Goal: Information Seeking & Learning: Find contact information

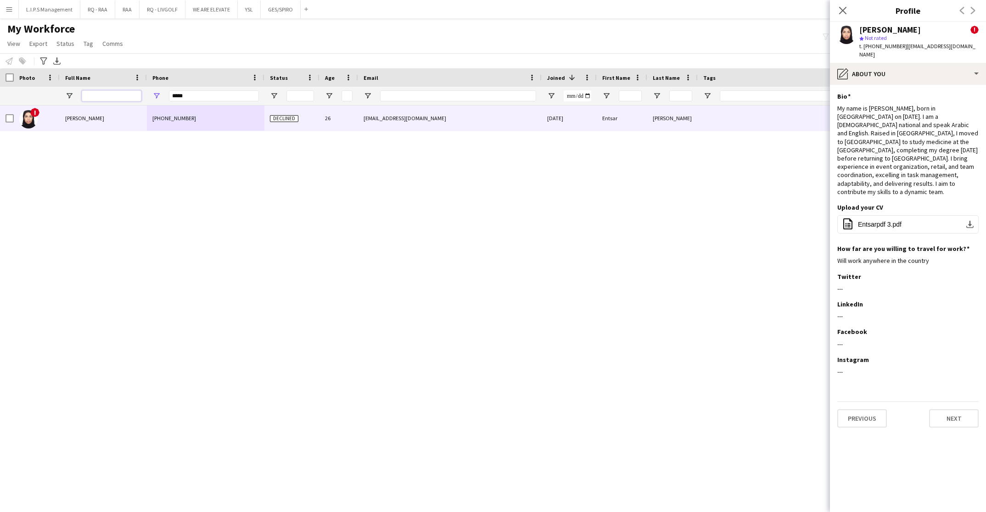
click at [118, 101] on input "Full Name Filter Input" at bounding box center [112, 95] width 60 height 11
click at [231, 94] on input "*****" at bounding box center [214, 95] width 90 height 11
drag, startPoint x: 231, startPoint y: 94, endPoint x: 130, endPoint y: 92, distance: 101.0
click at [130, 92] on div at bounding box center [639, 96] width 1279 height 18
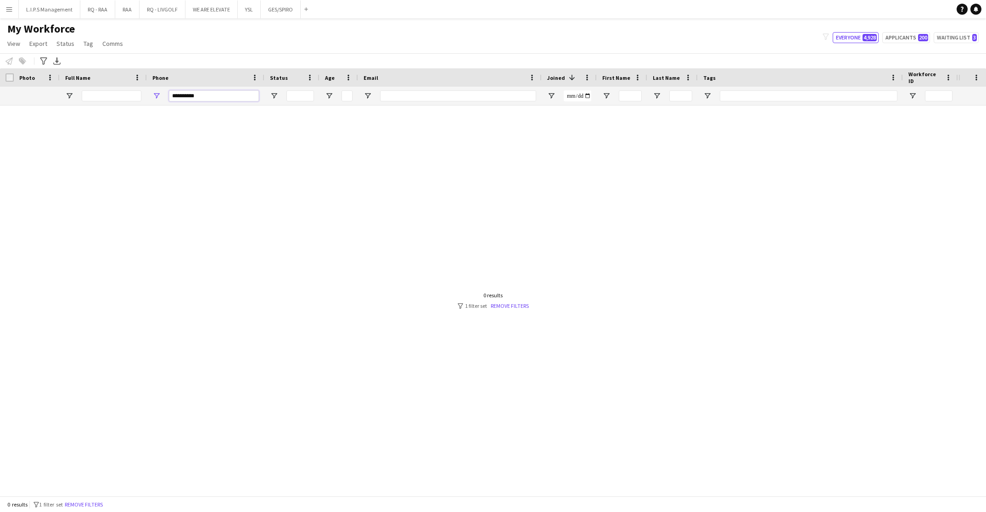
click at [172, 95] on input "**********" at bounding box center [214, 95] width 90 height 11
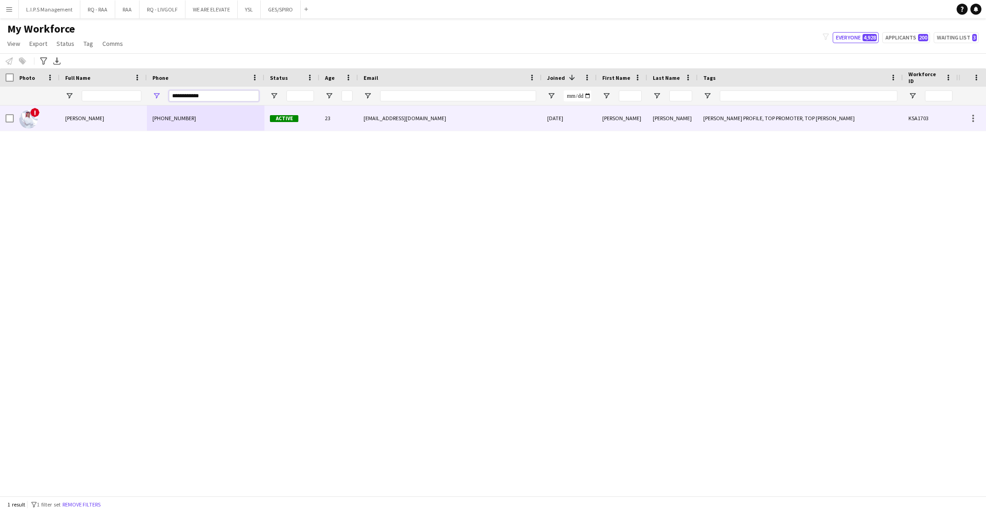
type input "**********"
click at [236, 125] on div "[PHONE_NUMBER]" at bounding box center [206, 118] width 118 height 25
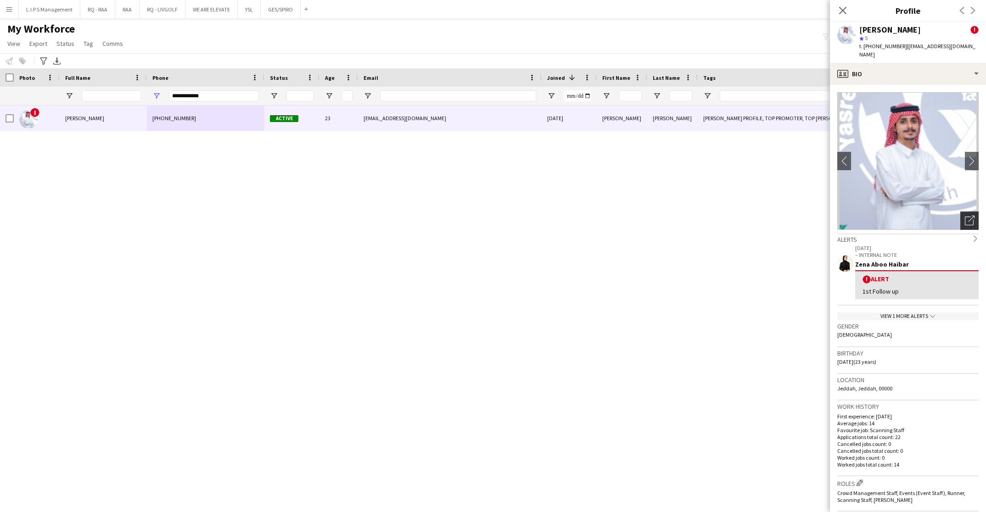
click at [960, 212] on div "Open photos pop-in" at bounding box center [969, 221] width 18 height 18
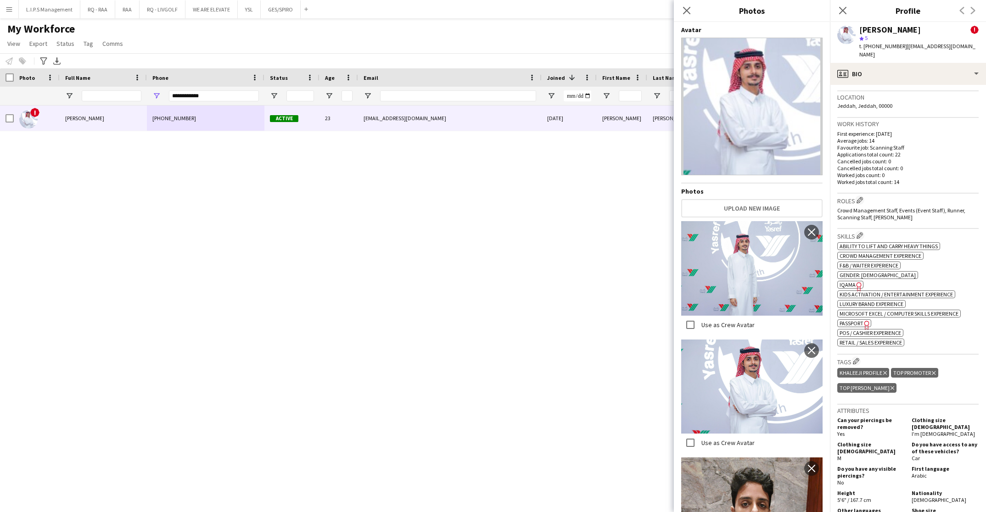
scroll to position [280, 0]
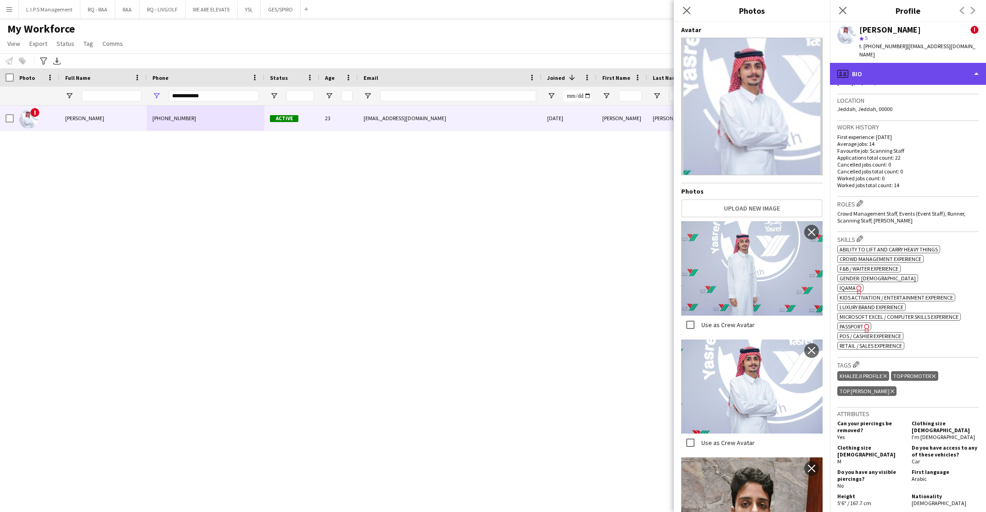
click at [905, 73] on div "profile Bio" at bounding box center [908, 74] width 156 height 22
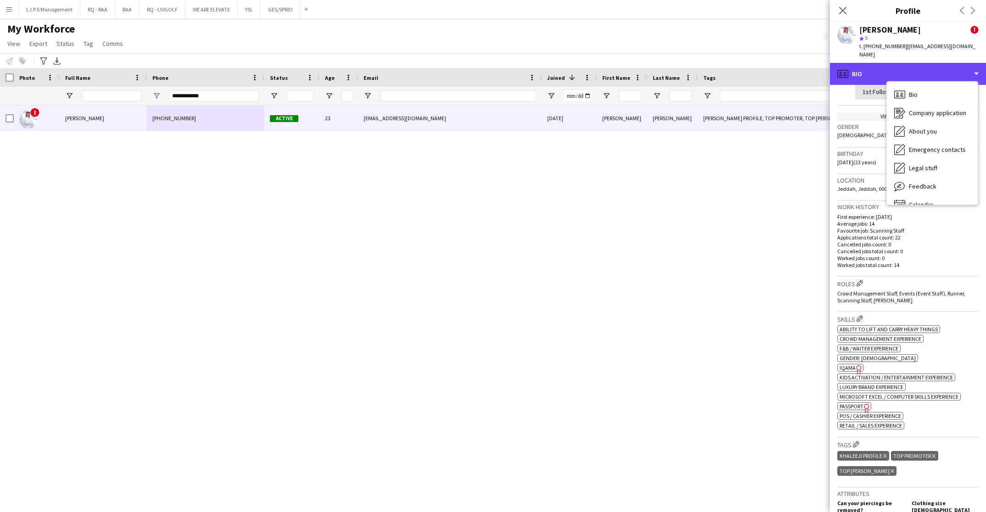
scroll to position [229, 0]
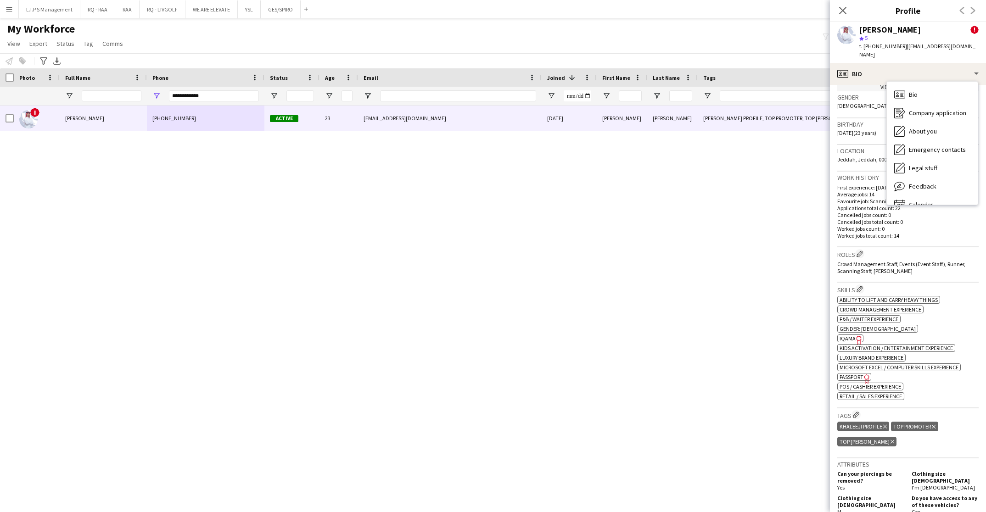
click at [868, 145] on div "Location [GEOGRAPHIC_DATA], [GEOGRAPHIC_DATA], 00000" at bounding box center [907, 158] width 141 height 27
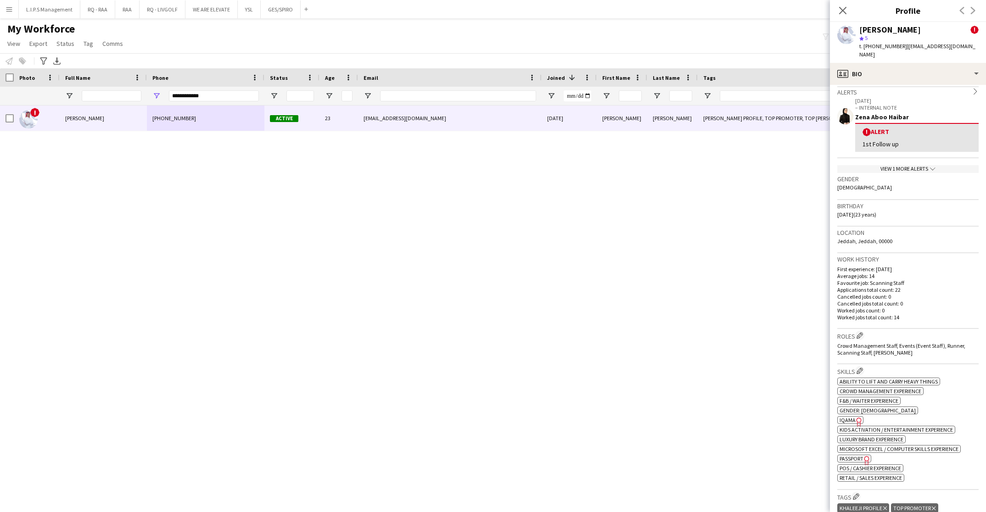
scroll to position [145, 0]
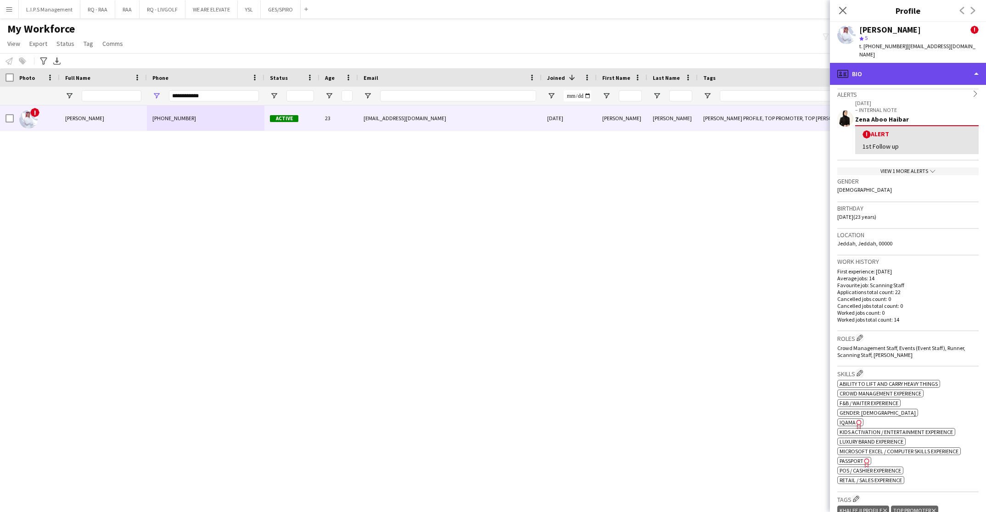
click at [953, 70] on div "profile Bio" at bounding box center [908, 74] width 156 height 22
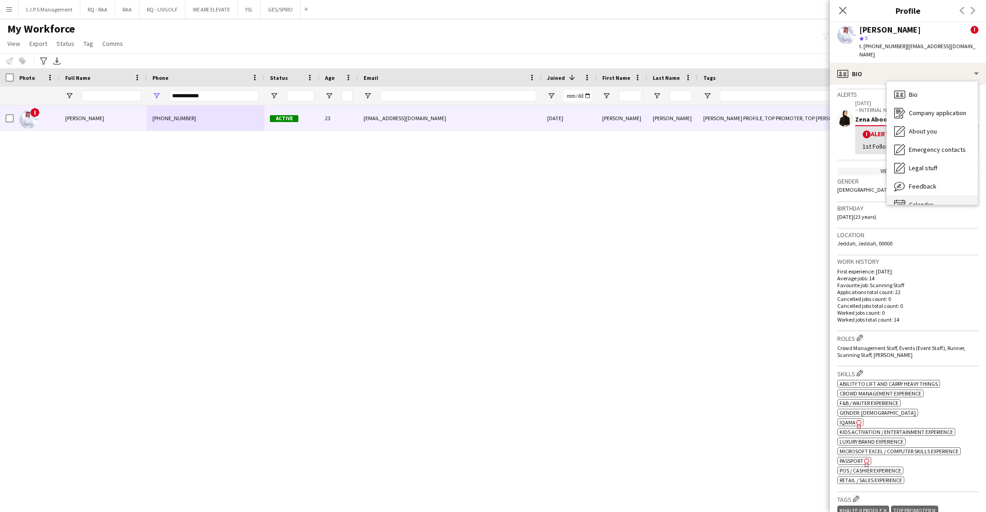
click at [959, 196] on div "Calendar Calendar" at bounding box center [932, 205] width 91 height 18
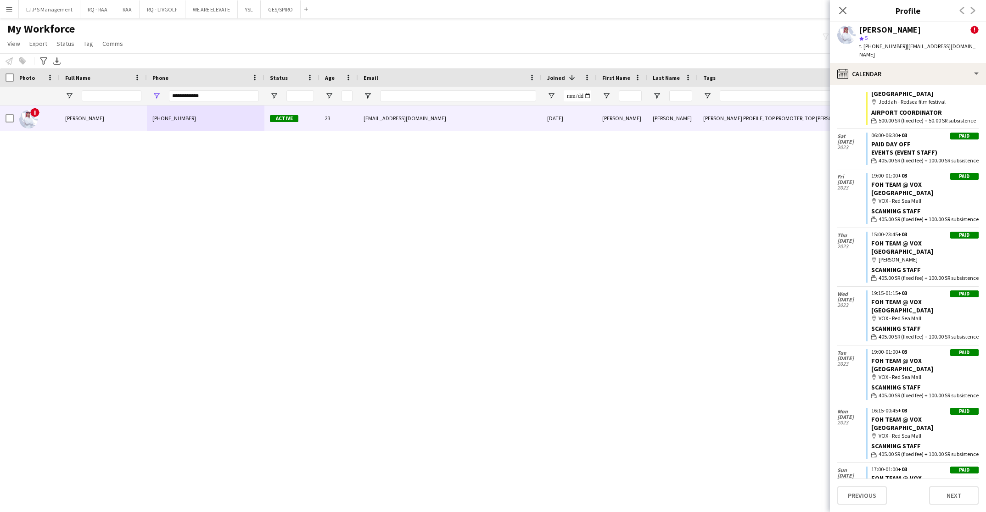
scroll to position [388, 0]
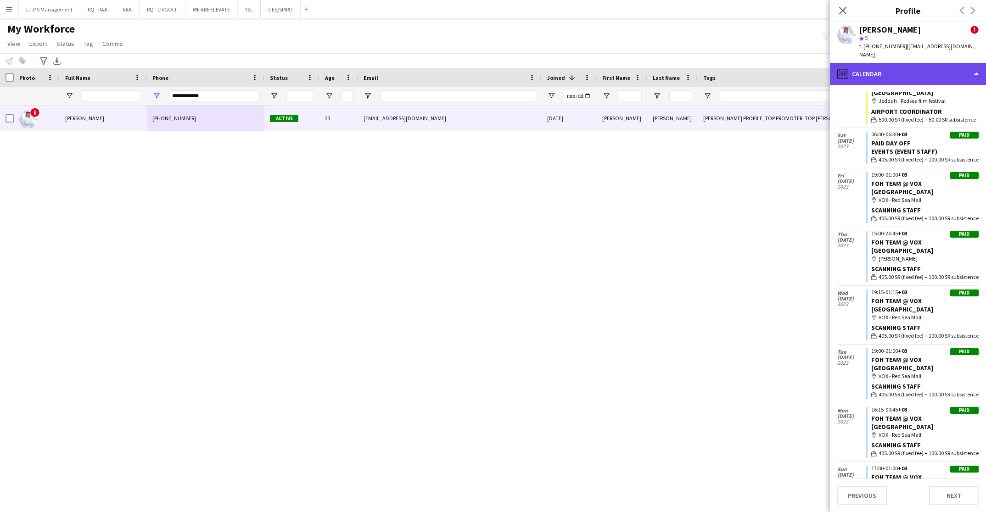
click at [893, 63] on div "calendar-full Calendar" at bounding box center [908, 74] width 156 height 22
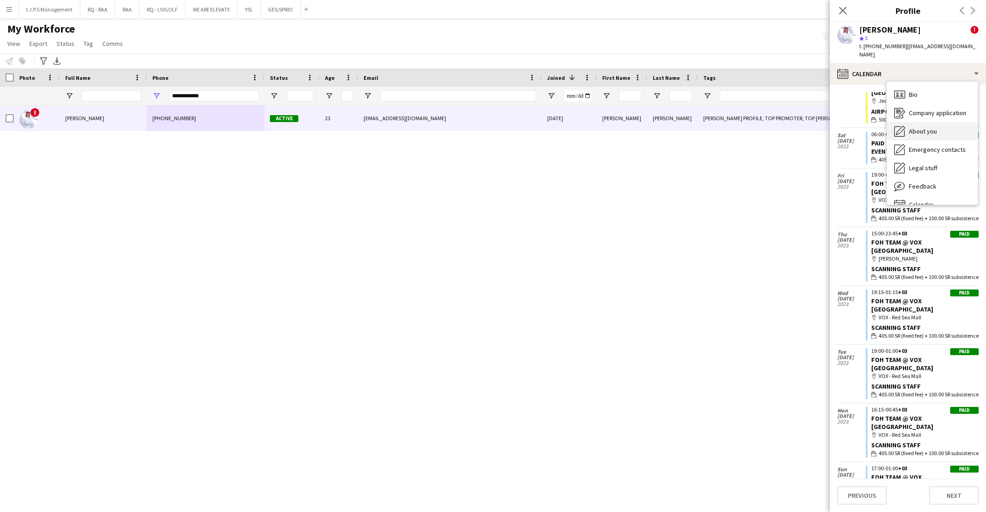
click at [929, 122] on div "About you About you" at bounding box center [932, 131] width 91 height 18
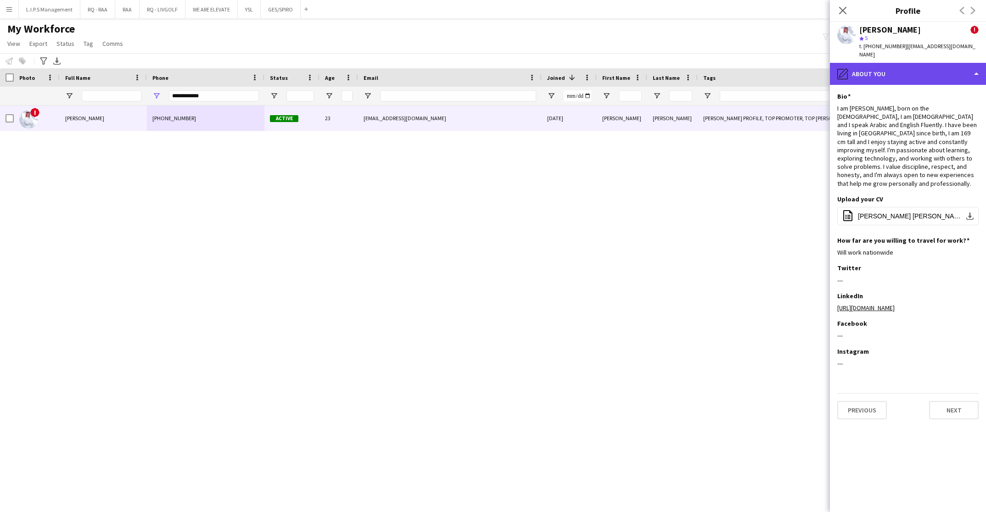
click at [954, 63] on div "pencil4 About you" at bounding box center [908, 74] width 156 height 22
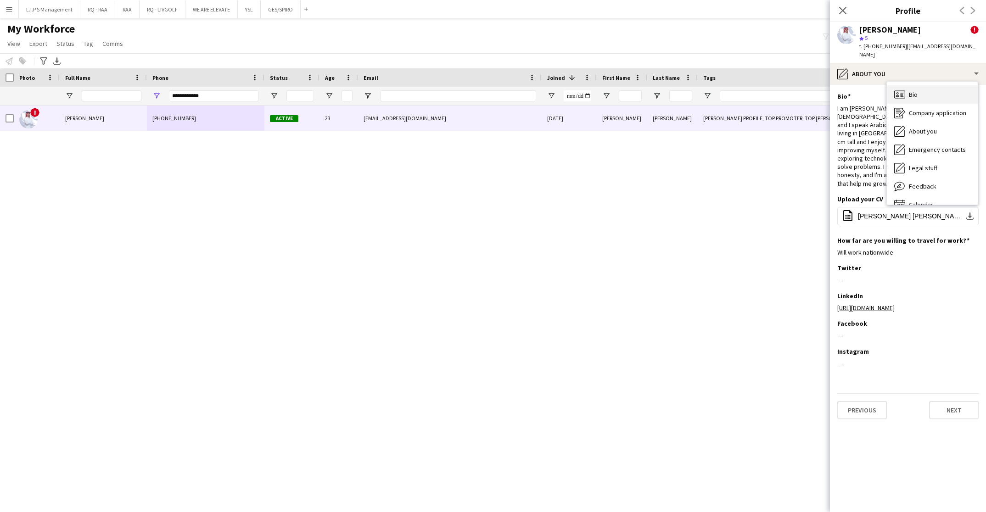
click at [943, 87] on div "Bio Bio" at bounding box center [932, 94] width 91 height 18
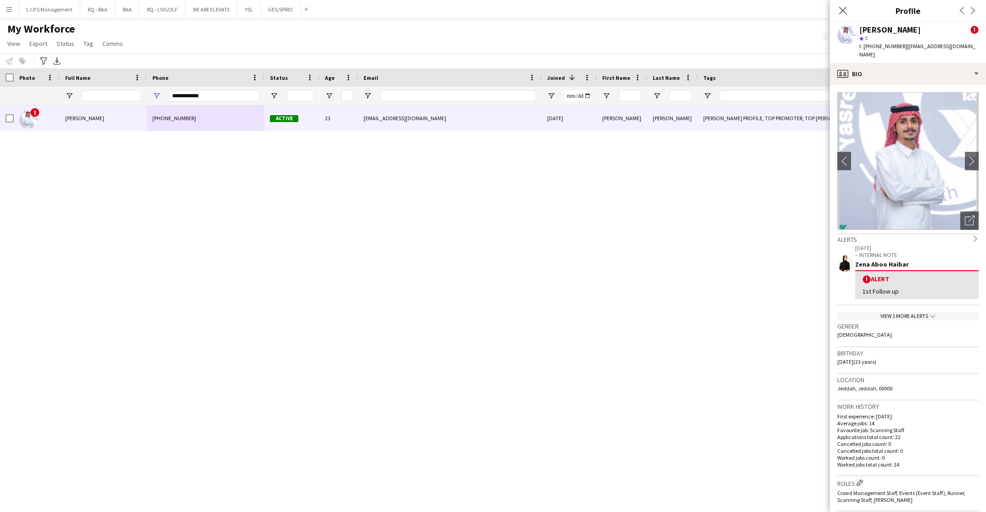
scroll to position [313, 0]
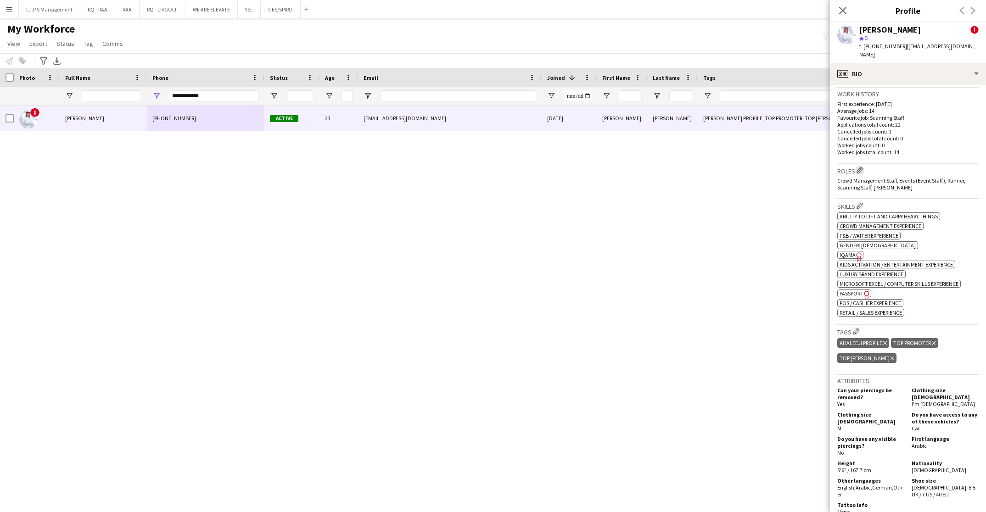
click at [864, 166] on button "Edit crew company roles" at bounding box center [859, 170] width 9 height 9
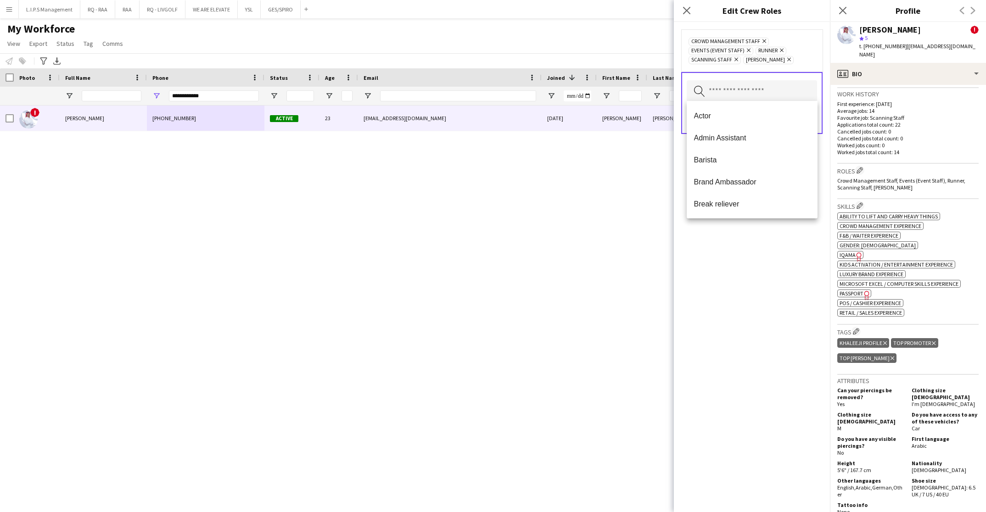
click at [738, 96] on input "text" at bounding box center [752, 91] width 130 height 23
type input "****"
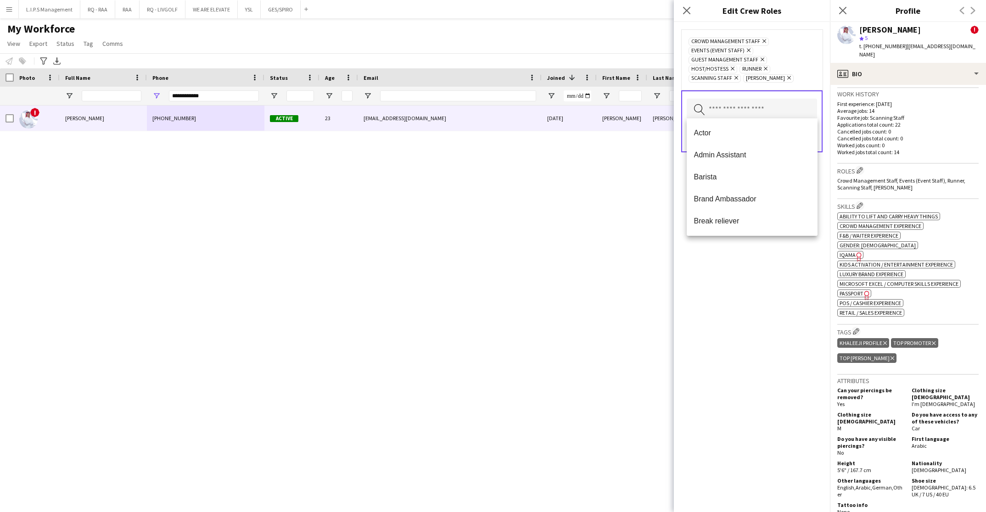
type input "*"
type input "*****"
type input "***"
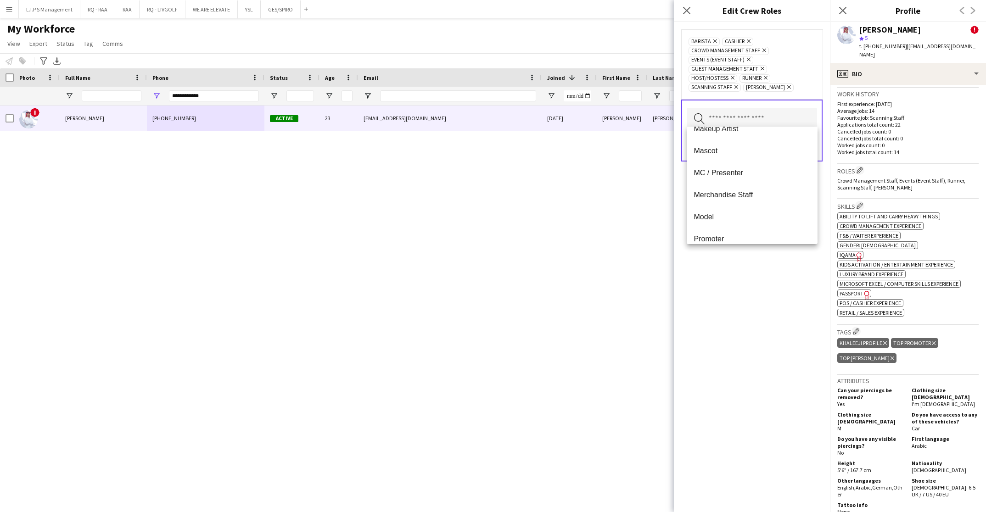
scroll to position [212, 0]
click at [774, 197] on span "Merchandise Staff" at bounding box center [752, 194] width 116 height 9
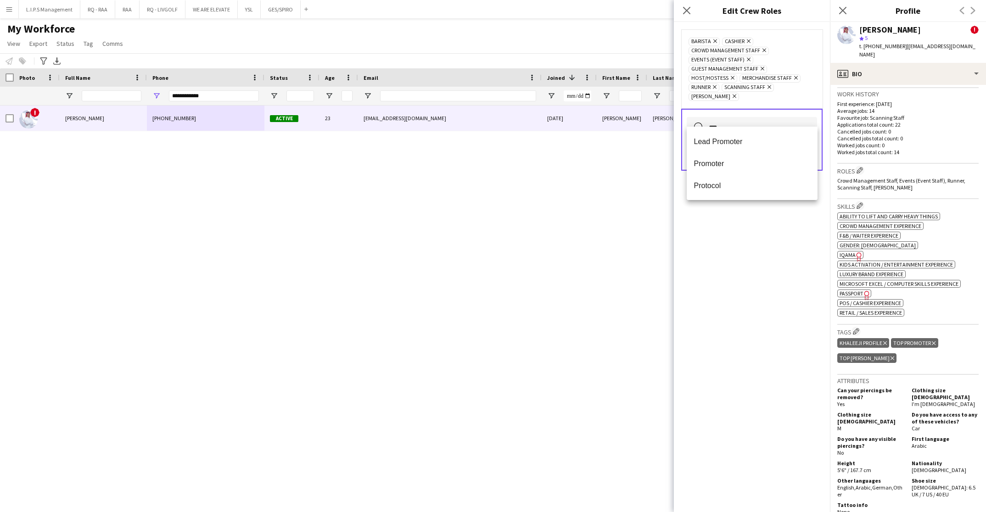
type input "****"
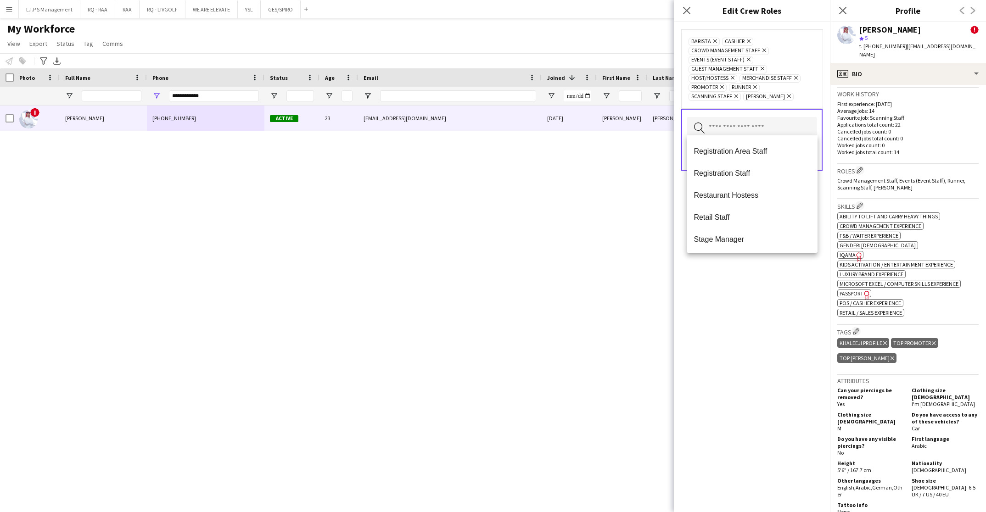
scroll to position [326, 0]
click at [774, 197] on span "Retail Staff" at bounding box center [752, 198] width 116 height 9
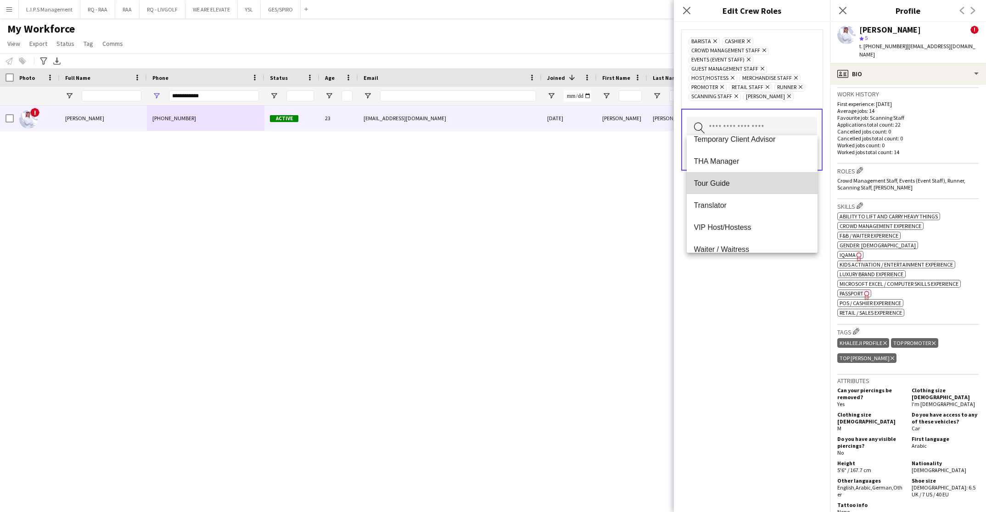
click at [763, 188] on mat-option "Tour Guide" at bounding box center [752, 183] width 131 height 22
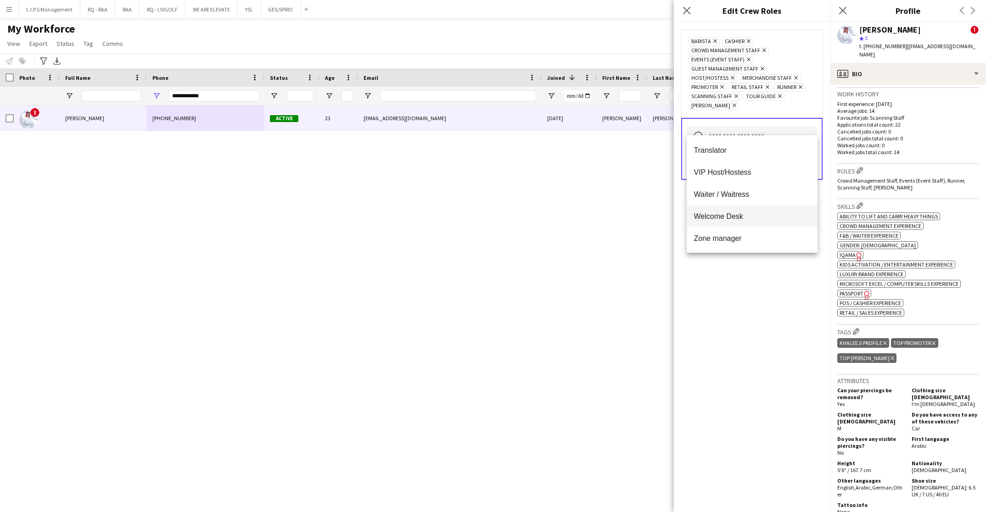
click at [788, 218] on span "Welcome Desk" at bounding box center [752, 216] width 116 height 9
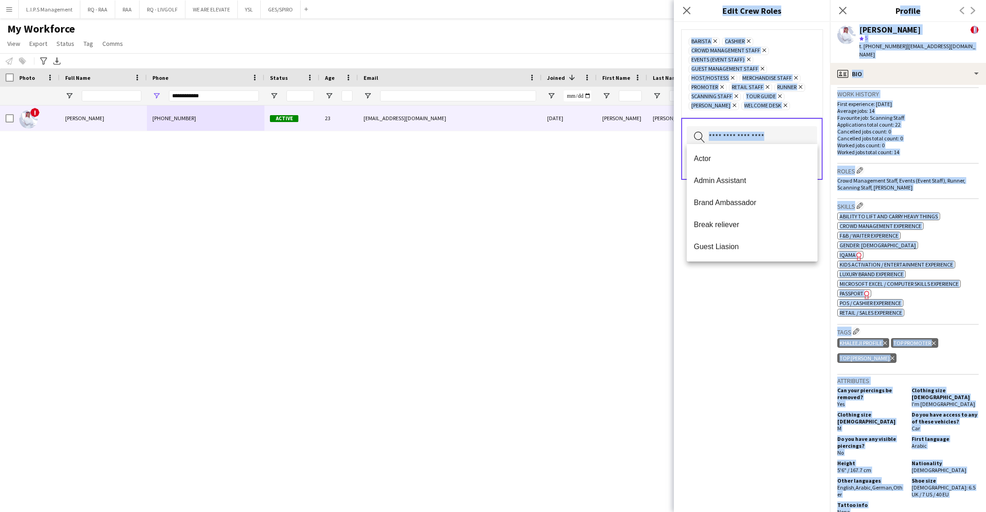
scroll to position [4, 0]
drag, startPoint x: 757, startPoint y: 329, endPoint x: 795, endPoint y: 252, distance: 86.2
click at [795, 252] on body "Menu Boards Boards Boards All jobs Status Workforce Workforce My Workforce Recr…" at bounding box center [493, 256] width 986 height 512
drag, startPoint x: 795, startPoint y: 252, endPoint x: 789, endPoint y: 191, distance: 61.4
click at [789, 191] on form "Barista Remove Cashier Remove Crowd Management Staff Remove Events (Event Staff…" at bounding box center [752, 114] width 156 height 184
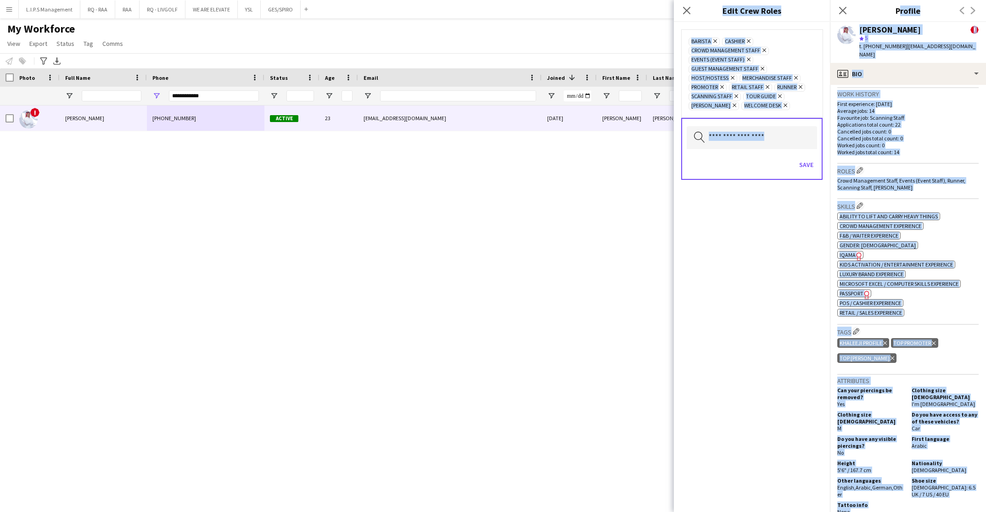
scroll to position [0, 0]
click at [815, 157] on button "Save" at bounding box center [807, 164] width 22 height 15
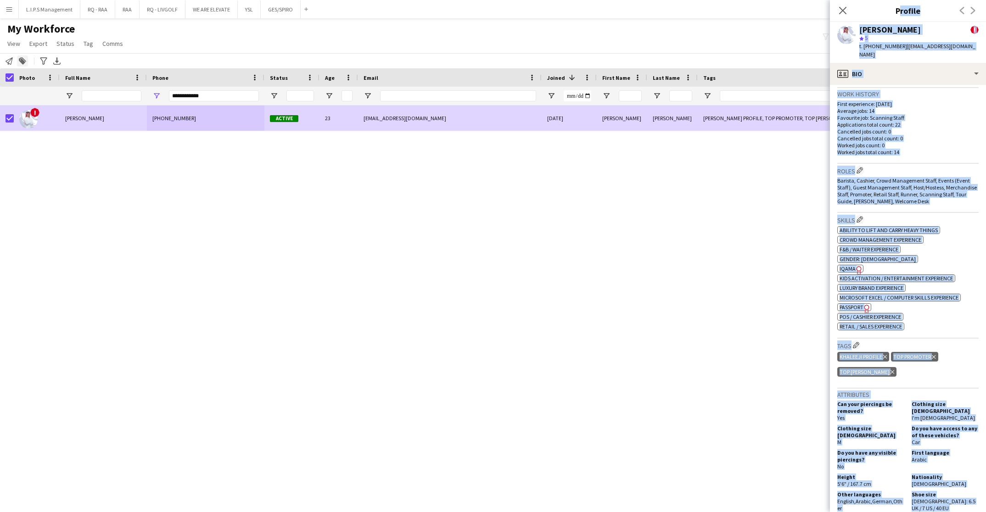
click at [25, 65] on div "Add to tag" at bounding box center [22, 61] width 11 height 11
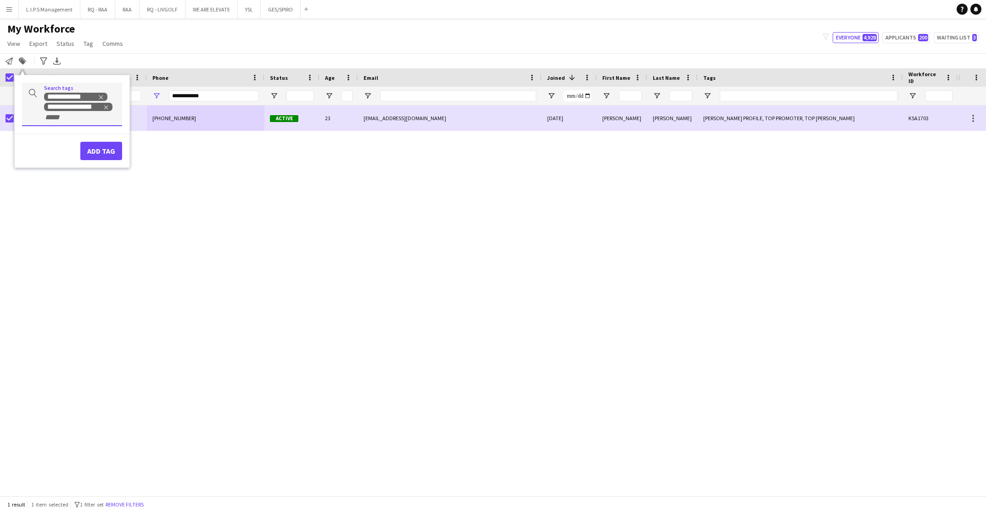
click at [64, 117] on input "+ Tag" at bounding box center [63, 117] width 39 height 8
type input "*******"
click at [63, 143] on div "TOP HOST/HOSTESS" at bounding box center [57, 140] width 100 height 22
type input "*****"
click at [67, 148] on form "**********" at bounding box center [72, 126] width 100 height 87
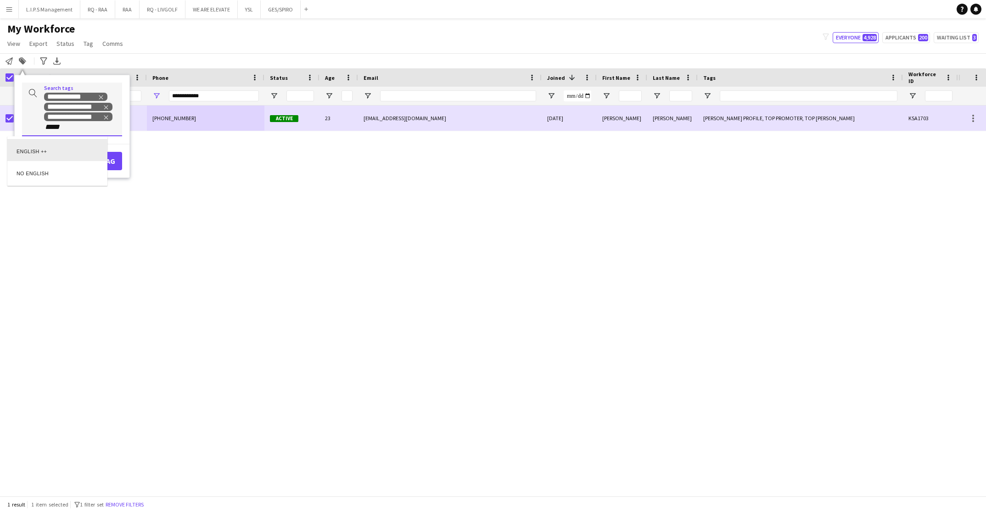
click at [67, 148] on div "ENGLISH ++" at bounding box center [57, 150] width 100 height 22
drag, startPoint x: 103, startPoint y: 159, endPoint x: 105, endPoint y: 164, distance: 5.4
click at [105, 164] on div "Add tag" at bounding box center [72, 166] width 115 height 27
click at [105, 164] on button "Add tag" at bounding box center [101, 171] width 42 height 18
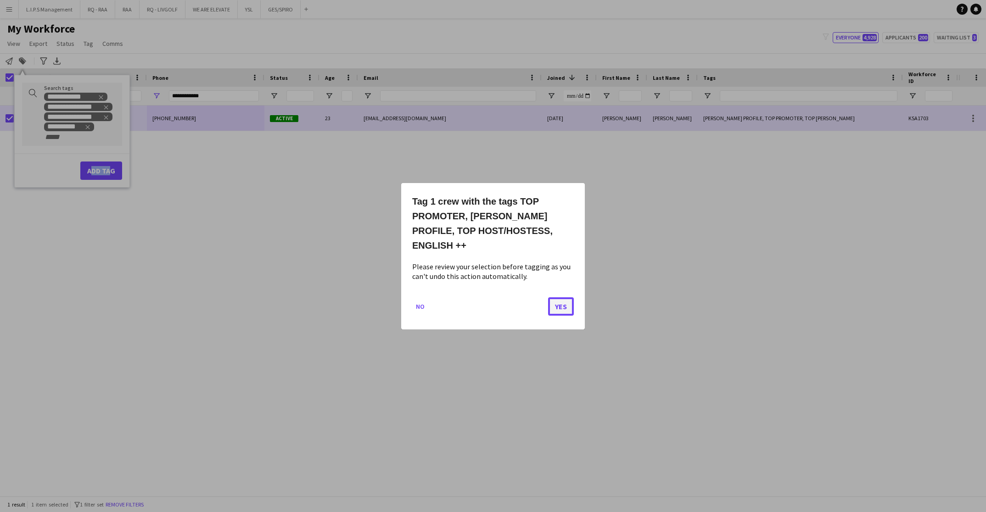
click at [569, 304] on button "Yes" at bounding box center [561, 306] width 26 height 18
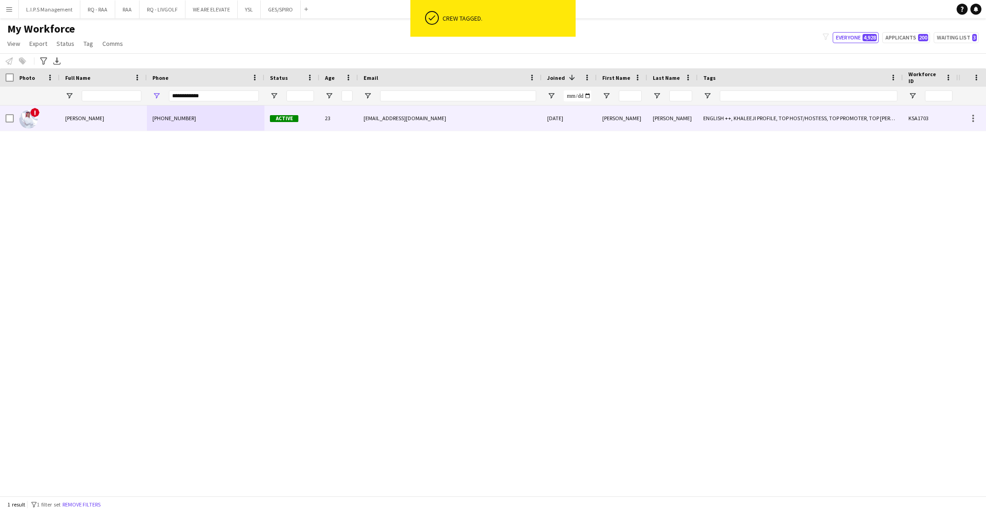
click at [799, 116] on div "ENGLISH ++, KHALEEJI PROFILE, TOP HOST/HOSTESS, TOP PROMOTER, TOP [PERSON_NAME]" at bounding box center [800, 118] width 205 height 25
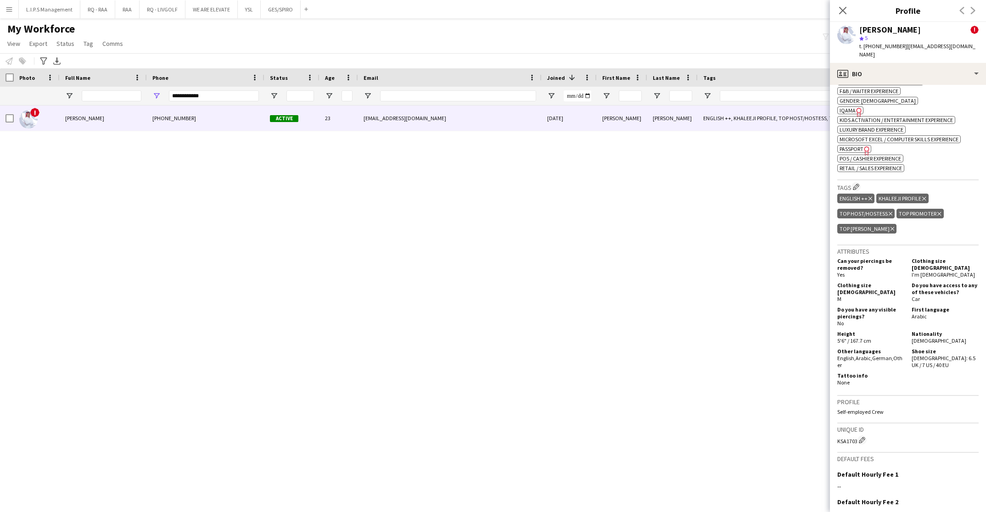
scroll to position [471, 0]
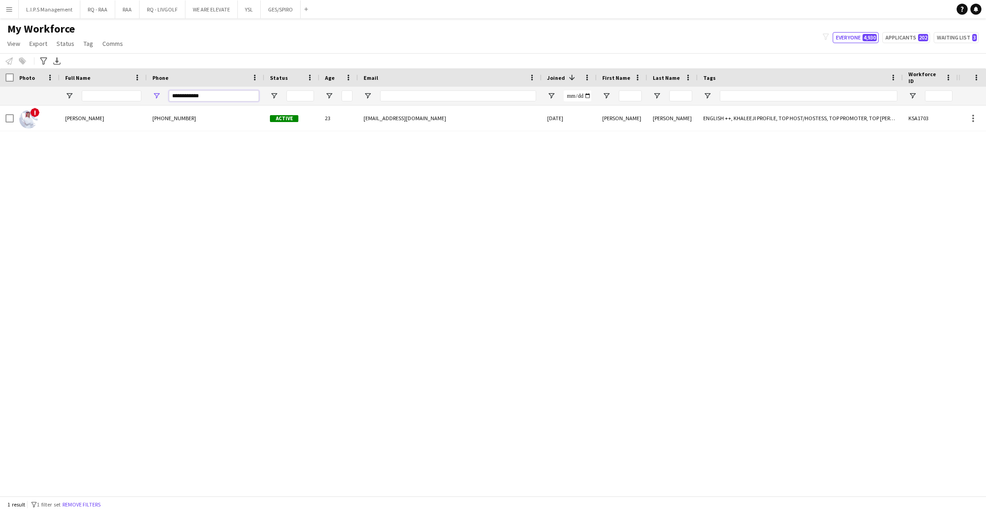
click at [247, 94] on input "**********" at bounding box center [214, 95] width 90 height 11
click at [124, 97] on input "Full Name Filter Input" at bounding box center [112, 95] width 60 height 11
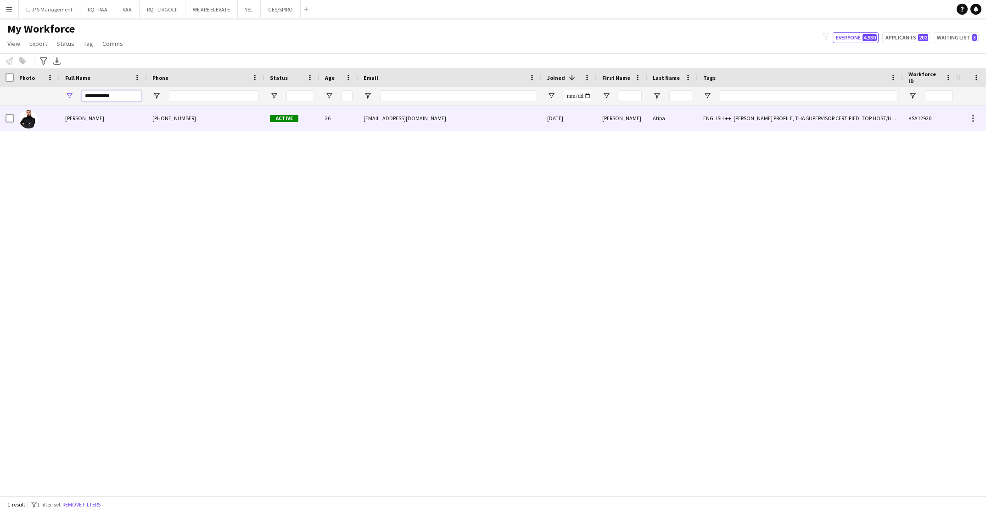
type input "**********"
click at [130, 115] on div "Osama Atipa" at bounding box center [103, 118] width 87 height 25
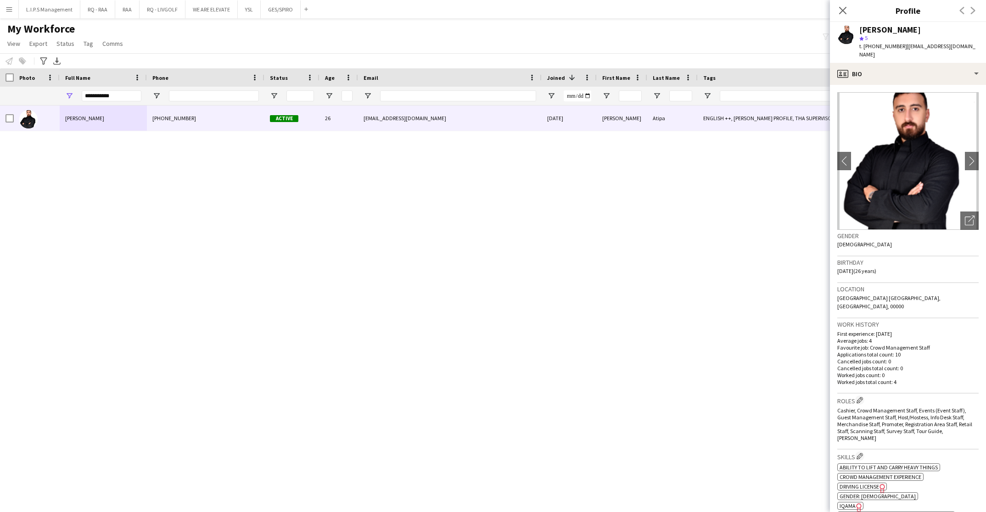
click at [888, 26] on div "Osama Atipa" at bounding box center [890, 30] width 62 height 8
copy div "Osama Atipa"
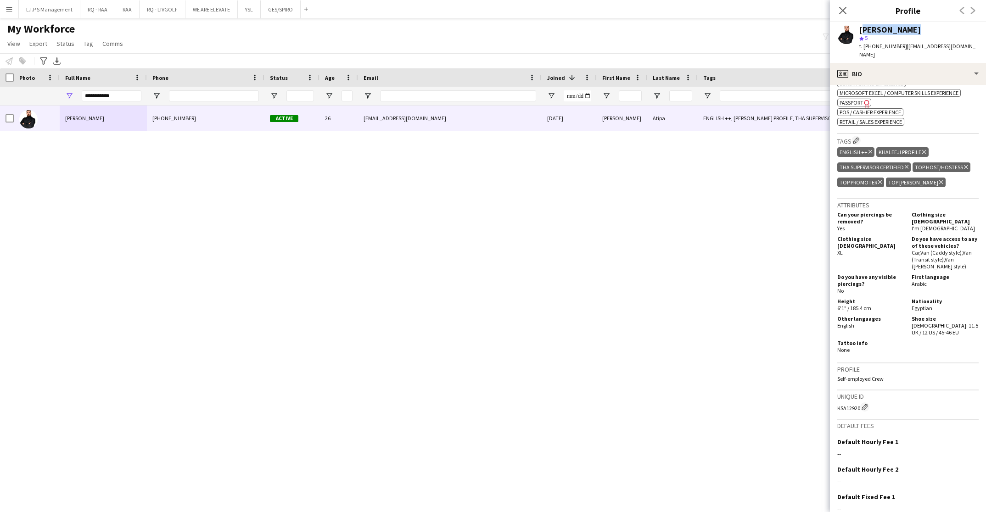
scroll to position [443, 0]
drag, startPoint x: 968, startPoint y: 47, endPoint x: 903, endPoint y: 42, distance: 64.9
click at [903, 42] on app-profile-header "Osama Atipa star 5 t. +966533501833 | osamaatipa@gmail.com" at bounding box center [908, 42] width 156 height 41
copy span "osamaatipa@gmail.com"
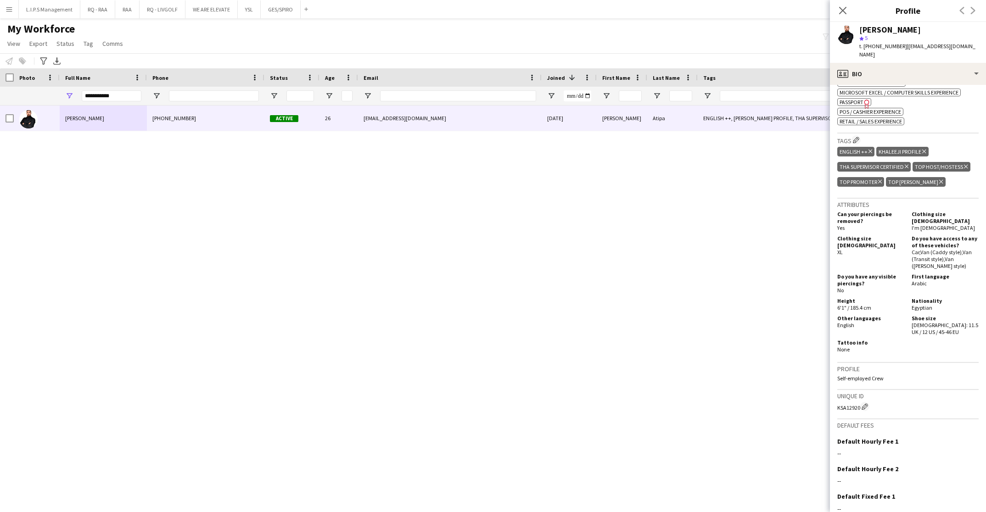
click at [889, 43] on span "t. +966533501833" at bounding box center [883, 46] width 48 height 7
copy span "966533501833"
drag, startPoint x: 212, startPoint y: 91, endPoint x: 206, endPoint y: 73, distance: 18.4
click at [212, 91] on input "Phone Filter Input" at bounding box center [214, 95] width 90 height 11
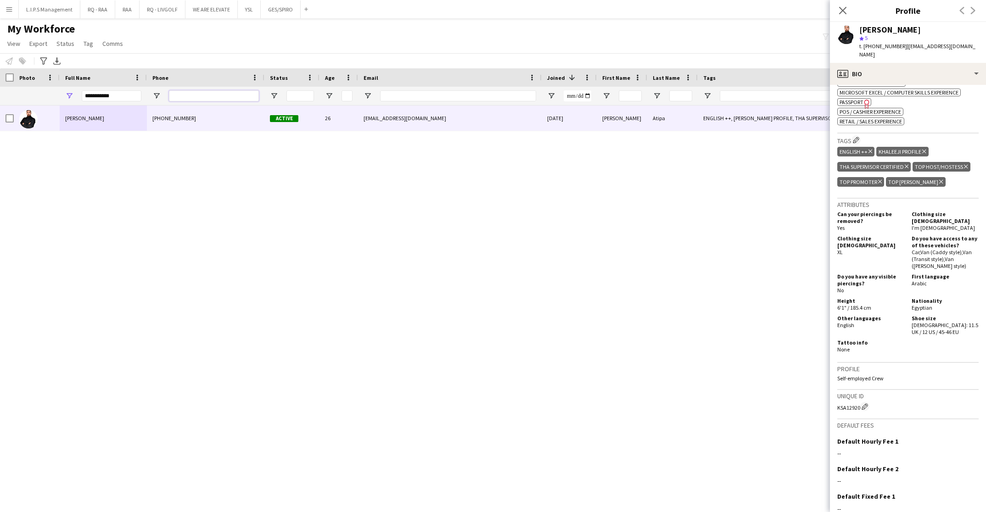
paste input "**********"
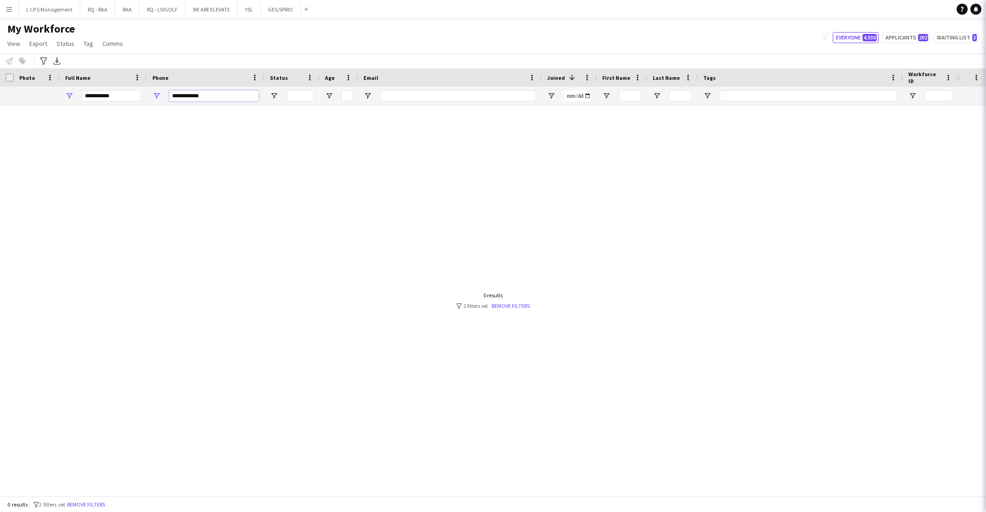
type input "**********"
click at [0, 84] on html "Menu Boards Boards Boards All jobs Status Workforce Workforce My Workforce Recr…" at bounding box center [493, 256] width 986 height 512
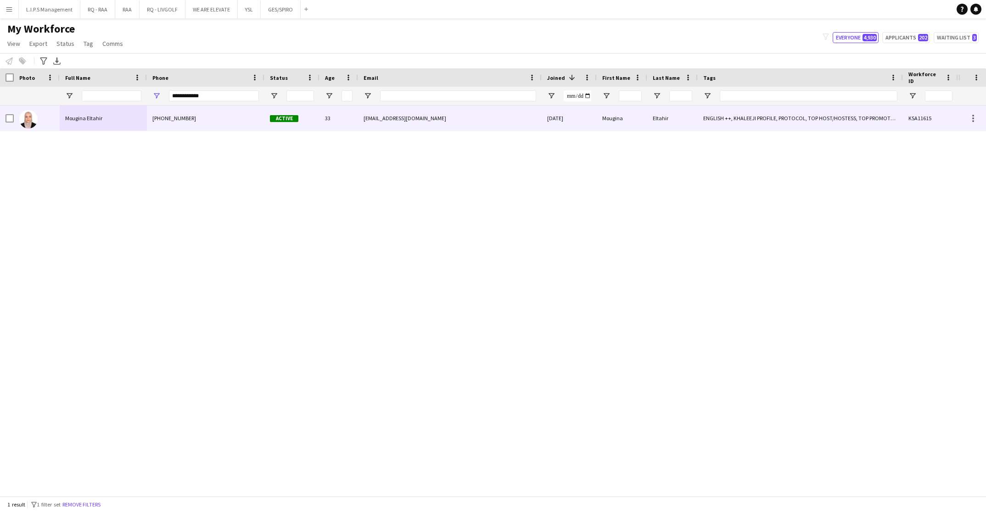
click at [164, 116] on div "+966567214638" at bounding box center [206, 118] width 118 height 25
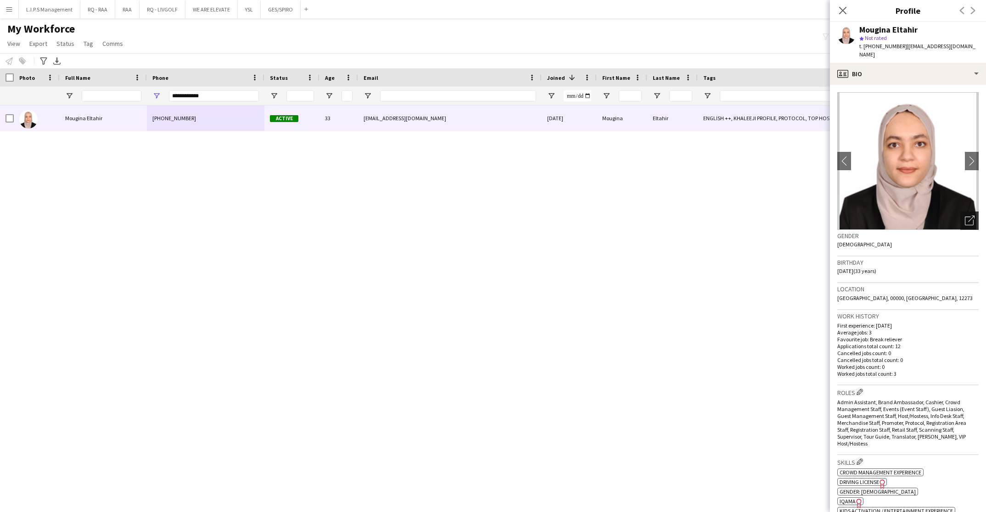
click at [968, 216] on app-crew-profile-bio "chevron-left chevron-right Open photos pop-in Gender Female Birthday 19-07-1992…" at bounding box center [908, 298] width 156 height 427
click at [965, 215] on div "Open photos pop-in" at bounding box center [969, 221] width 18 height 18
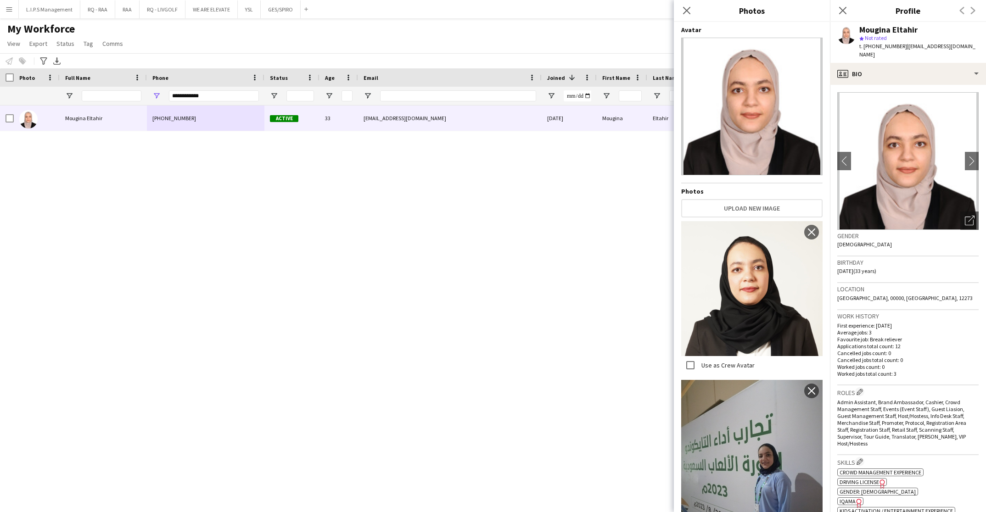
scroll to position [207, 0]
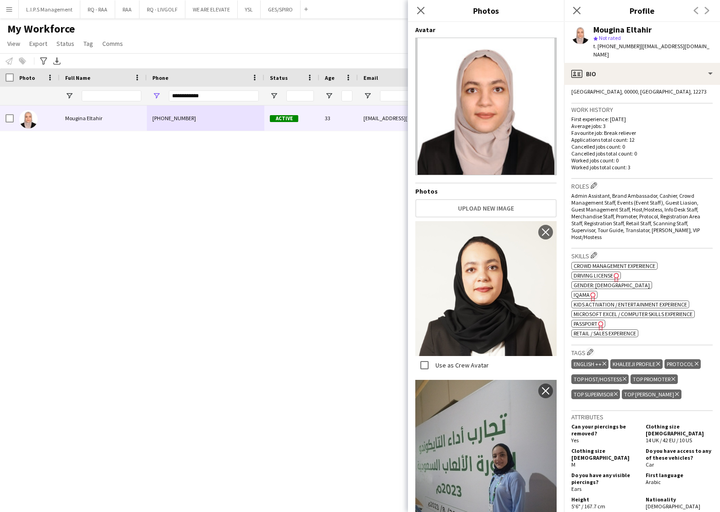
click at [578, 292] on span "IQAMA" at bounding box center [582, 295] width 16 height 7
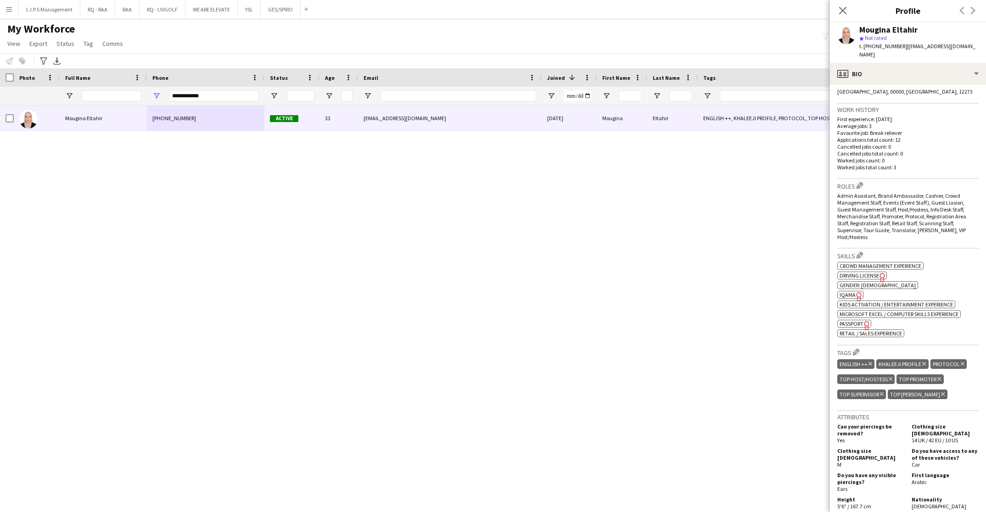
click at [886, 28] on div "Mougina Eltahir" at bounding box center [888, 30] width 58 height 8
copy div "Mougina Eltahir"
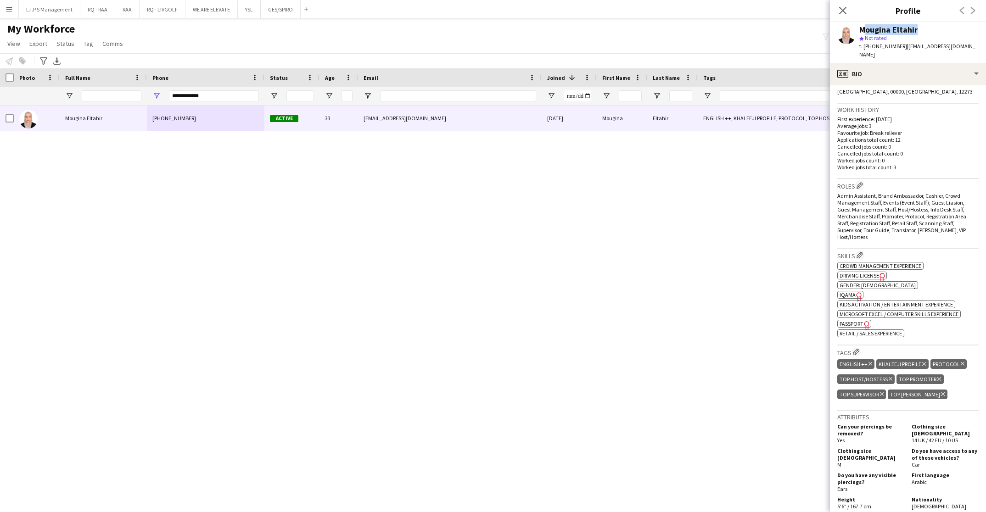
scroll to position [461, 0]
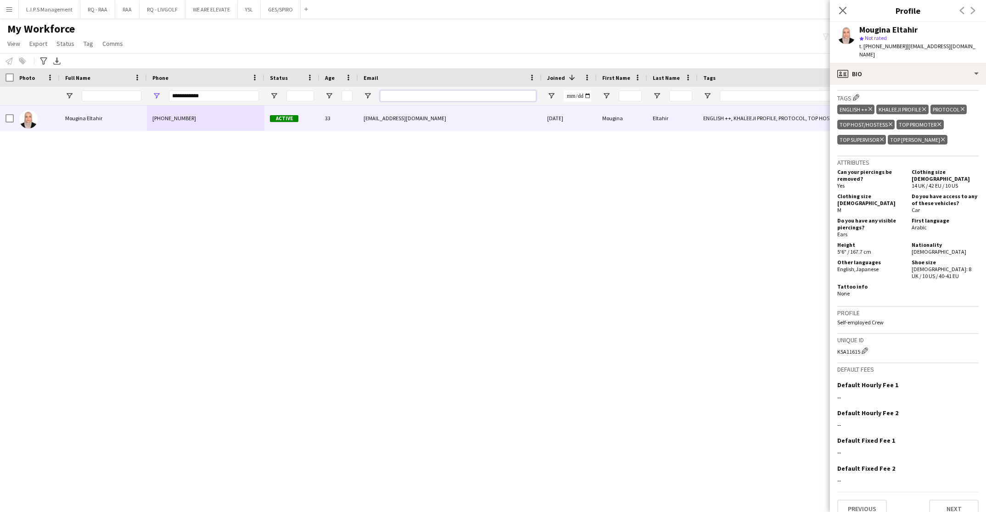
drag, startPoint x: 487, startPoint y: 99, endPoint x: 400, endPoint y: 86, distance: 87.8
click at [487, 99] on input "Email Filter Input" at bounding box center [458, 95] width 156 height 11
drag, startPoint x: 216, startPoint y: 95, endPoint x: 98, endPoint y: 94, distance: 118.5
click at [98, 94] on div at bounding box center [639, 96] width 1279 height 18
paste input "Phone Filter Input"
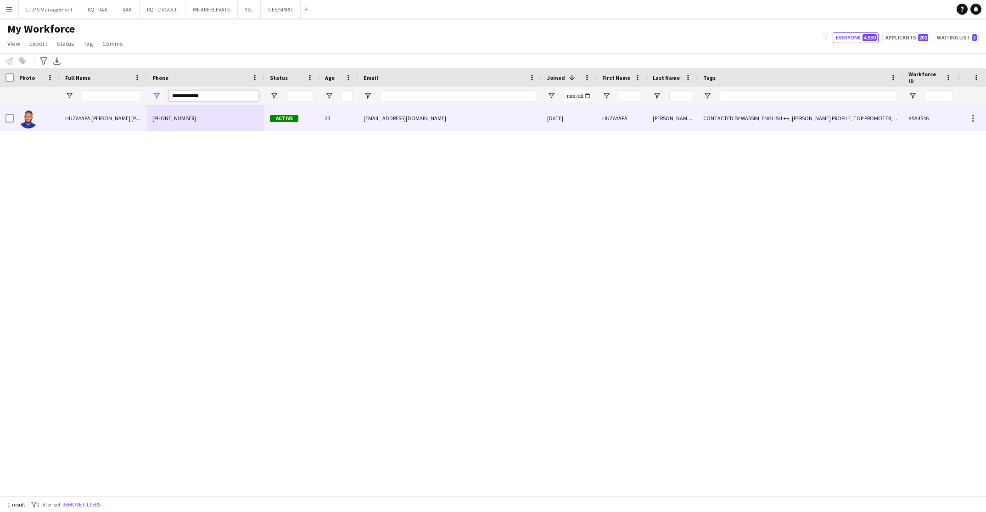
type input "**********"
click at [187, 124] on div "+966552723351" at bounding box center [206, 118] width 118 height 25
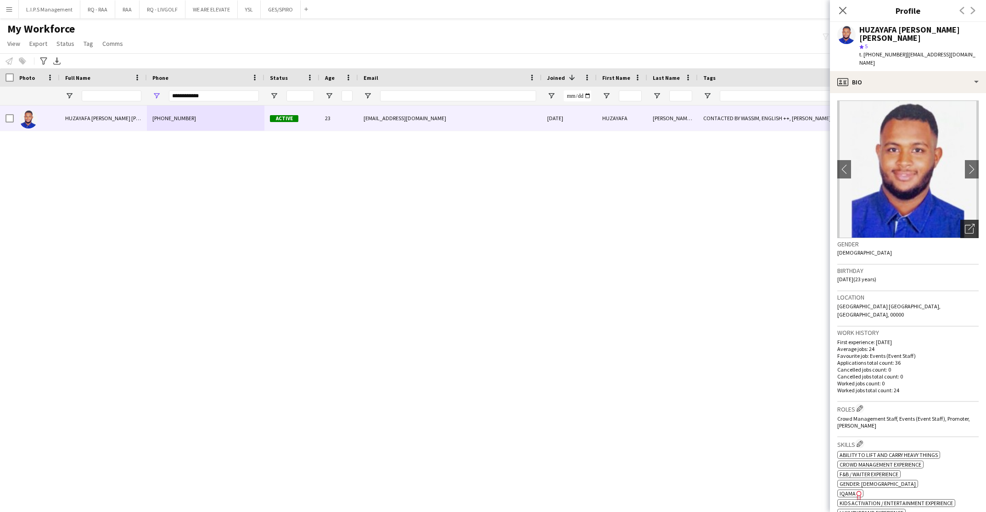
click at [965, 224] on icon "Open photos pop-in" at bounding box center [970, 229] width 10 height 10
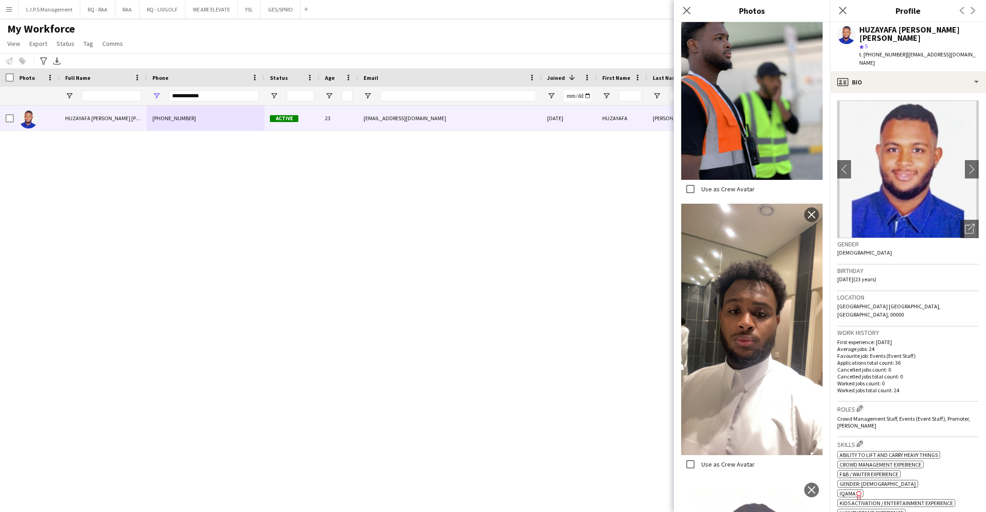
scroll to position [1899, 0]
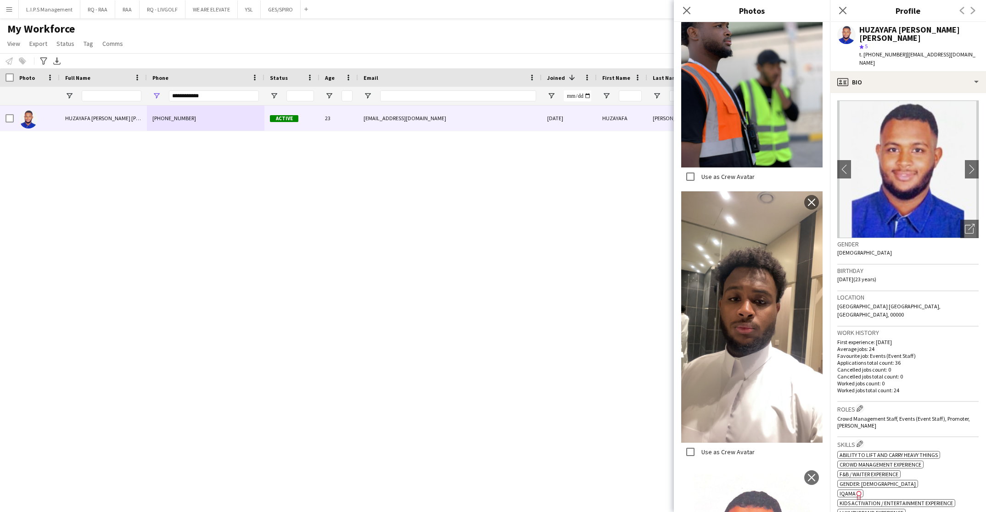
drag, startPoint x: 760, startPoint y: 420, endPoint x: 760, endPoint y: 414, distance: 5.5
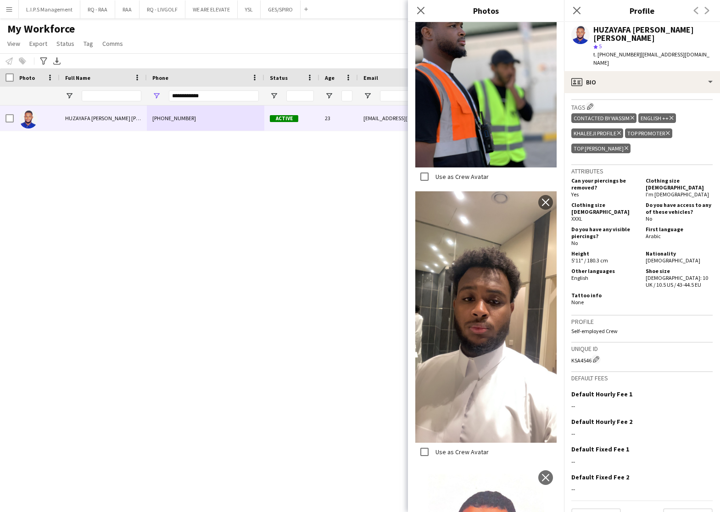
scroll to position [316, 0]
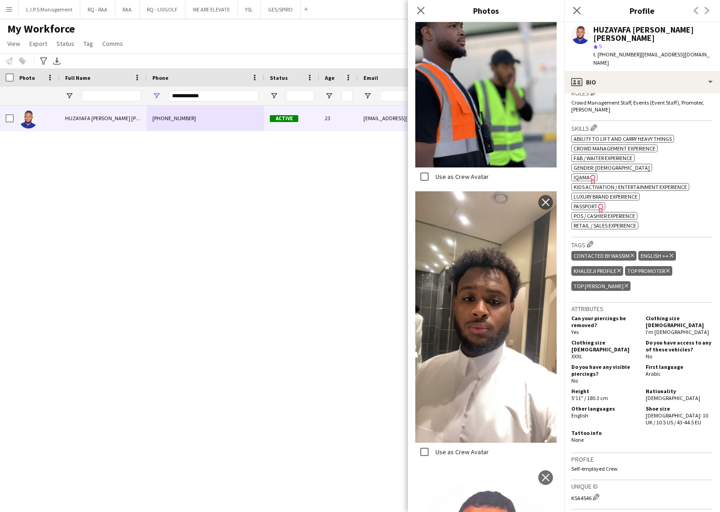
click at [589, 174] on icon "Freelancer has uploaded a photo validation of skill. Click to see" at bounding box center [594, 179] width 10 height 10
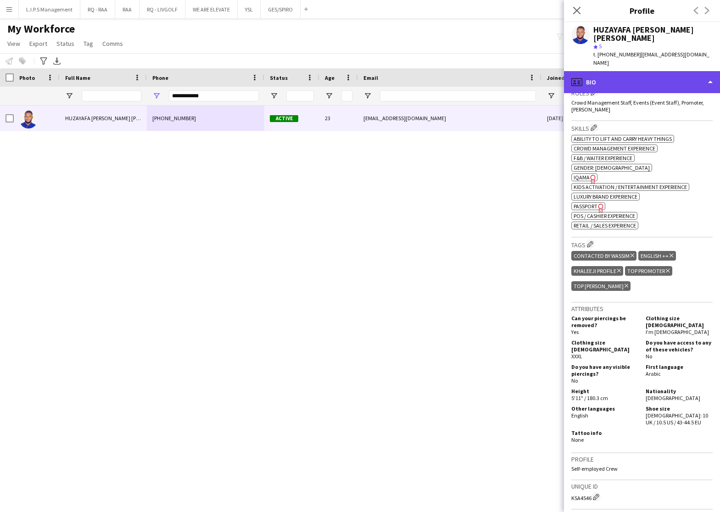
click at [697, 71] on div "profile Bio" at bounding box center [642, 82] width 156 height 22
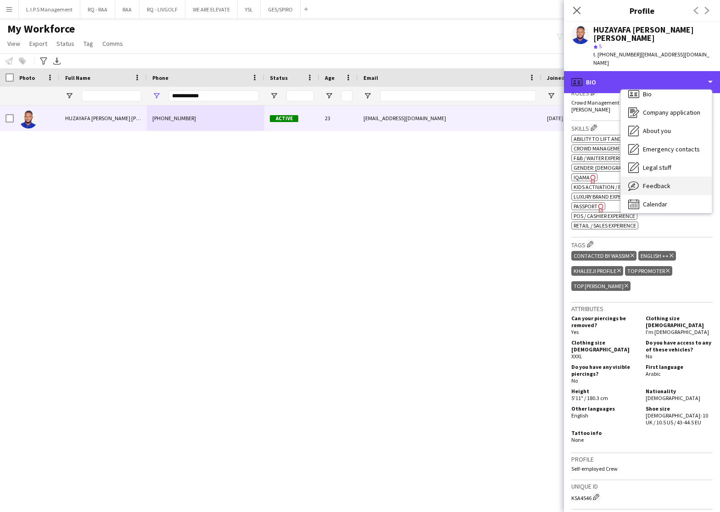
scroll to position [12, 0]
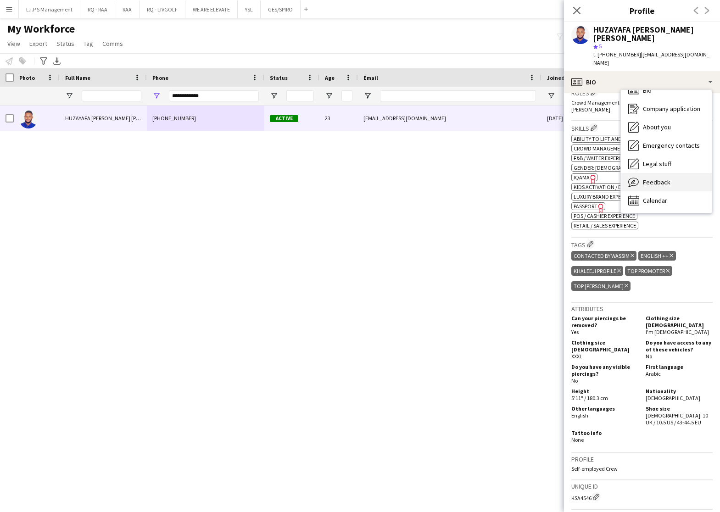
click at [661, 179] on div "Feedback Feedback" at bounding box center [666, 182] width 91 height 18
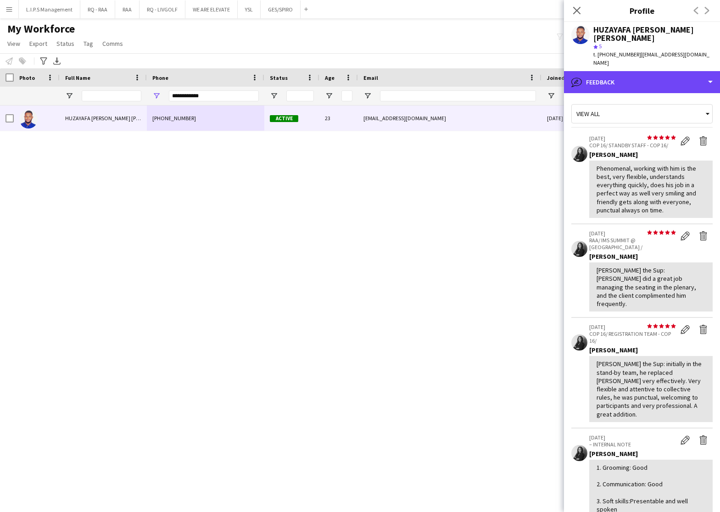
click at [662, 71] on div "bubble-pencil Feedback" at bounding box center [642, 82] width 156 height 22
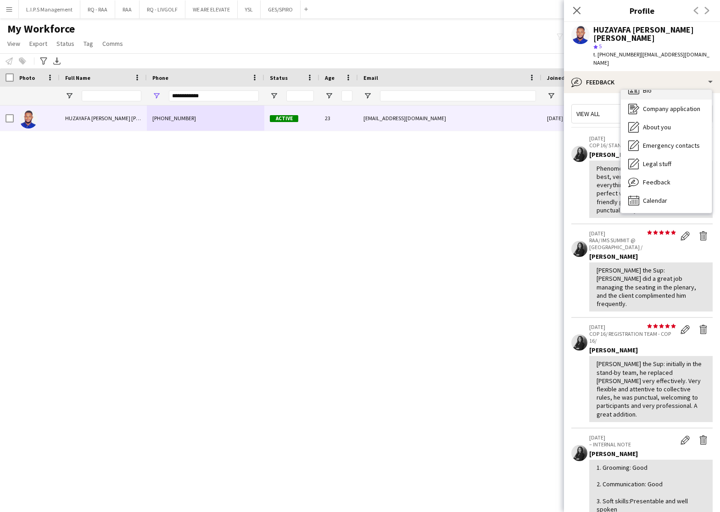
click at [663, 88] on div "Bio Bio" at bounding box center [666, 90] width 91 height 18
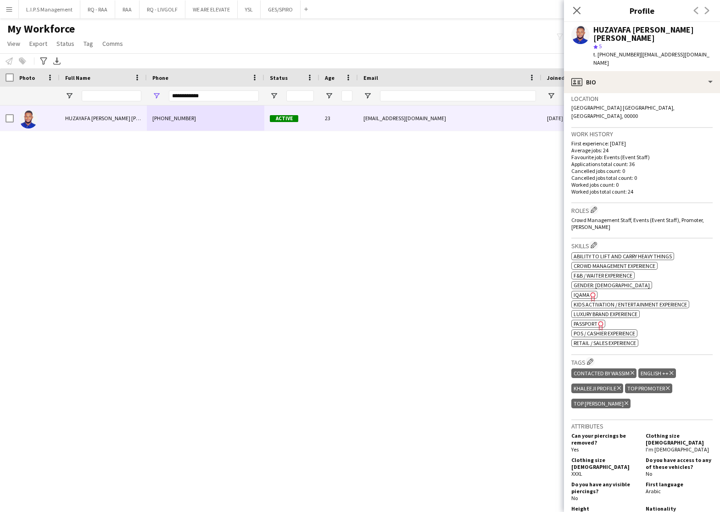
scroll to position [207, 0]
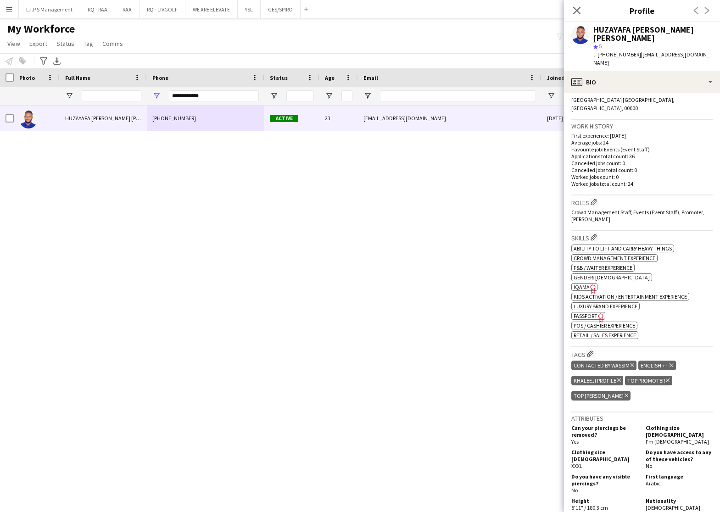
click at [589, 284] on icon "Freelancer has uploaded a photo validation of skill. Click to see" at bounding box center [594, 289] width 10 height 10
click at [602, 35] on div "HUZAYAFA IBRAHIM MOHAMED HAMADNA ALLA" at bounding box center [653, 34] width 119 height 17
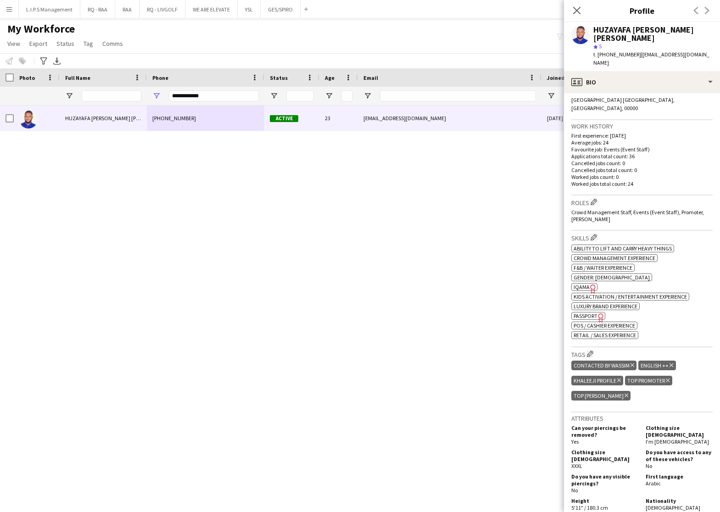
click at [617, 28] on div "HUZAYAFA IBRAHIM MOHAMED HAMADNA ALLA" at bounding box center [653, 34] width 119 height 17
click at [617, 27] on div "HUZAYAFA IBRAHIM MOHAMED HAMADNA ALLA" at bounding box center [653, 34] width 119 height 17
drag, startPoint x: 617, startPoint y: 27, endPoint x: 614, endPoint y: 34, distance: 6.8
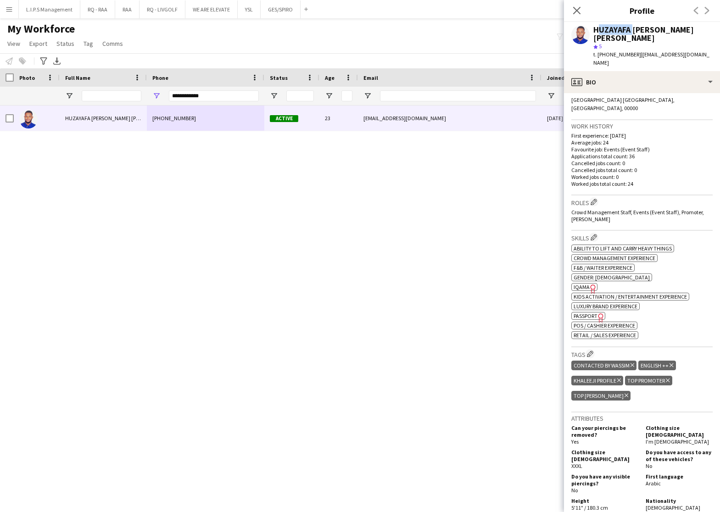
click at [614, 34] on div "HUZAYAFA IBRAHIM MOHAMED HAMADNA ALLA" at bounding box center [653, 34] width 119 height 17
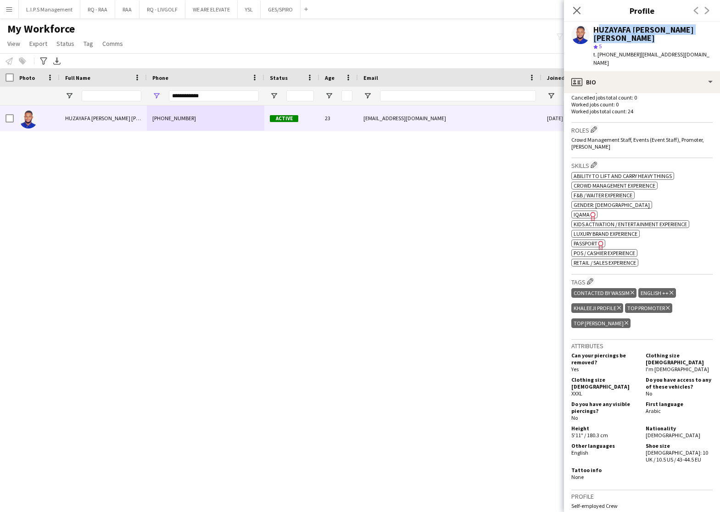
scroll to position [413, 0]
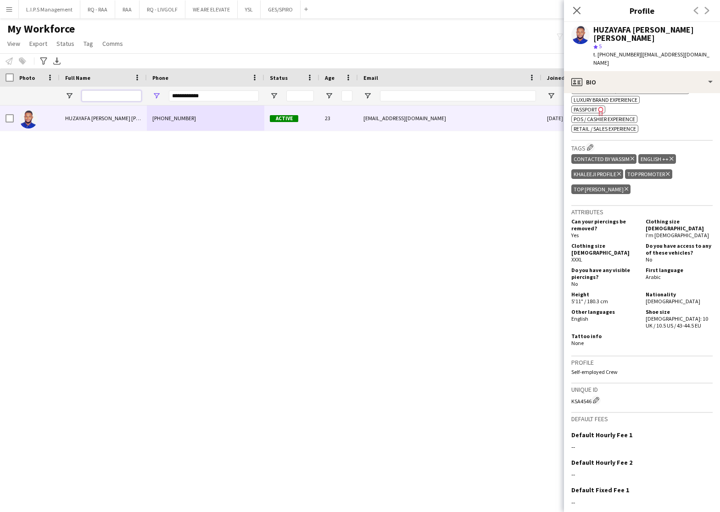
drag, startPoint x: 117, startPoint y: 96, endPoint x: 122, endPoint y: 95, distance: 5.1
click at [117, 96] on input "Full Name Filter Input" at bounding box center [112, 95] width 60 height 11
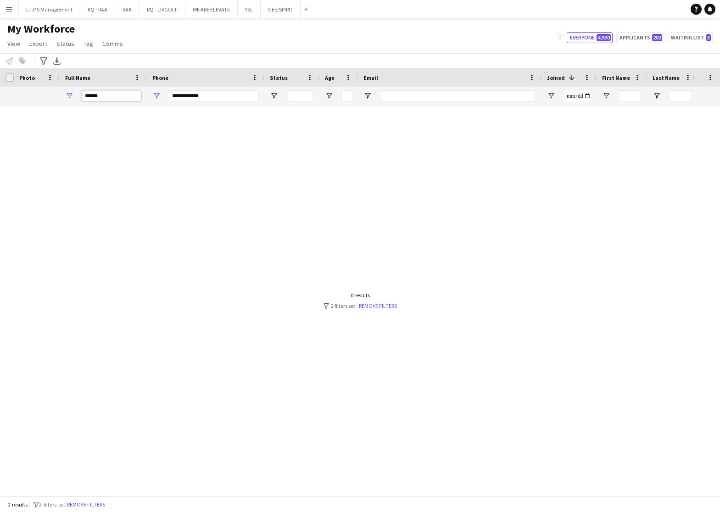
type input "******"
drag, startPoint x: 208, startPoint y: 92, endPoint x: 110, endPoint y: 86, distance: 97.9
click at [110, 87] on div "******" at bounding box center [639, 96] width 1279 height 18
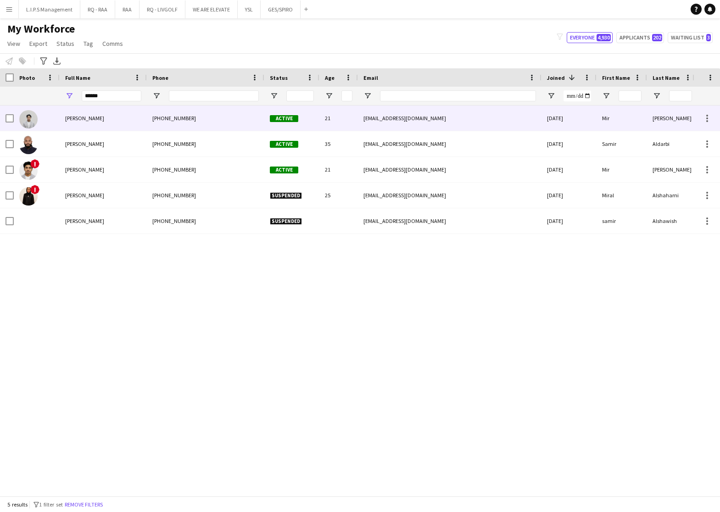
click at [120, 122] on div "Mir Ali" at bounding box center [103, 118] width 87 height 25
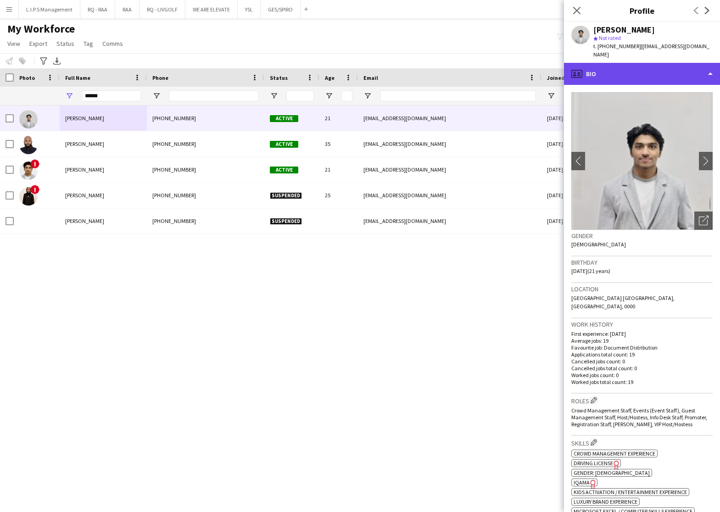
click at [667, 67] on div "profile Bio" at bounding box center [642, 74] width 156 height 22
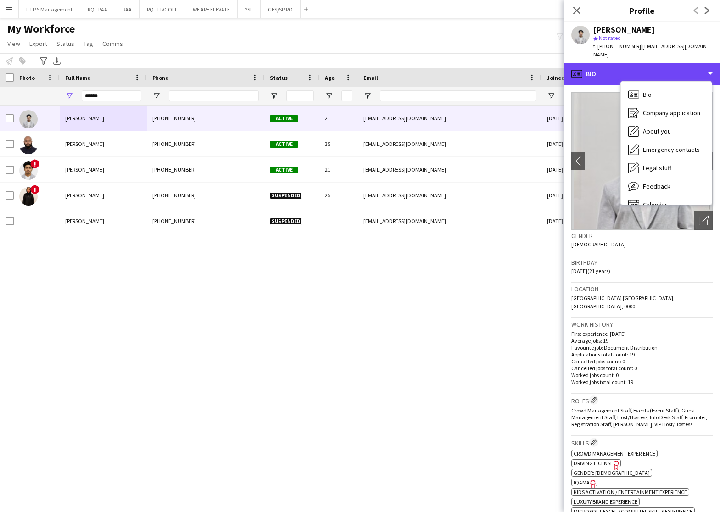
scroll to position [12, 0]
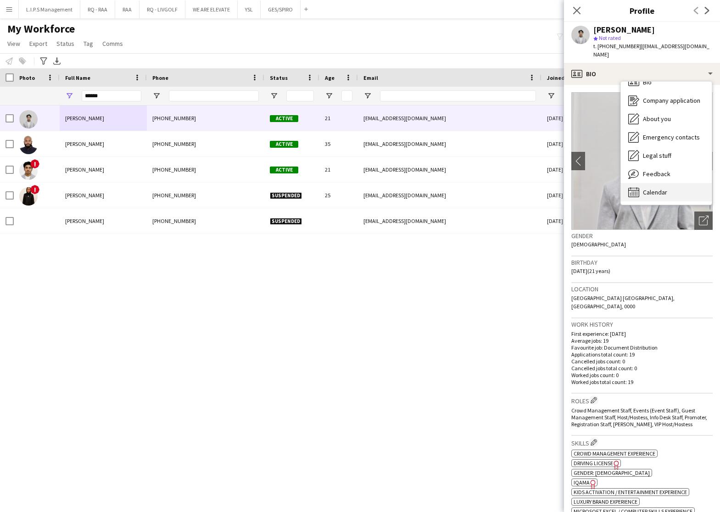
click at [671, 183] on div "Calendar Calendar" at bounding box center [666, 192] width 91 height 18
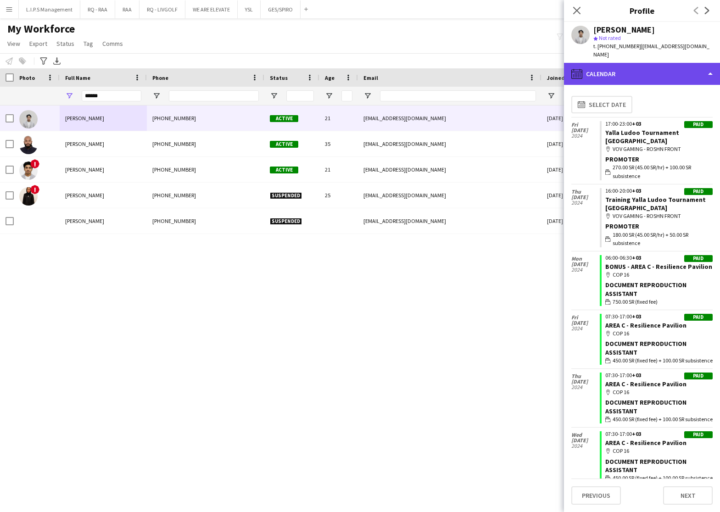
click at [676, 63] on div "calendar-full Calendar" at bounding box center [642, 74] width 156 height 22
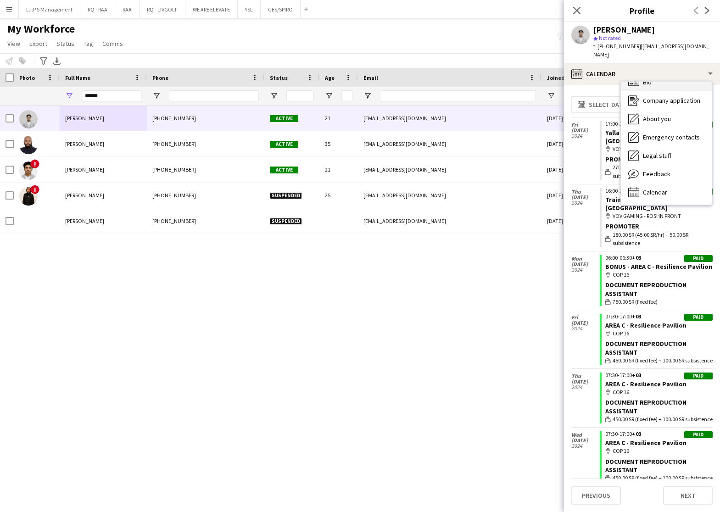
click at [673, 75] on div "Bio Bio" at bounding box center [666, 82] width 91 height 18
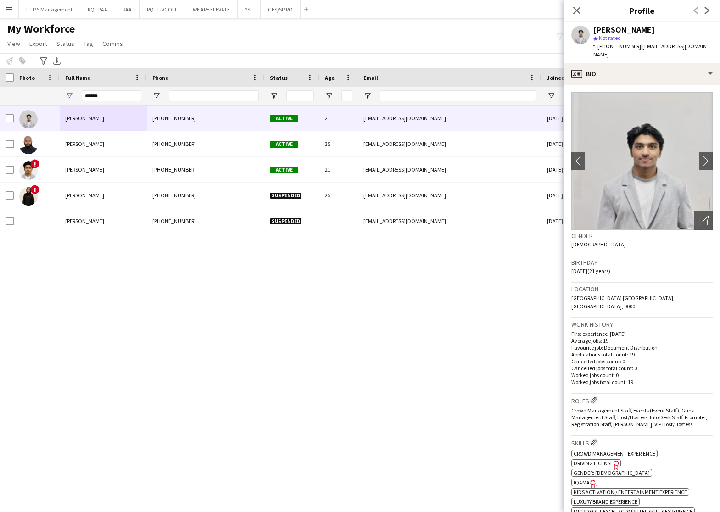
scroll to position [138, 0]
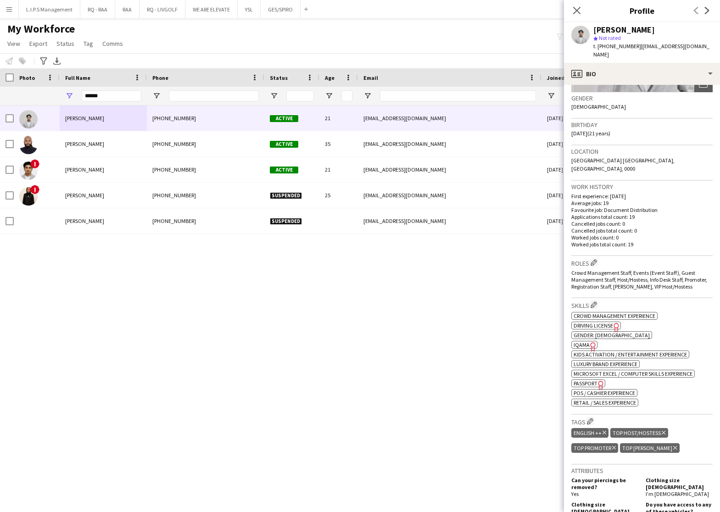
click at [590, 342] on icon at bounding box center [592, 346] width 5 height 9
click at [585, 342] on span "IQAMA" at bounding box center [582, 345] width 16 height 7
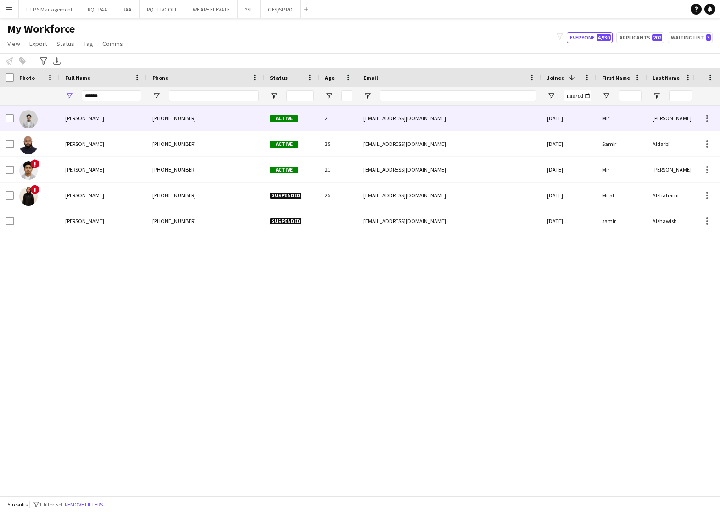
click at [259, 121] on div "+966583019570" at bounding box center [206, 118] width 118 height 25
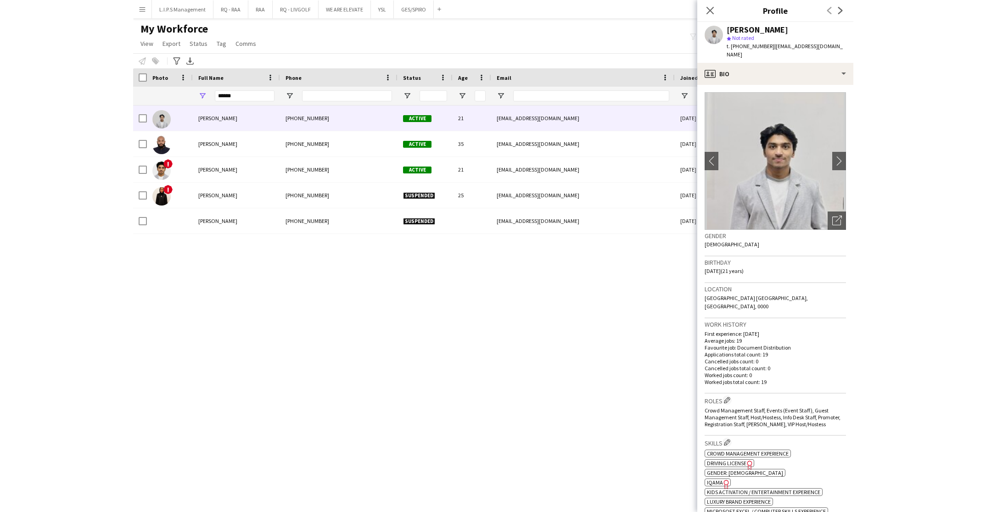
scroll to position [207, 0]
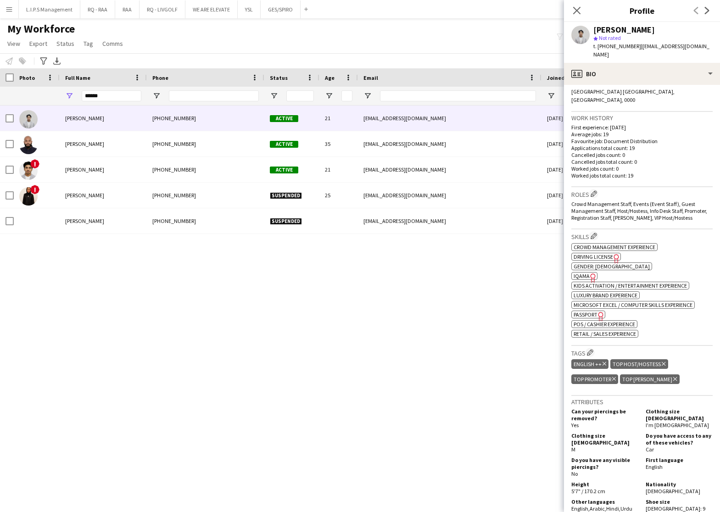
click at [584, 273] on span "IQAMA" at bounding box center [582, 276] width 16 height 7
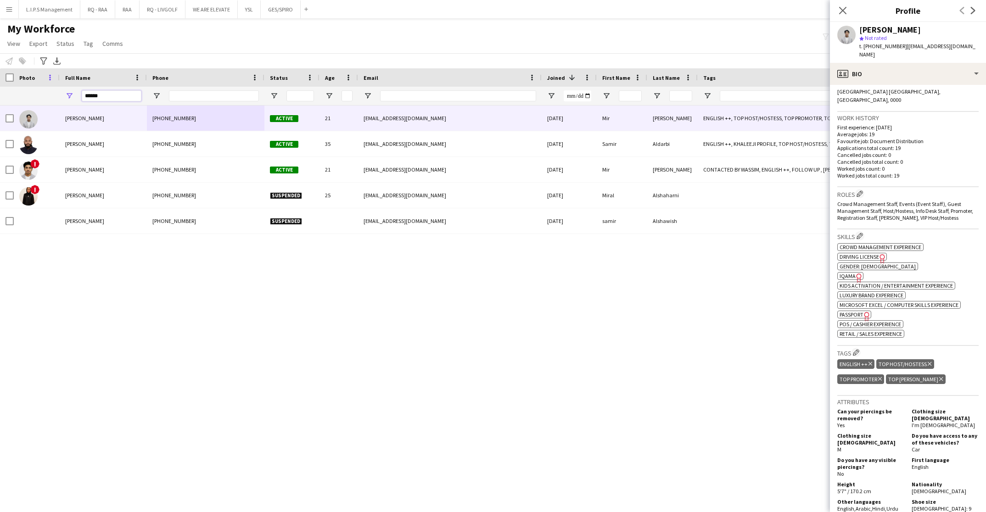
drag, startPoint x: 109, startPoint y: 93, endPoint x: 48, endPoint y: 77, distance: 63.3
click at [48, 77] on div "Workforce Details Photo Full Name 1" at bounding box center [639, 86] width 1279 height 37
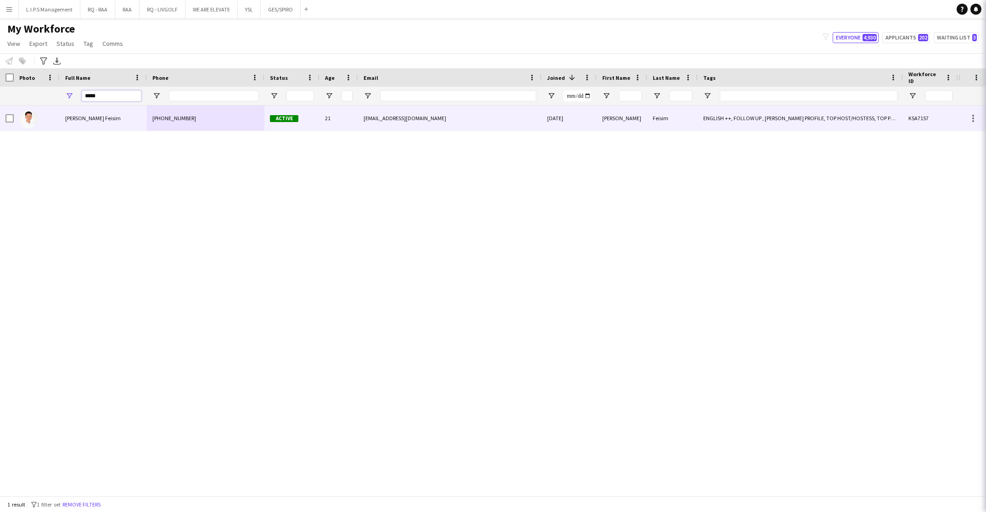
type input "*****"
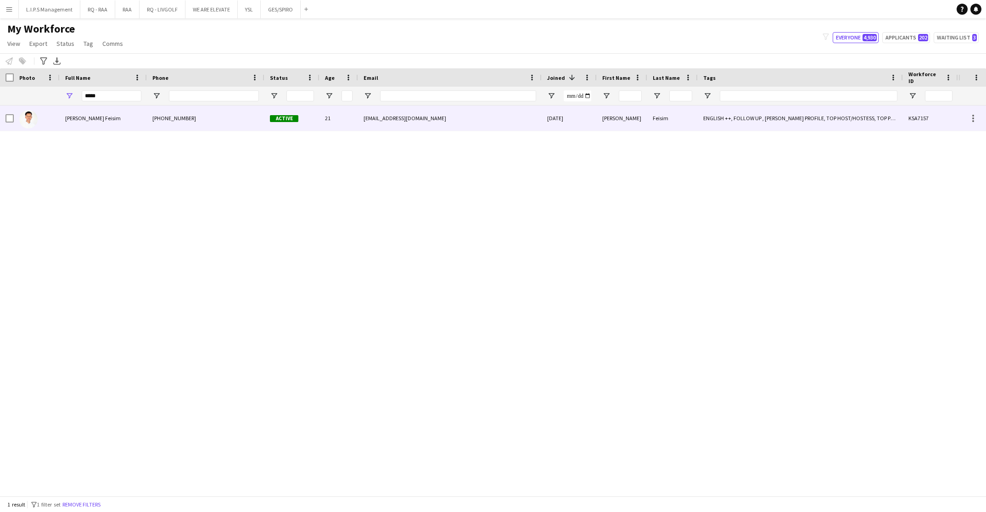
drag, startPoint x: 62, startPoint y: 112, endPoint x: 94, endPoint y: 107, distance: 32.5
click at [62, 112] on div "Fanus Feisim" at bounding box center [103, 118] width 87 height 25
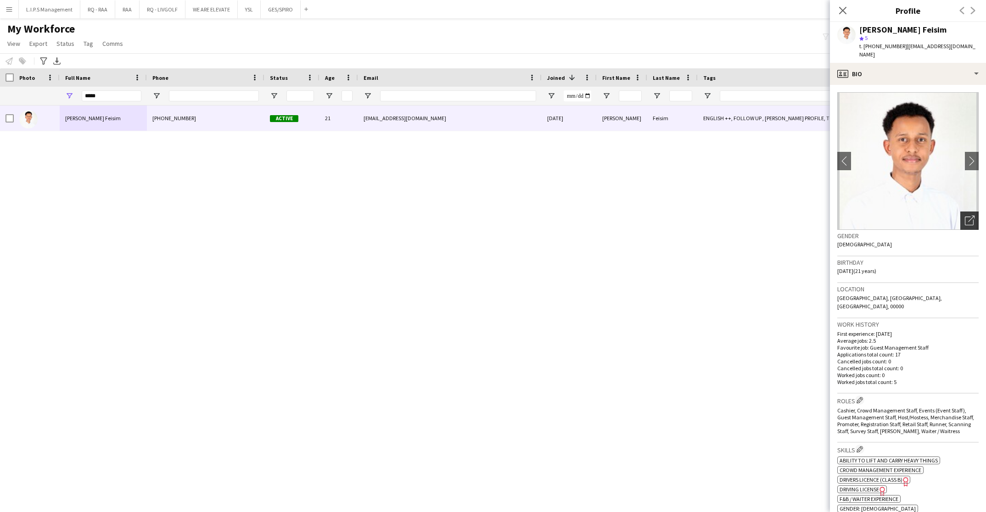
click at [720, 216] on icon "Open photos pop-in" at bounding box center [970, 221] width 10 height 10
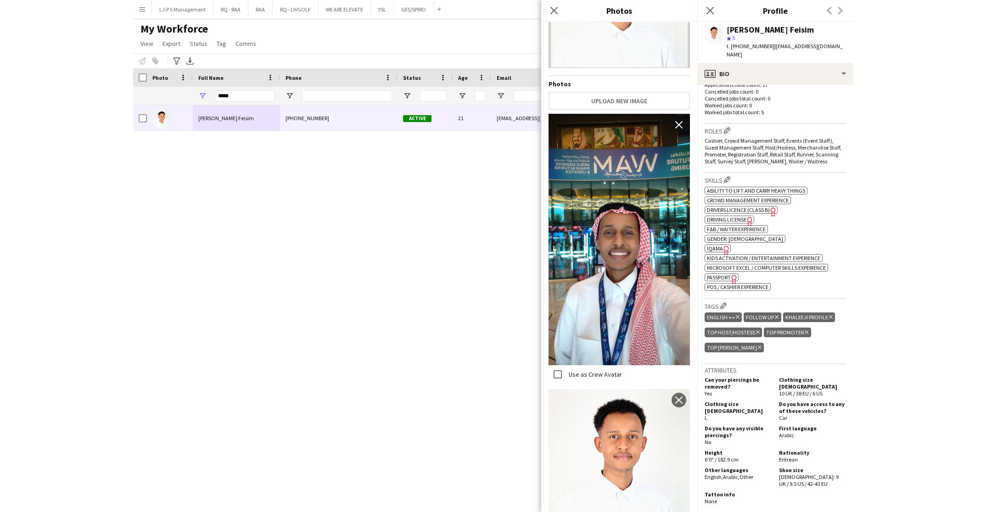
scroll to position [275, 0]
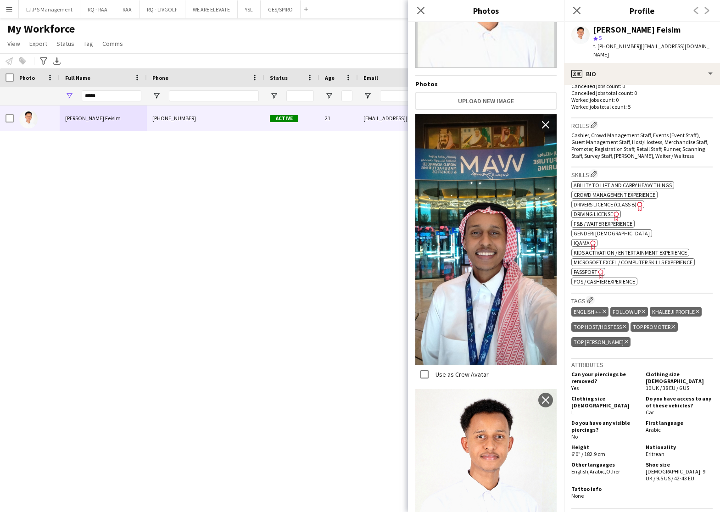
click at [584, 240] on span "IQAMA" at bounding box center [582, 243] width 16 height 7
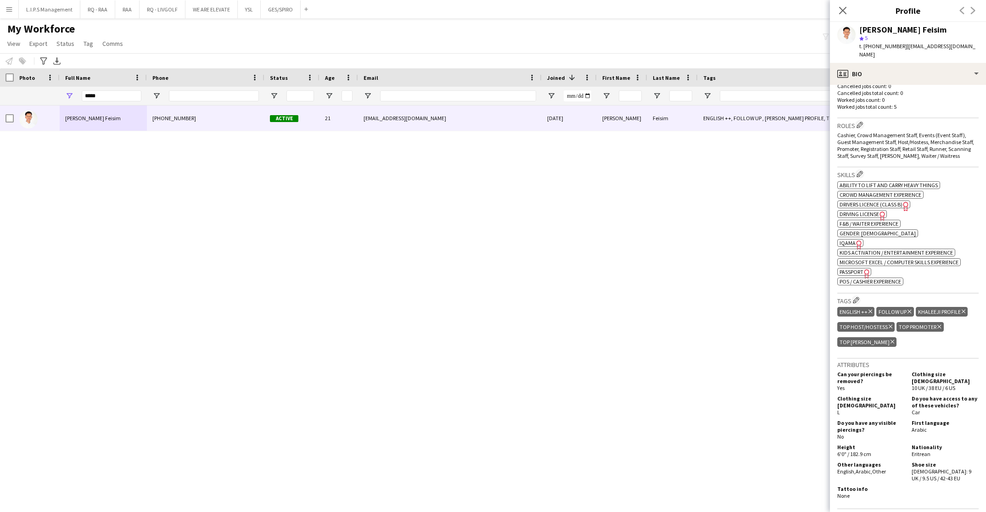
click at [720, 24] on div "Fanus Feisim star 5 t. +966559866162 | itsfanus6@gmail.com" at bounding box center [908, 42] width 156 height 41
drag, startPoint x: 869, startPoint y: 24, endPoint x: 874, endPoint y: 30, distance: 7.9
click at [720, 30] on div "Fanus Feisim" at bounding box center [902, 30] width 87 height 8
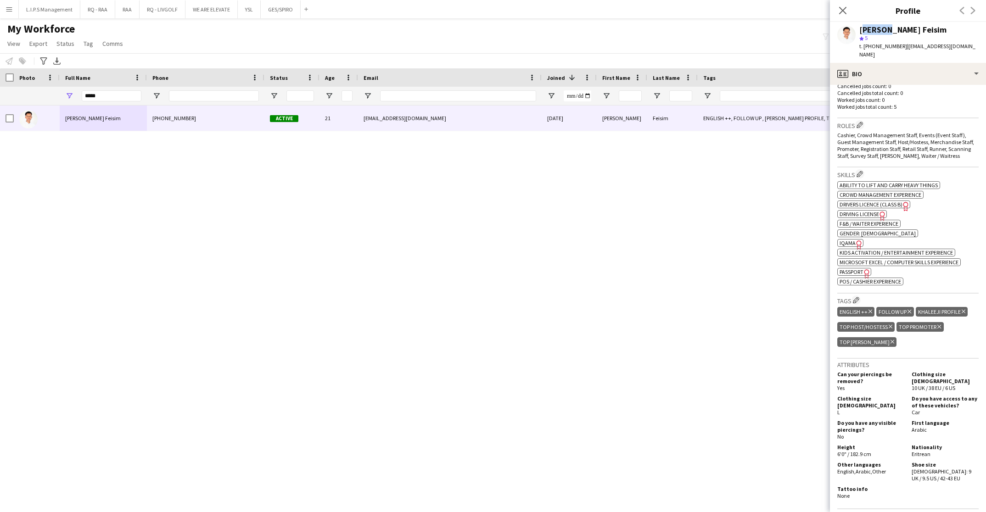
click at [720, 30] on div "Fanus Feisim" at bounding box center [902, 30] width 87 height 8
copy div "Fanus Feisim"
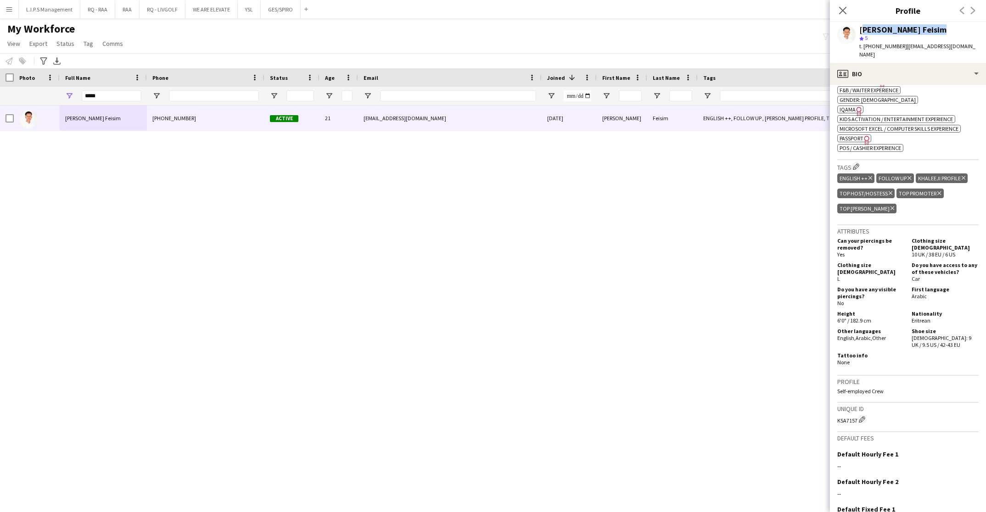
scroll to position [413, 0]
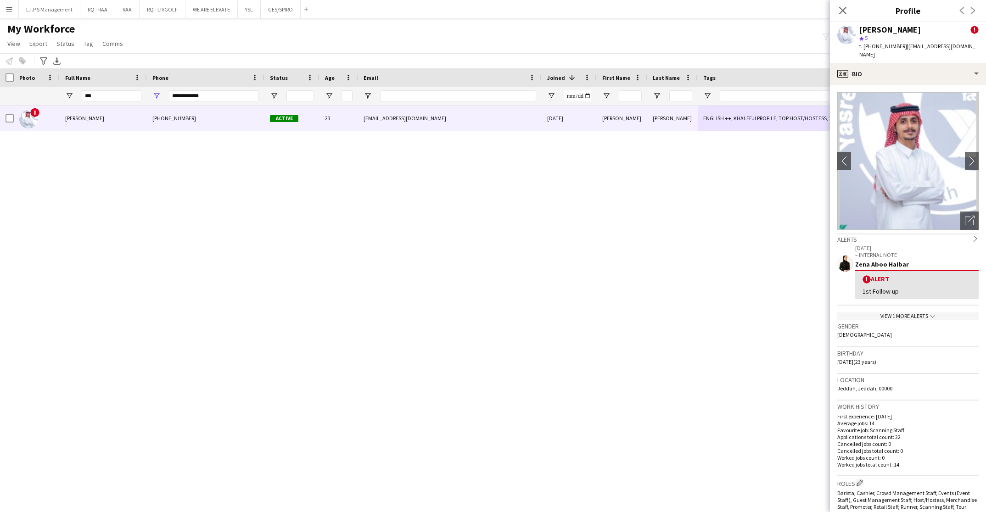
scroll to position [471, 0]
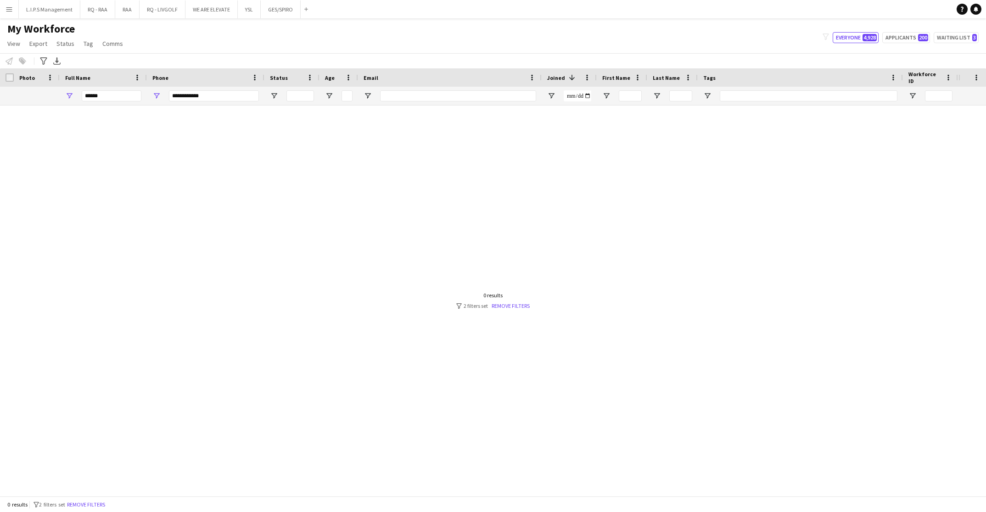
type input "******"
drag, startPoint x: 227, startPoint y: 90, endPoint x: 77, endPoint y: 81, distance: 150.4
click at [77, 81] on div "Workforce Details Photo Full Name City" at bounding box center [639, 86] width 1279 height 37
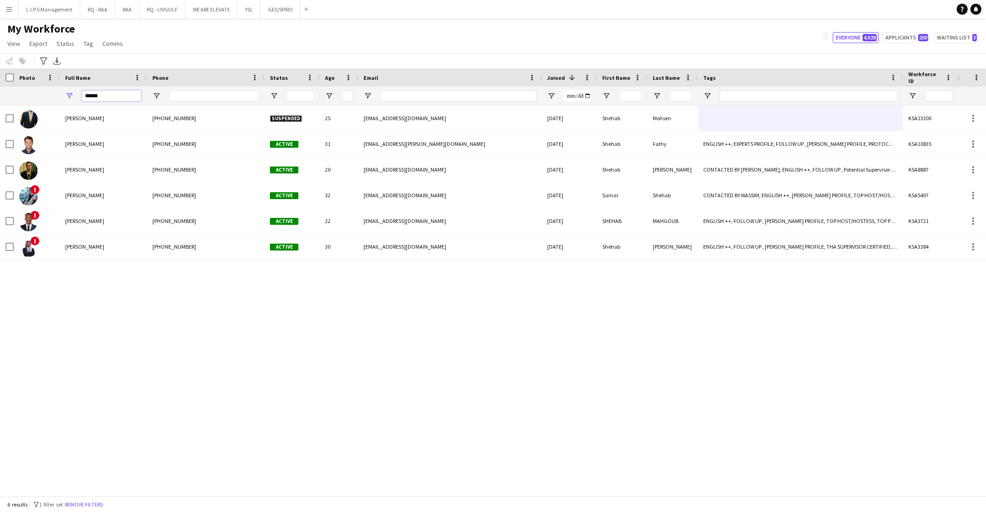
click at [113, 92] on input "******" at bounding box center [112, 95] width 60 height 11
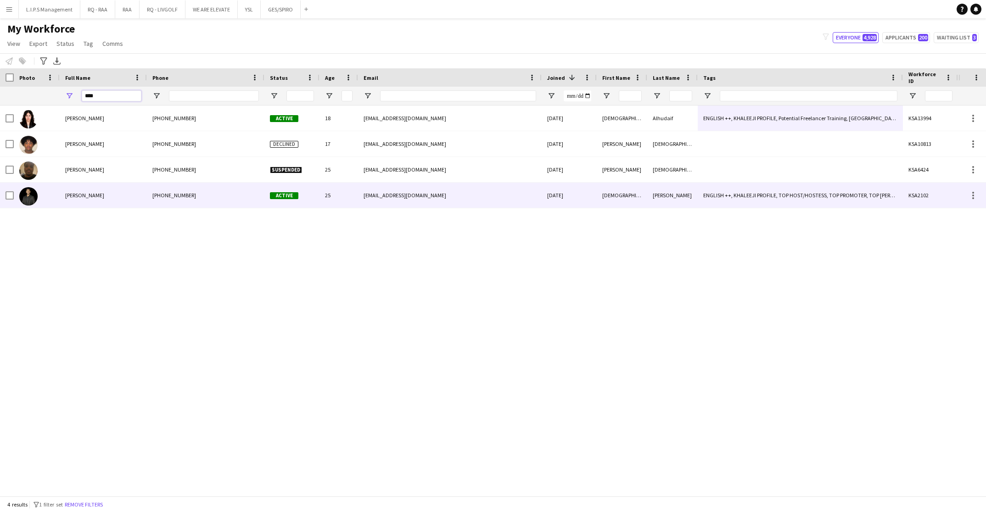
type input "****"
click at [70, 208] on div "Shihab Mohammed +966581751170 Active 25 shehab-5555@hotmail.com 18-07-2023 Shih…" at bounding box center [639, 196] width 1279 height 26
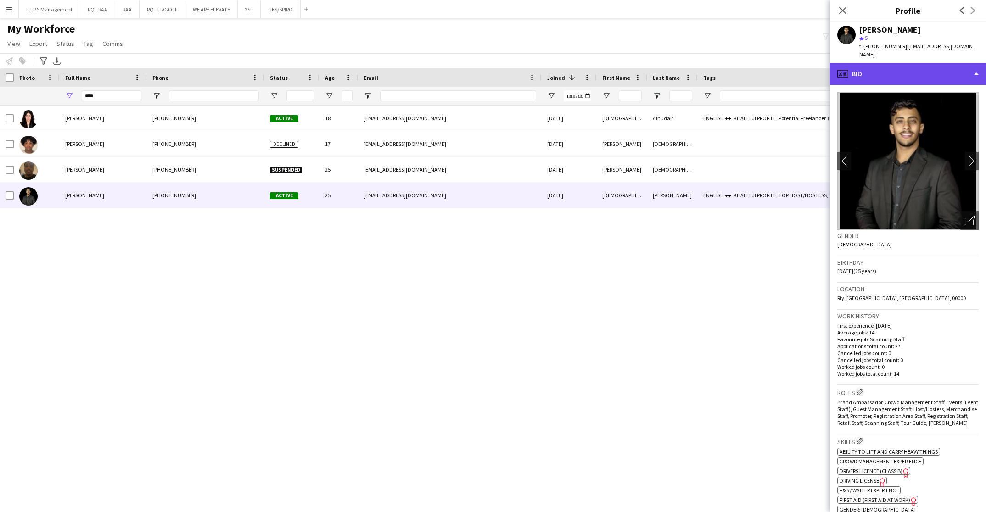
click at [949, 63] on div "profile Bio" at bounding box center [908, 74] width 156 height 22
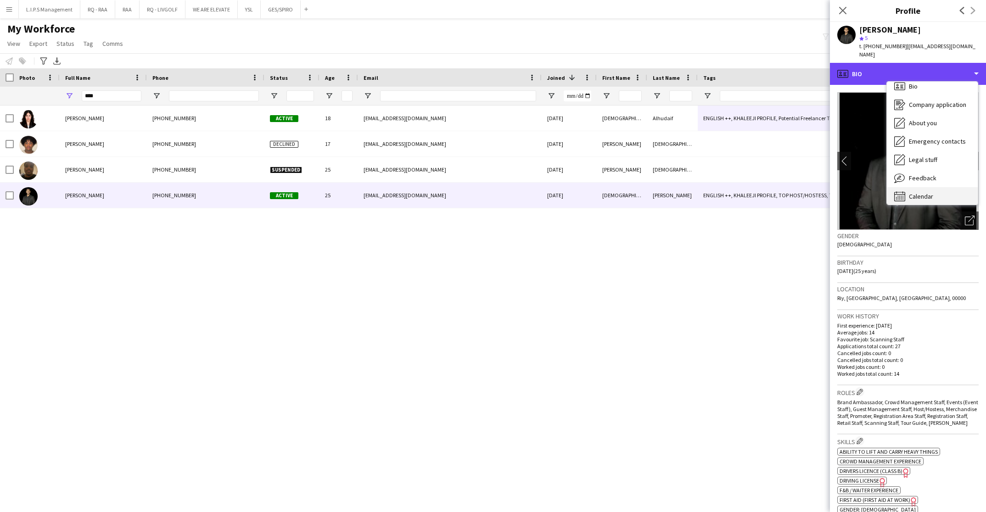
scroll to position [12, 0]
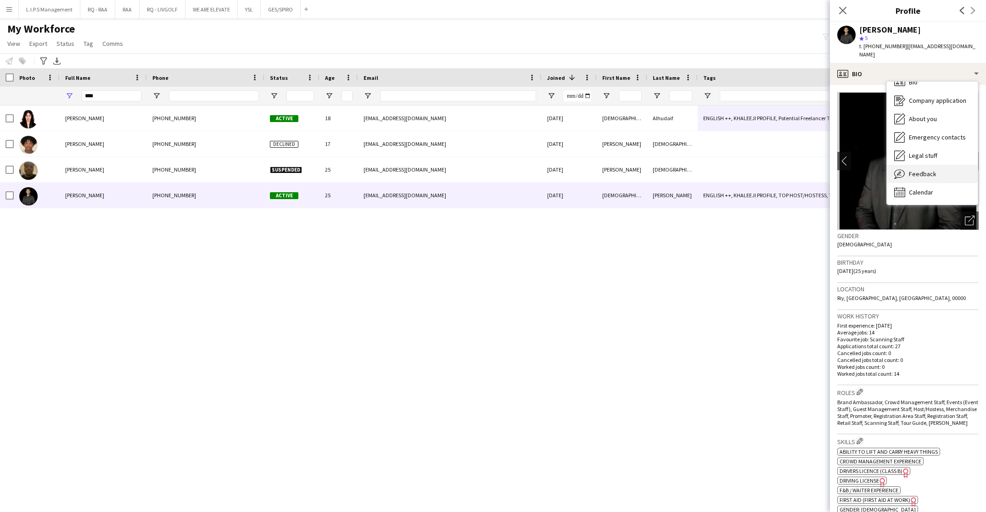
click at [939, 165] on div "Feedback Feedback" at bounding box center [932, 174] width 91 height 18
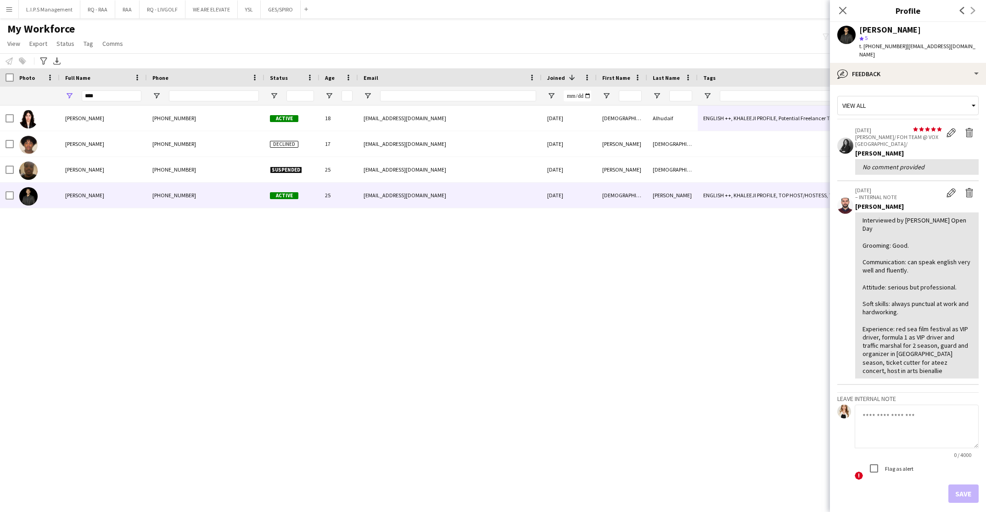
scroll to position [32, 0]
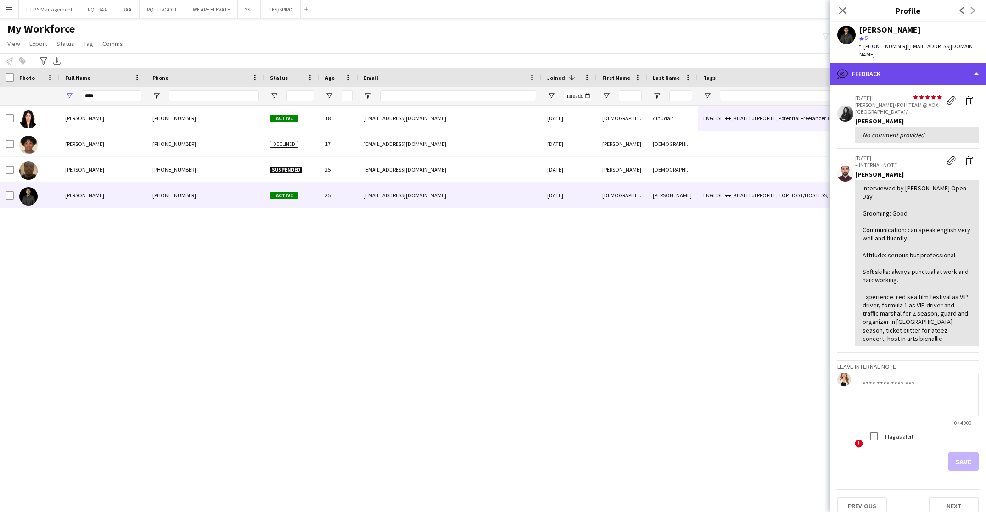
click at [945, 65] on div "bubble-pencil Feedback" at bounding box center [908, 74] width 156 height 22
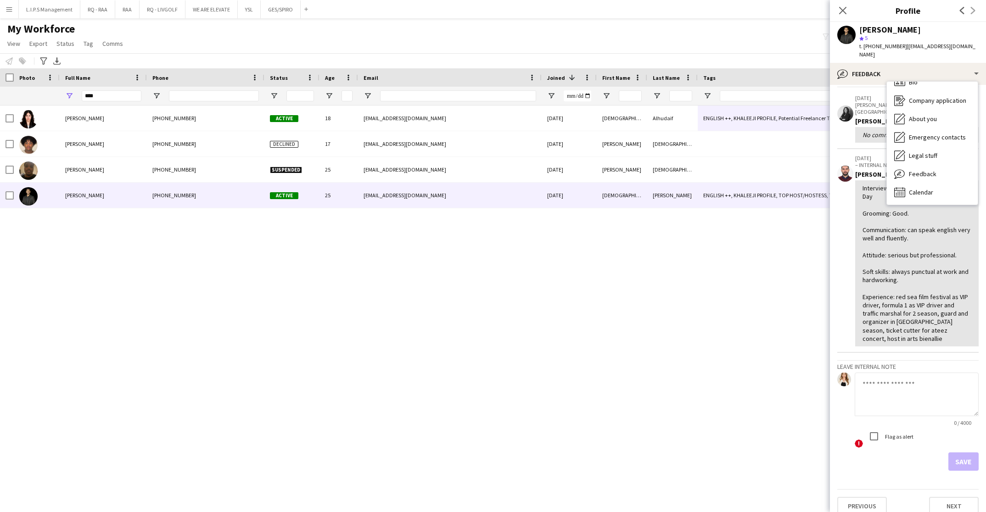
scroll to position [13, 0]
drag, startPoint x: 939, startPoint y: 76, endPoint x: 853, endPoint y: 265, distance: 207.5
click at [853, 265] on div "bubble-pencil Feedback Bio Bio Company application Company application About yo…" at bounding box center [908, 287] width 156 height 449
click at [854, 264] on app-crew-profile-feedback-item "14-08-2023 – INTERNAL NOTE Edit internal note Delete internal note Ouassim Arzo…" at bounding box center [907, 251] width 141 height 204
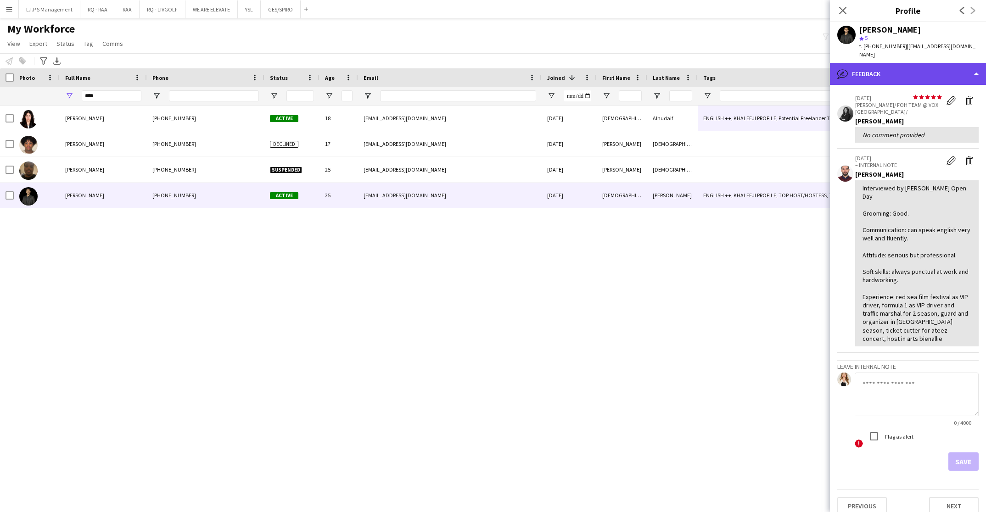
click at [924, 63] on div "bubble-pencil Feedback" at bounding box center [908, 74] width 156 height 22
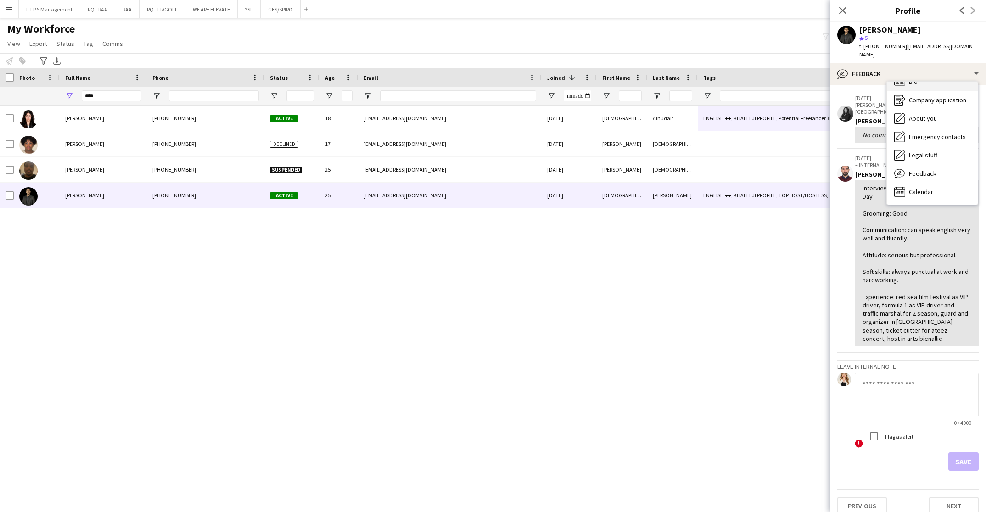
click at [928, 79] on div "Bio Bio" at bounding box center [932, 82] width 91 height 18
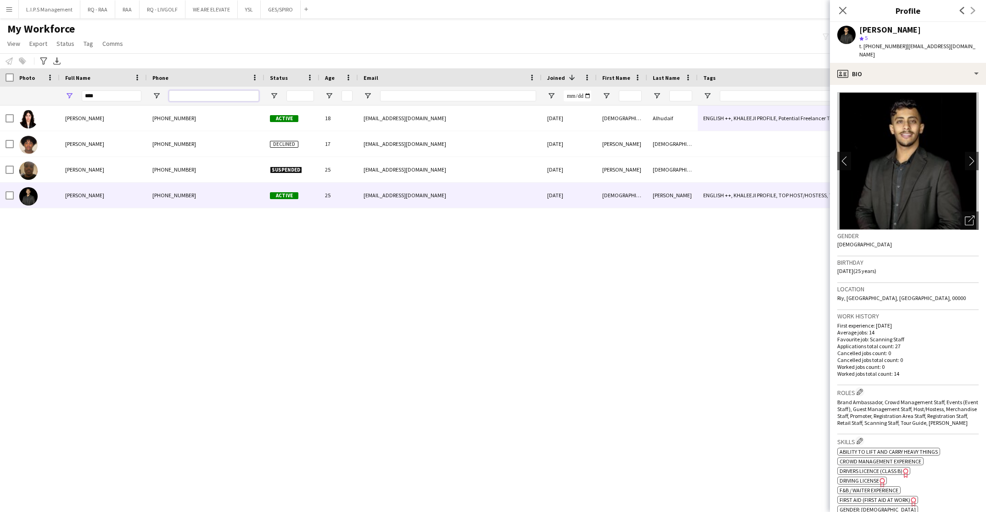
drag, startPoint x: 212, startPoint y: 94, endPoint x: 117, endPoint y: 91, distance: 95.1
click at [204, 95] on input "Phone Filter Input" at bounding box center [214, 95] width 90 height 11
paste input "**********"
type input "**********"
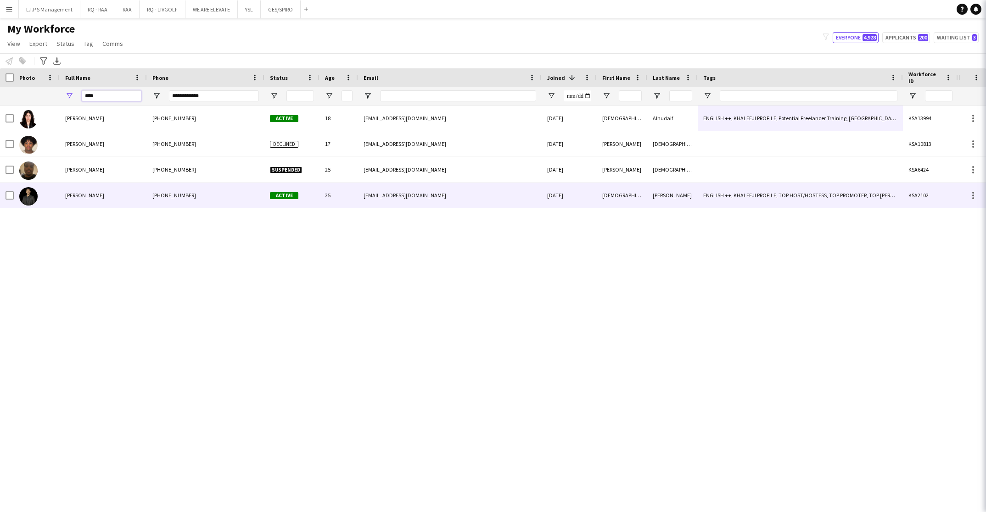
click at [29, 88] on div "****" at bounding box center [639, 96] width 1279 height 18
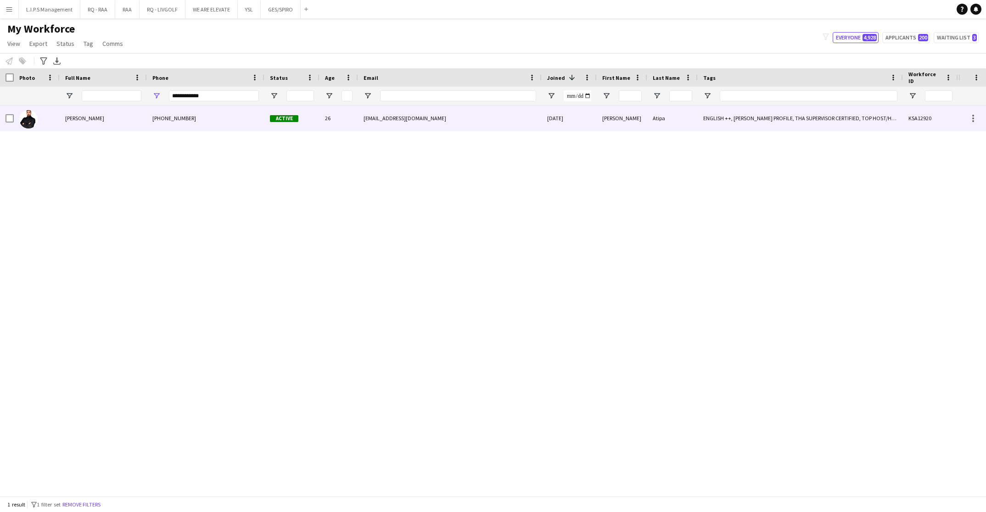
drag, startPoint x: 185, startPoint y: 116, endPoint x: 511, endPoint y: 101, distance: 325.8
click at [198, 114] on div "+966533501833" at bounding box center [206, 118] width 118 height 25
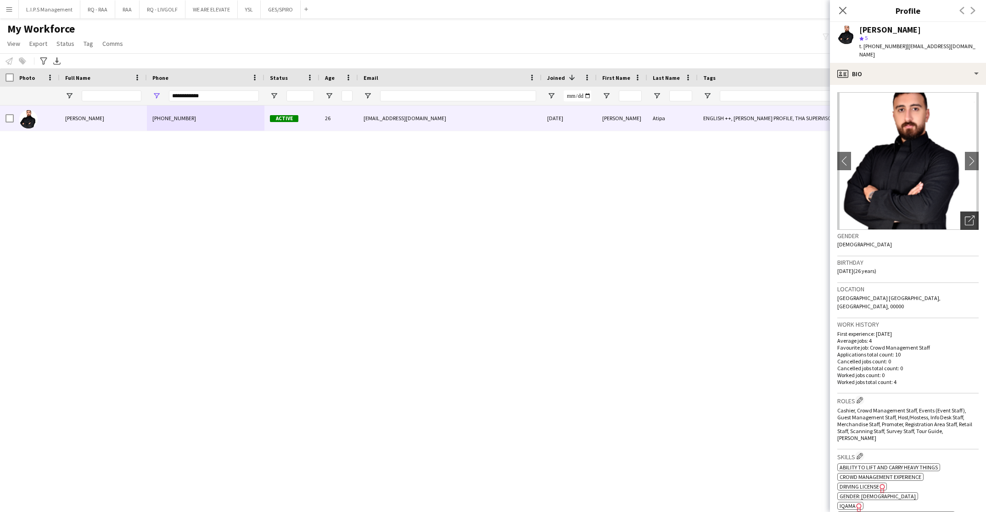
click at [965, 216] on icon "Open photos pop-in" at bounding box center [970, 221] width 10 height 10
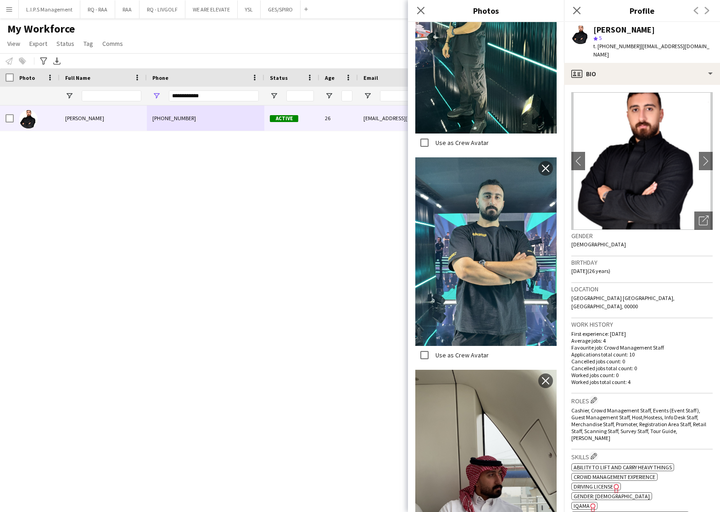
scroll to position [275, 0]
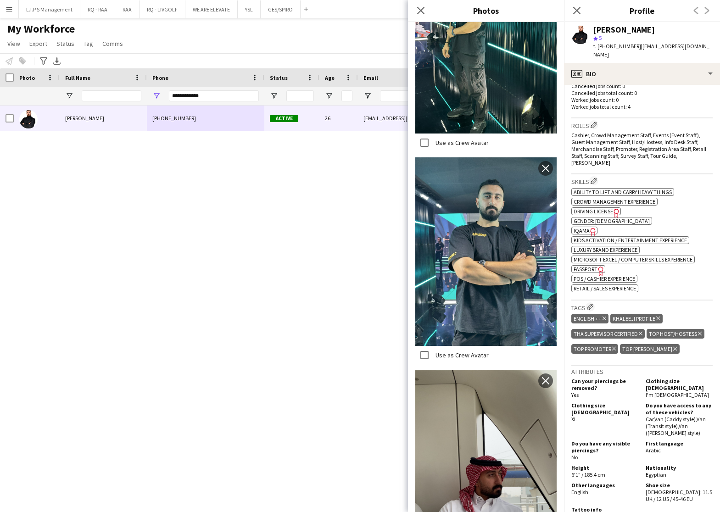
click at [584, 227] on span "IQAMA" at bounding box center [582, 230] width 16 height 7
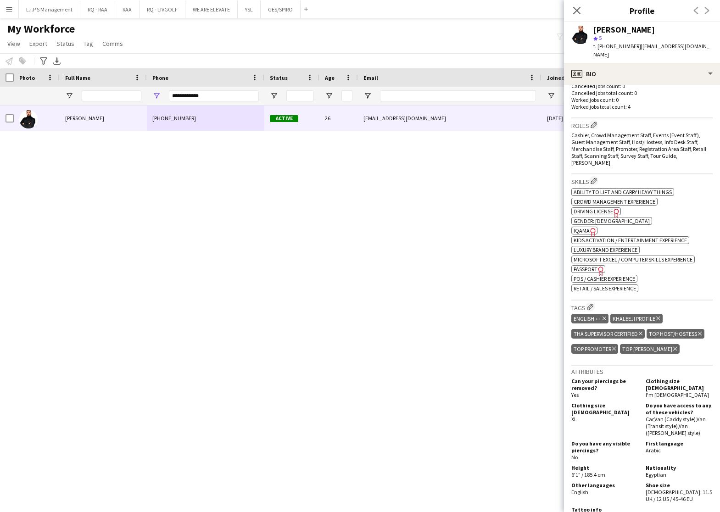
click at [614, 47] on span "t. +966533501833" at bounding box center [618, 46] width 48 height 7
click at [612, 47] on span "t. +966533501833" at bounding box center [618, 46] width 48 height 7
copy span "966533501833"
click at [600, 27] on div "Osama Atipa" at bounding box center [625, 30] width 62 height 8
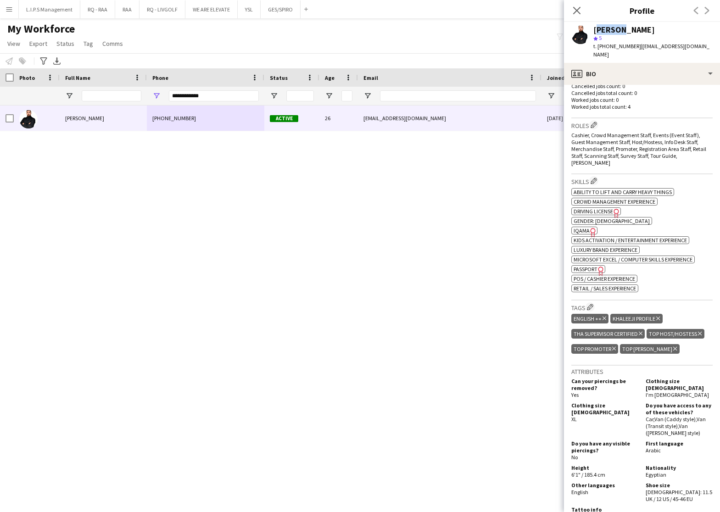
click at [600, 27] on div "Osama Atipa" at bounding box center [625, 30] width 62 height 8
copy div "Osama Atipa"
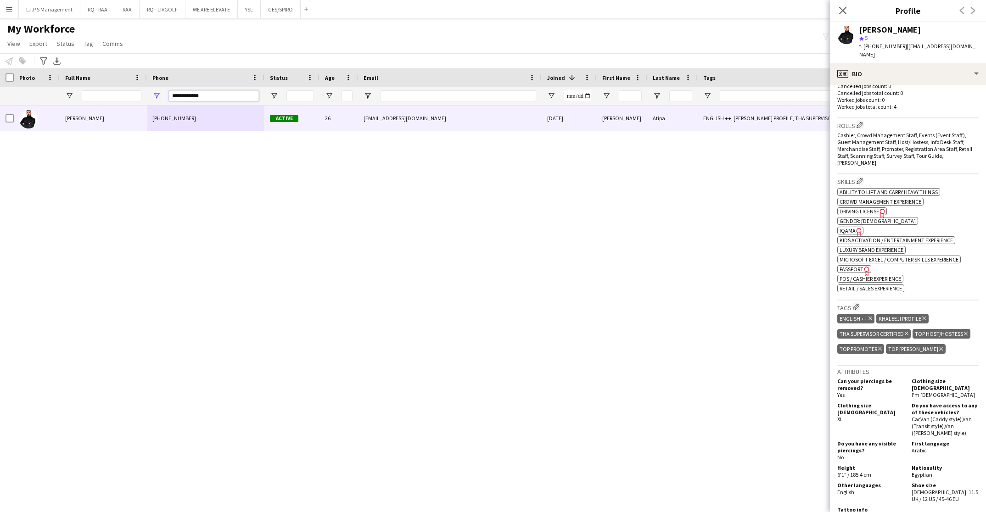
drag, startPoint x: 227, startPoint y: 93, endPoint x: 57, endPoint y: 94, distance: 169.9
click at [58, 94] on div at bounding box center [639, 96] width 1279 height 18
paste input "Phone Filter Input"
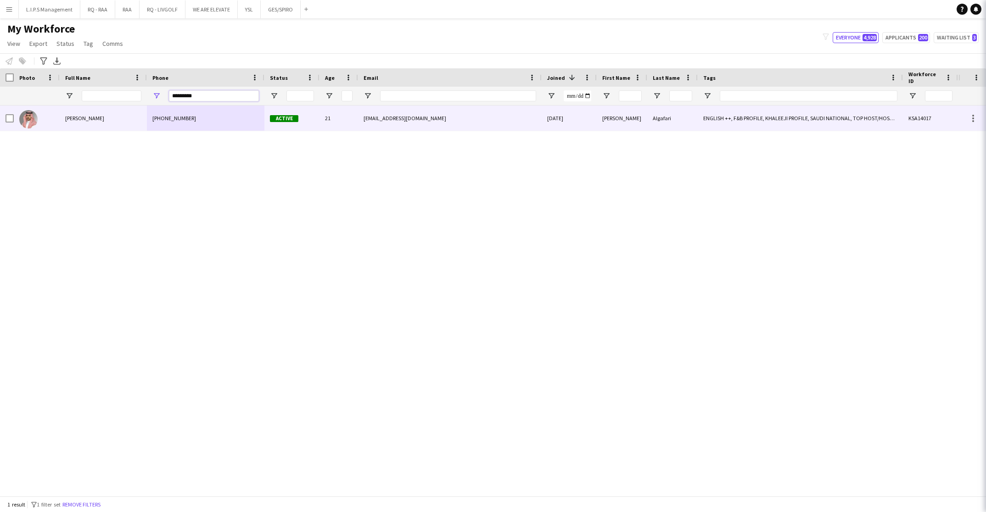
type input "*********"
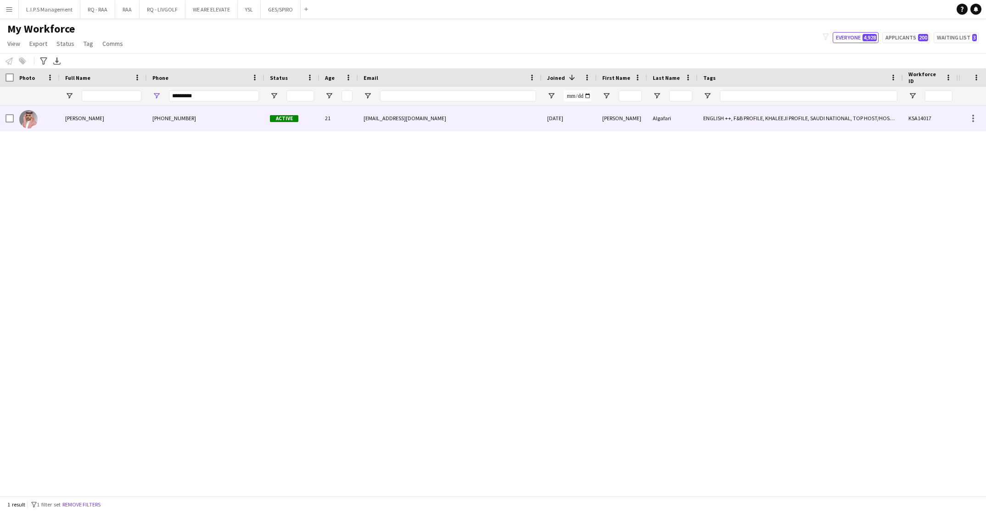
click at [82, 125] on div "Mohammed Algafari" at bounding box center [103, 118] width 87 height 25
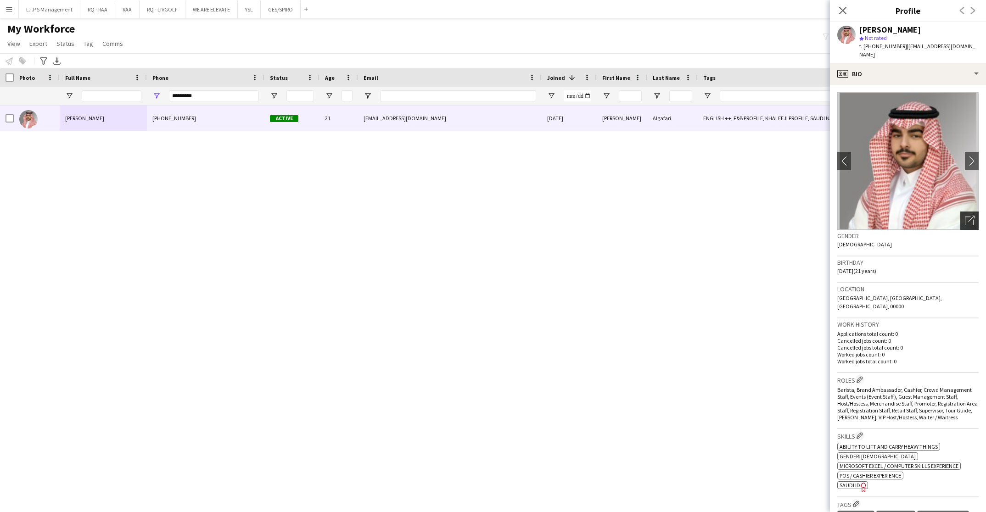
click at [965, 216] on icon "Open photos pop-in" at bounding box center [970, 221] width 10 height 10
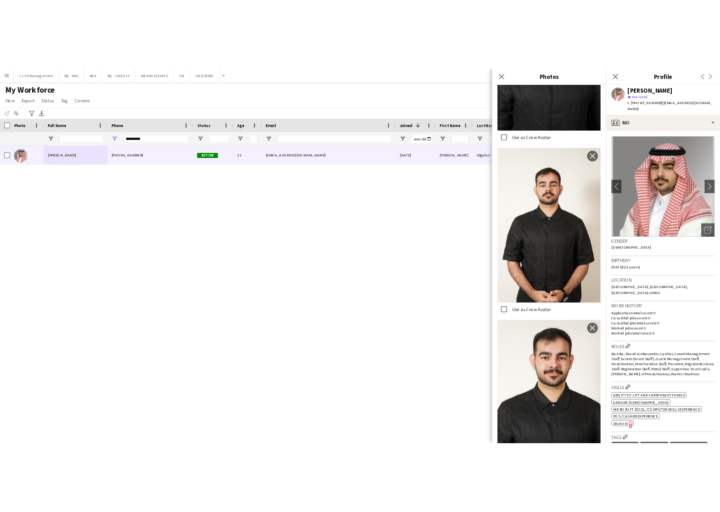
scroll to position [138, 0]
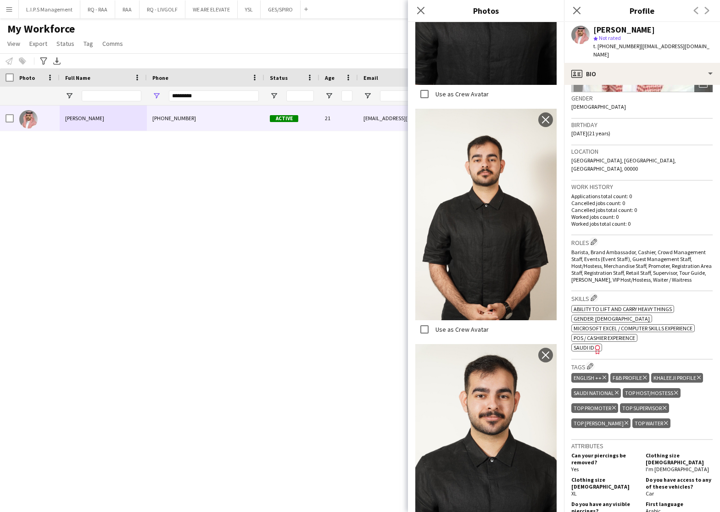
click at [583, 333] on div "Skills Edit crew company skills ok-circled2 background Layer 1 cross-circle-red…" at bounding box center [642, 326] width 141 height 68
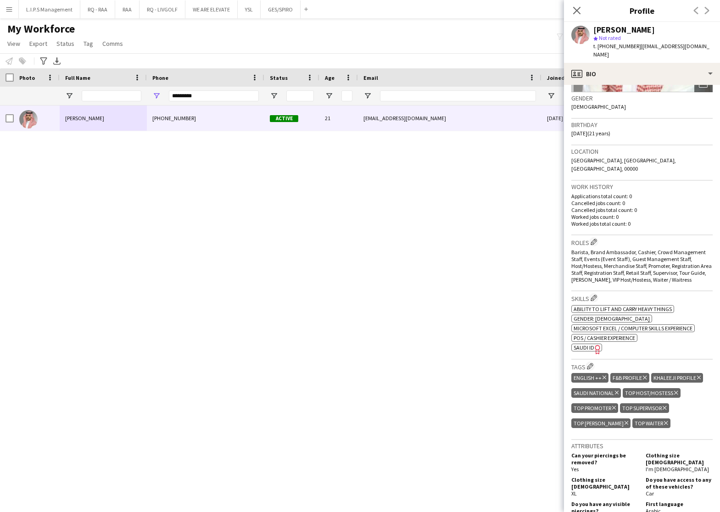
click at [583, 344] on span "SAUDI ID" at bounding box center [584, 347] width 21 height 7
click at [618, 31] on div "Mohammed Algafari" at bounding box center [625, 30] width 62 height 8
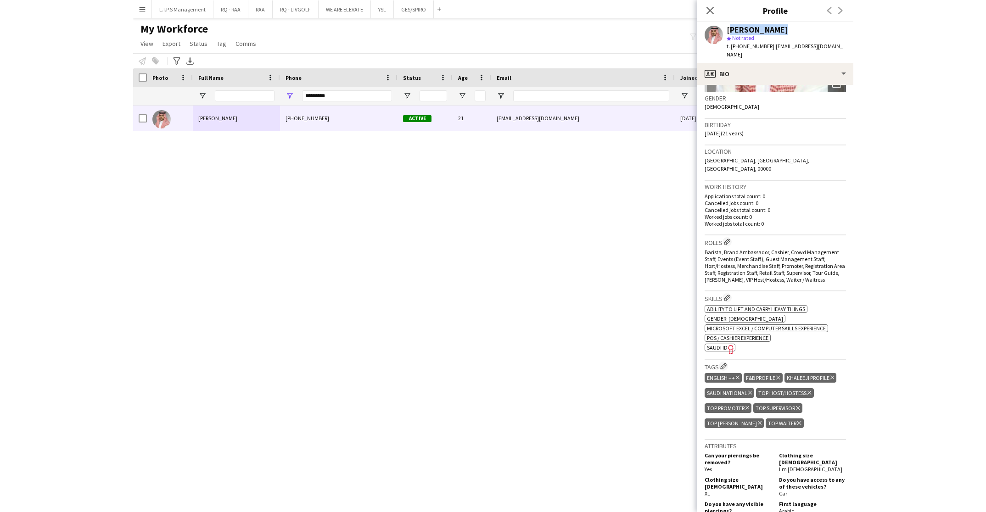
scroll to position [0, 0]
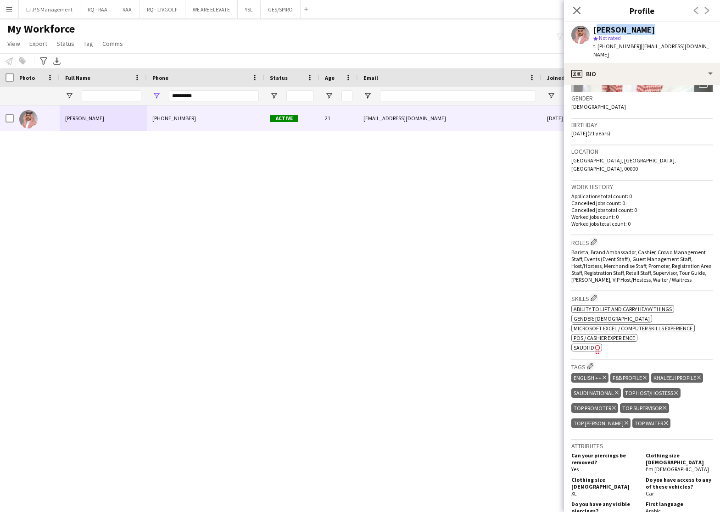
copy div "Mohammed Algafari"
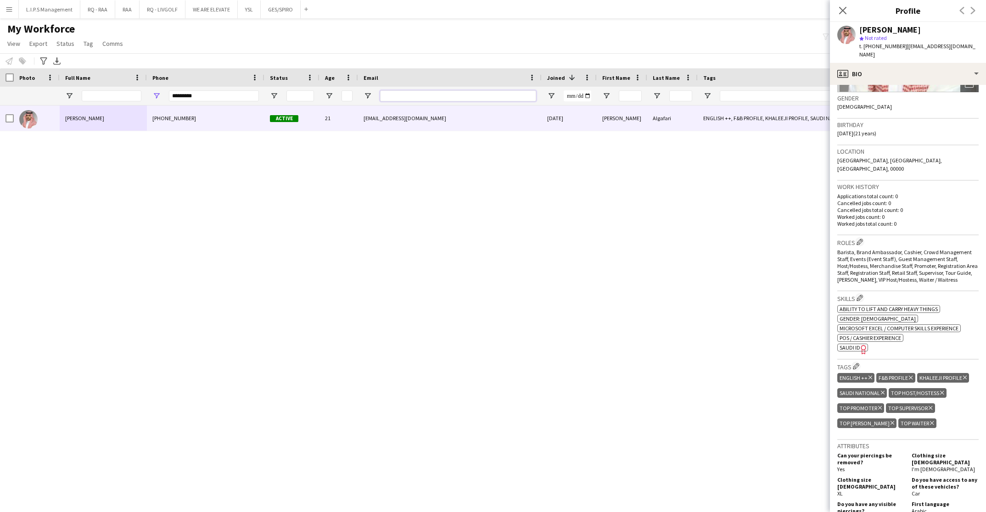
drag, startPoint x: 420, startPoint y: 98, endPoint x: 295, endPoint y: 106, distance: 125.1
click at [420, 98] on input "Email Filter Input" at bounding box center [458, 95] width 156 height 11
paste input "**********"
type input "**********"
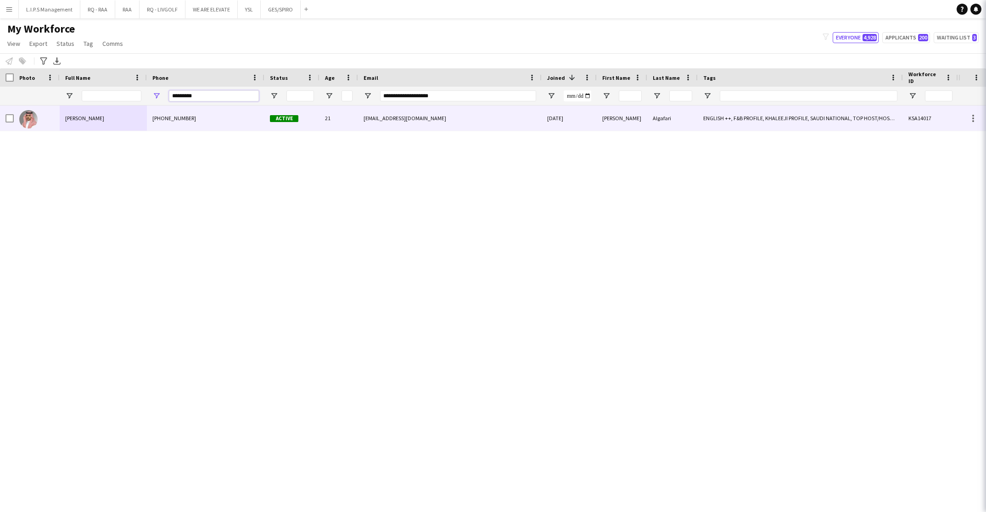
drag, startPoint x: 224, startPoint y: 98, endPoint x: 36, endPoint y: 92, distance: 187.8
click at [36, 93] on div at bounding box center [639, 96] width 1279 height 18
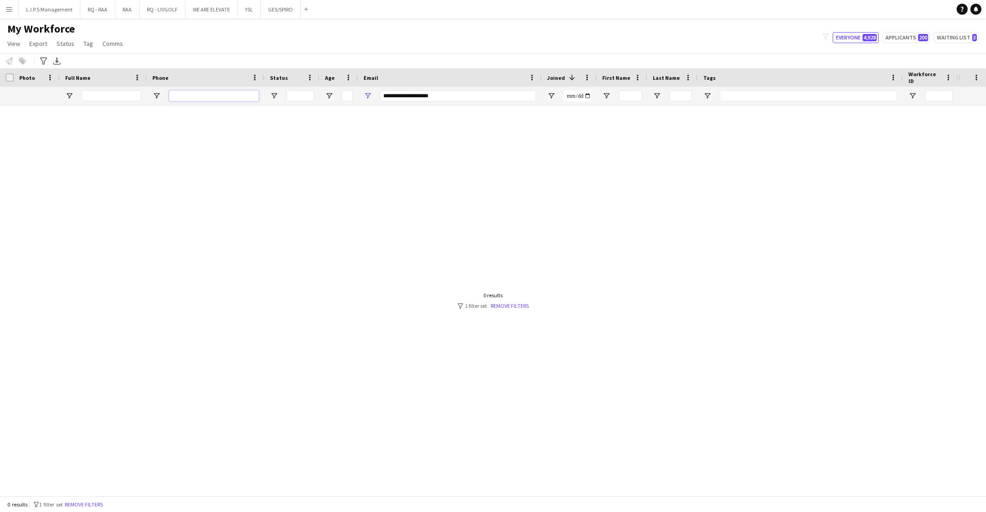
type input "*********"
click at [121, 94] on input "Full Name Filter Input" at bounding box center [112, 95] width 60 height 11
drag, startPoint x: 454, startPoint y: 92, endPoint x: 146, endPoint y: 75, distance: 309.4
click at [146, 75] on div "Workforce Details Photo Full Name 1" at bounding box center [639, 86] width 1279 height 37
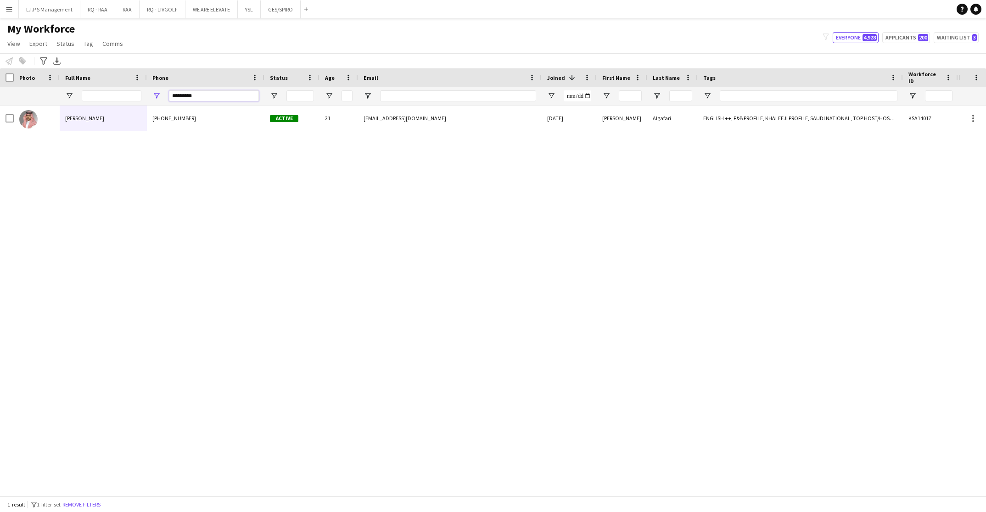
drag, startPoint x: 205, startPoint y: 90, endPoint x: 92, endPoint y: 88, distance: 113.4
click at [95, 88] on div at bounding box center [639, 96] width 1279 height 18
paste input "Phone Filter Input"
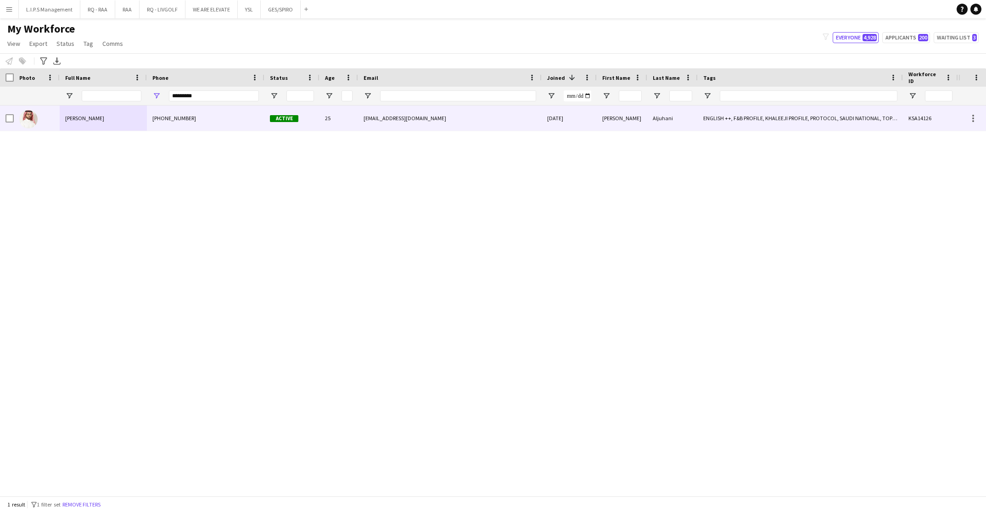
click at [117, 119] on div "Abdulrahman Aljuhani" at bounding box center [103, 118] width 87 height 25
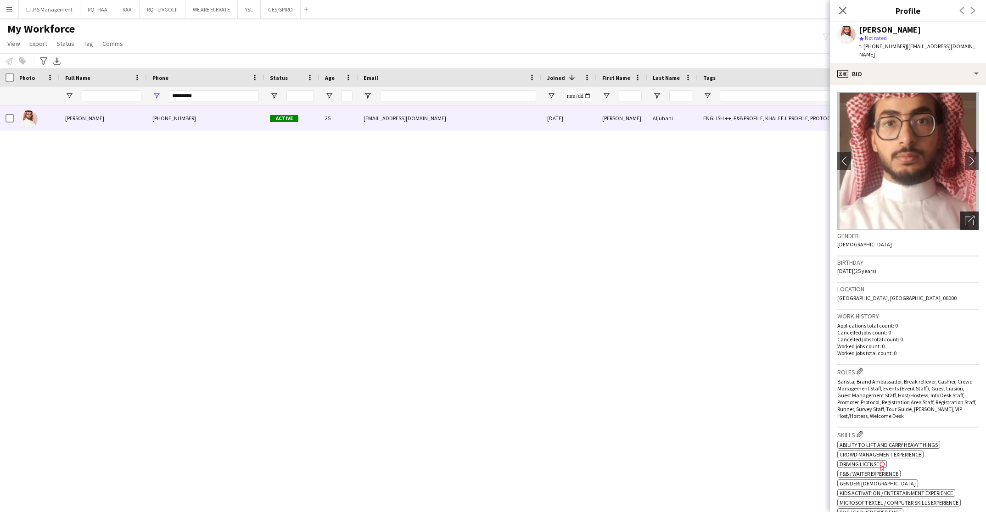
click at [965, 212] on div "Open photos pop-in" at bounding box center [969, 221] width 18 height 18
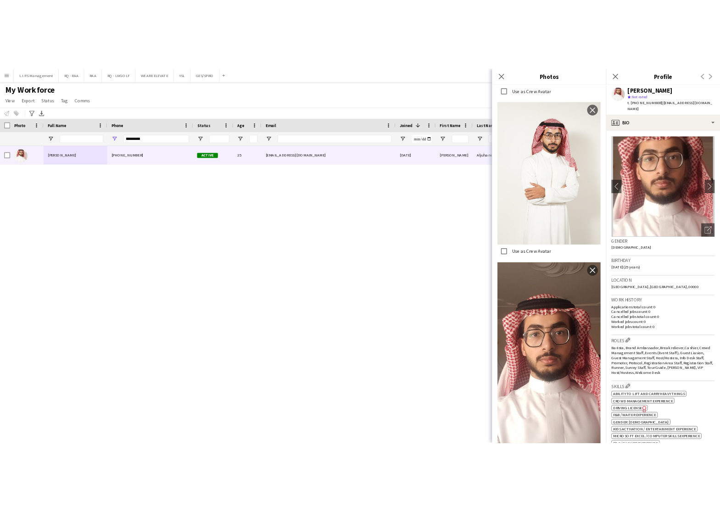
scroll to position [275, 0]
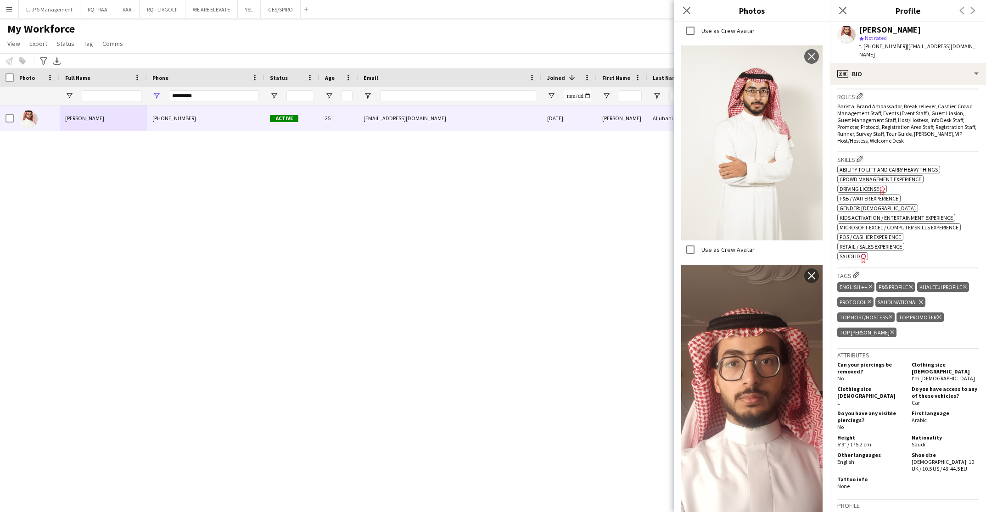
click at [856, 252] on app-spec-pill "ok-circled2 background Layer 1 cross-circle-red background Layer 1 SAUDI ID Fre…" at bounding box center [852, 256] width 31 height 8
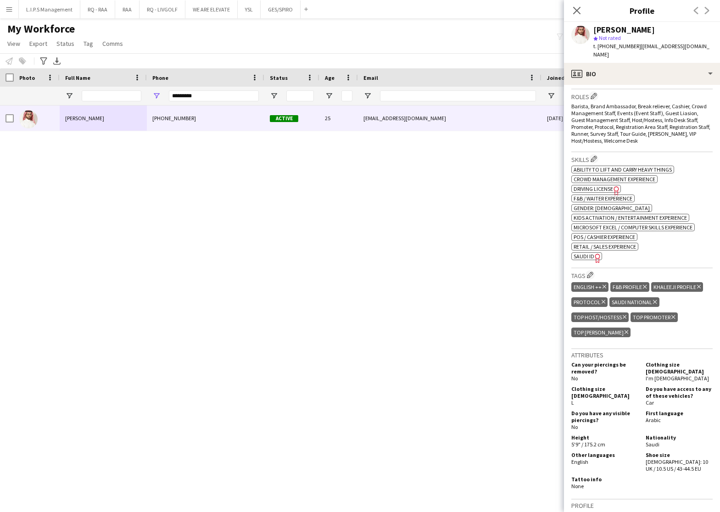
scroll to position [69, 0]
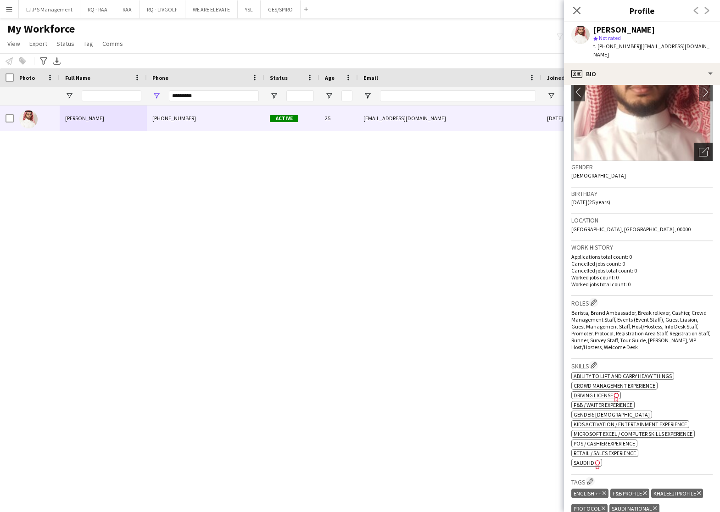
click at [695, 143] on div "Open photos pop-in" at bounding box center [704, 152] width 18 height 18
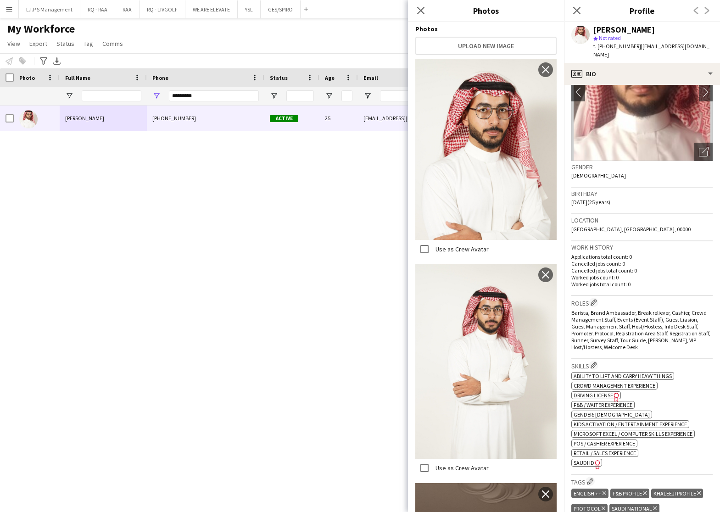
scroll to position [106, 0]
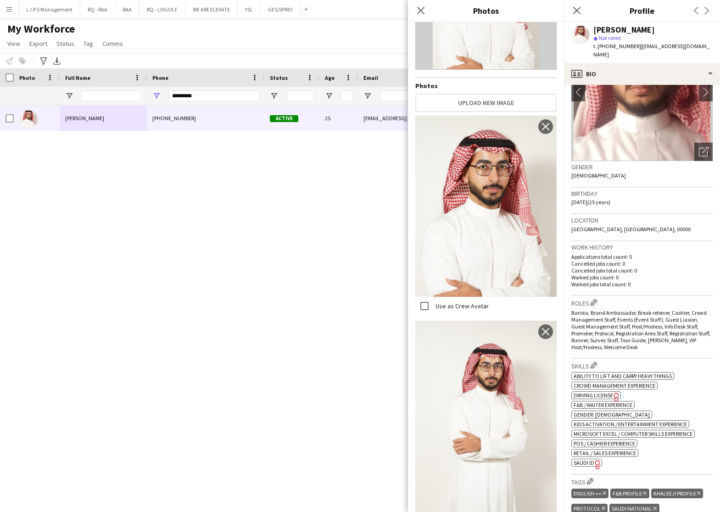
click at [623, 23] on div "Abdulrahman Aljuhani star Not rated t. +966536903888 | abdulrhmanshj@gmail.com" at bounding box center [642, 42] width 156 height 41
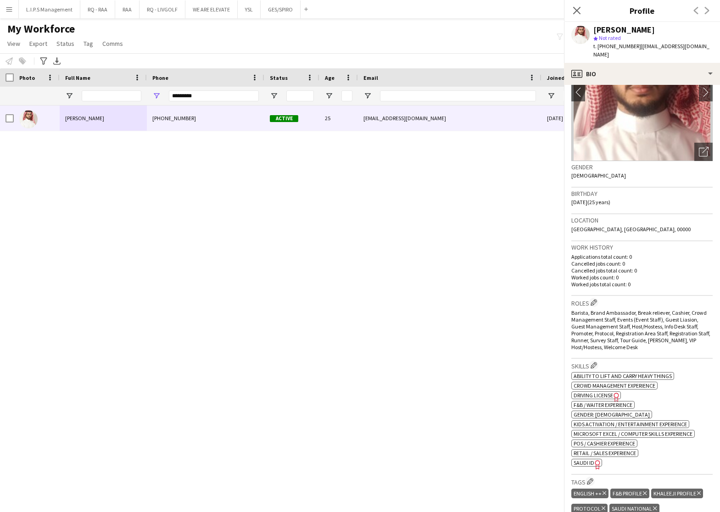
click at [623, 23] on div "Abdulrahman Aljuhani star Not rated t. +966536903888 | abdulrhmanshj@gmail.com" at bounding box center [642, 42] width 156 height 41
click at [622, 28] on div "Abdulrahman Aljuhani" at bounding box center [625, 30] width 62 height 8
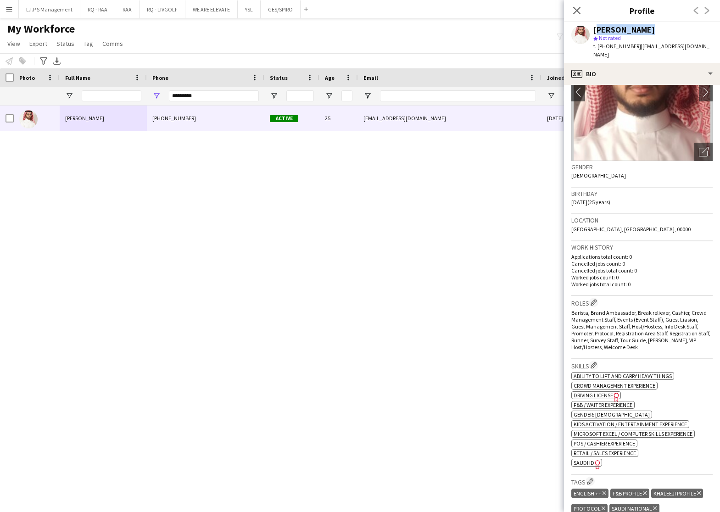
copy div "Abdulrahman Aljuhani"
click at [103, 85] on div "Workforce Details Photo Full Name 1" at bounding box center [639, 86] width 1279 height 37
paste input "Phone Filter Input"
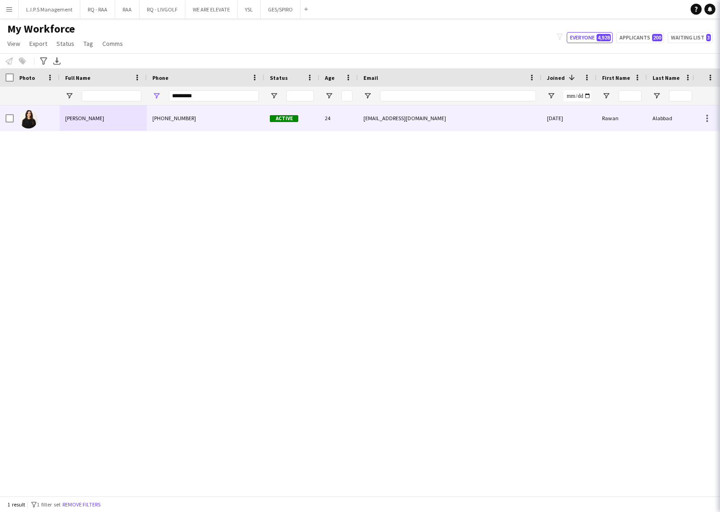
click at [121, 123] on div "Rawan Alabbad" at bounding box center [103, 118] width 87 height 25
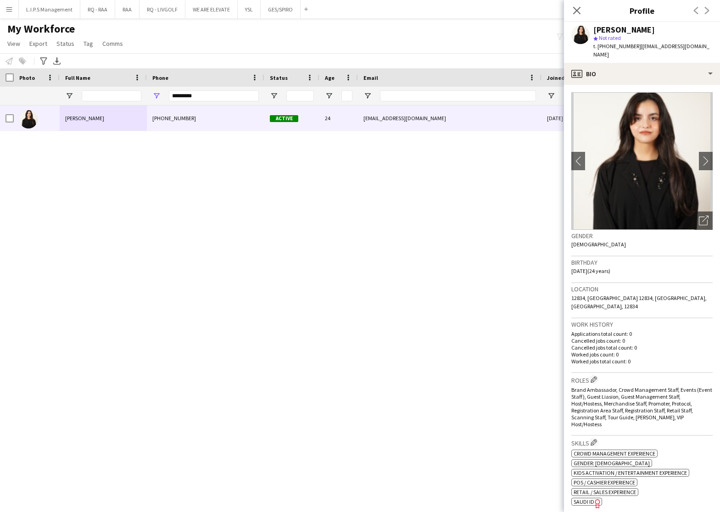
click at [699, 216] on div "Open photos pop-in" at bounding box center [704, 221] width 18 height 18
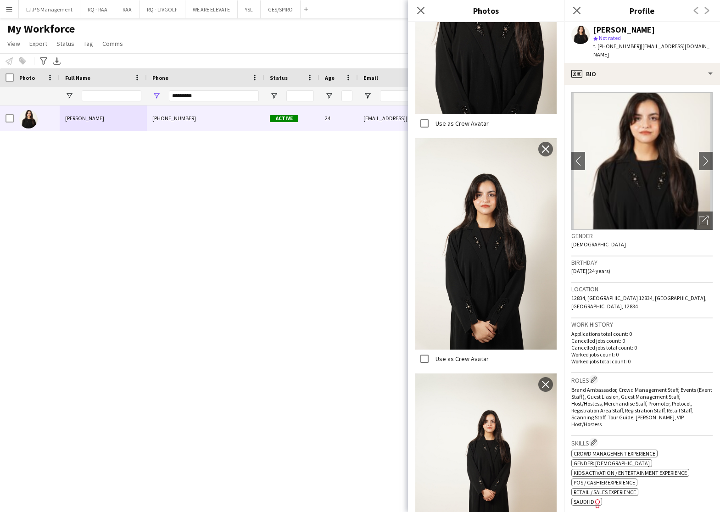
scroll to position [471, 0]
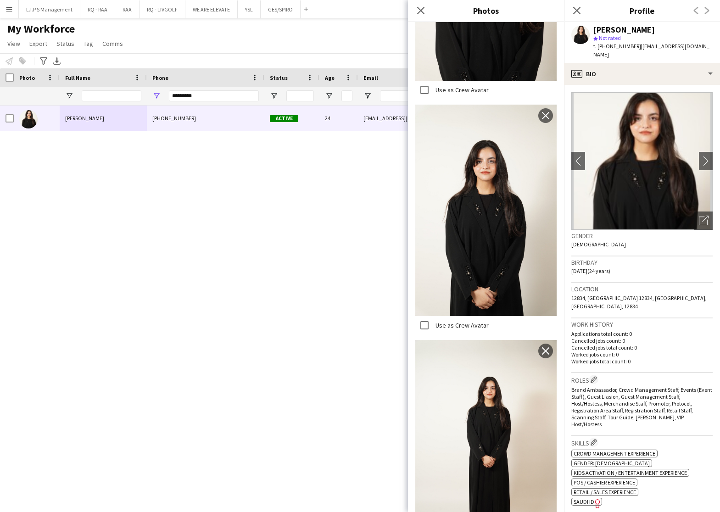
click at [586, 499] on span "SAUDI ID" at bounding box center [584, 502] width 21 height 7
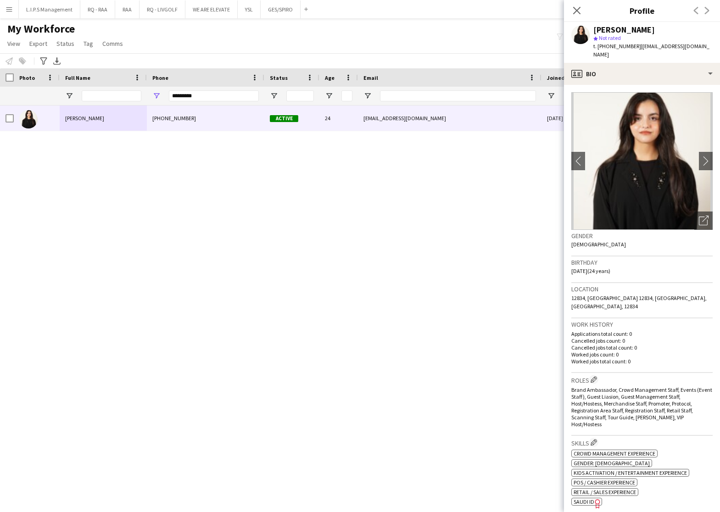
click at [617, 30] on div "Rawan Alabbad" at bounding box center [625, 30] width 62 height 8
copy div "Rawan Alabbad"
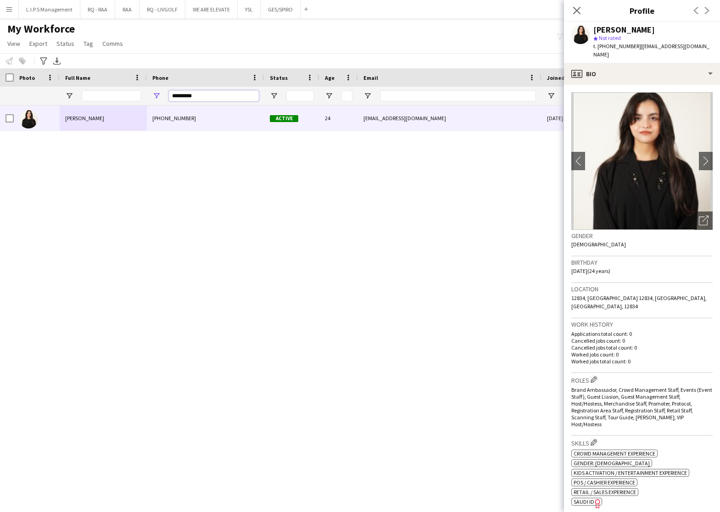
drag, startPoint x: 151, startPoint y: 93, endPoint x: 109, endPoint y: 93, distance: 42.2
click at [109, 93] on div at bounding box center [639, 96] width 1279 height 18
paste input "Phone Filter Input"
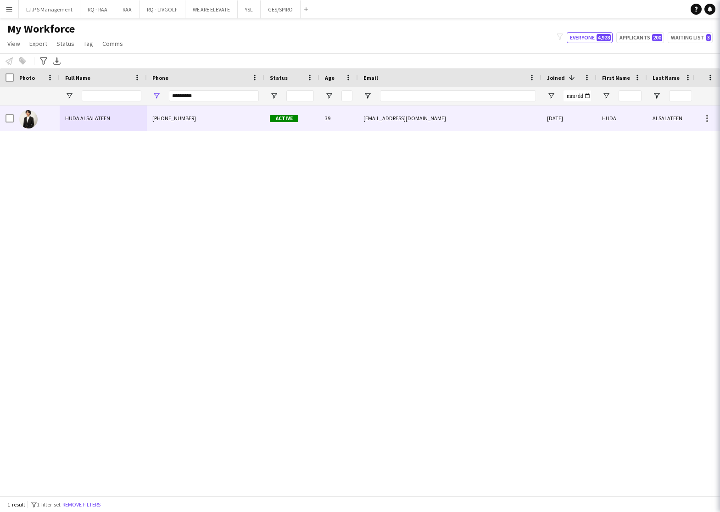
click at [159, 112] on div "+966541633346" at bounding box center [206, 118] width 118 height 25
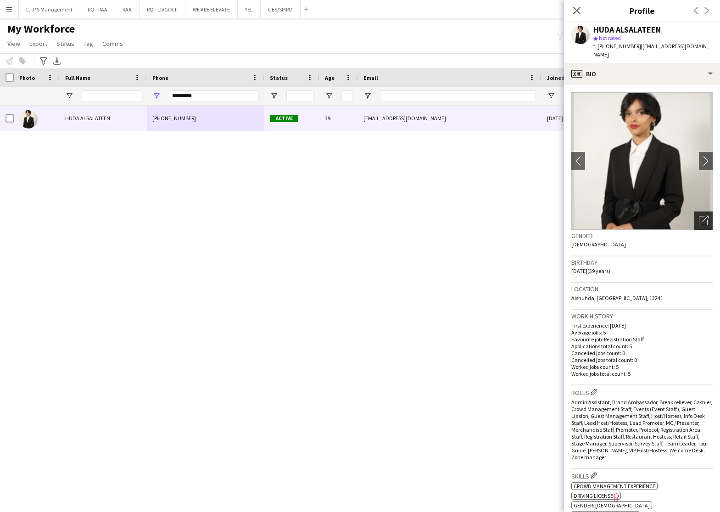
click at [699, 216] on div "Open photos pop-in" at bounding box center [704, 221] width 18 height 18
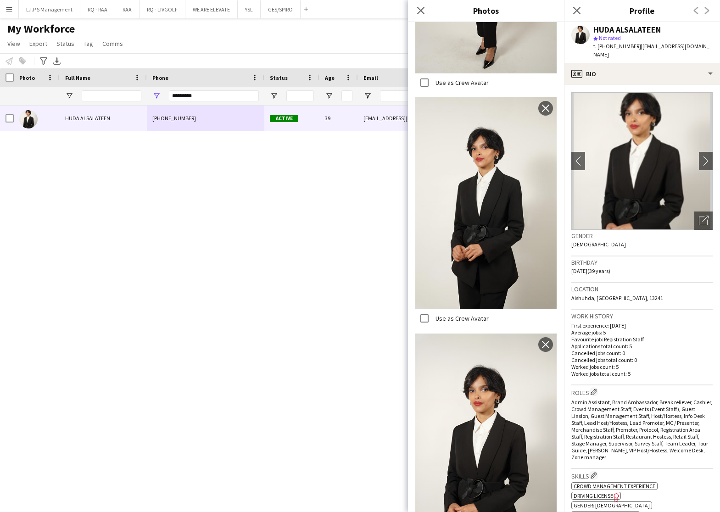
scroll to position [138, 0]
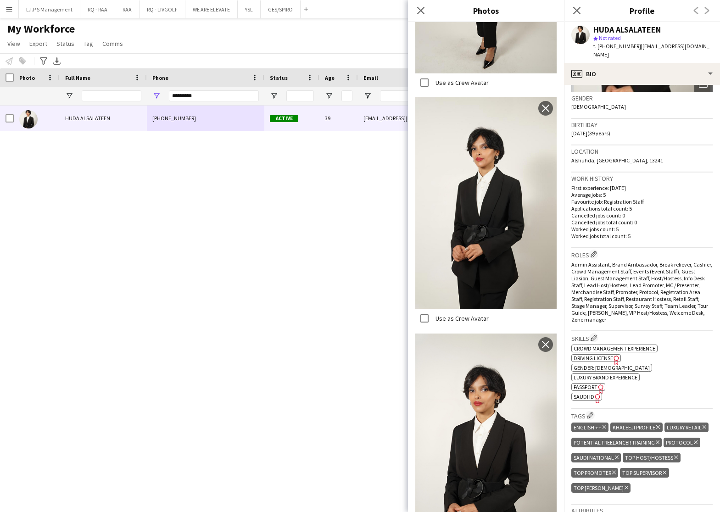
click at [590, 393] on span "SAUDI ID" at bounding box center [584, 396] width 21 height 7
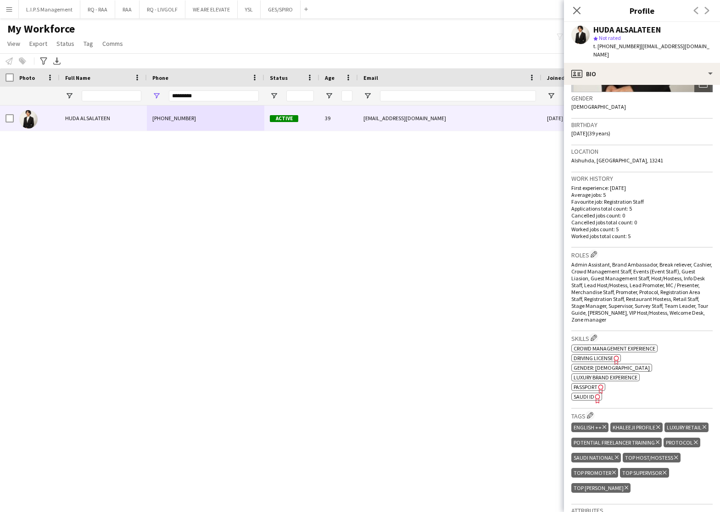
click at [617, 28] on div "HUDA ALSALATEEN" at bounding box center [627, 30] width 67 height 8
copy div "HUDA ALSALATEEN"
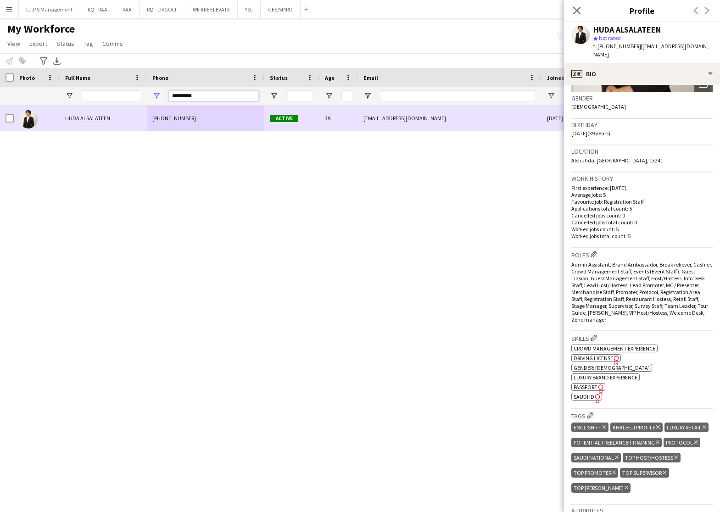
drag, startPoint x: 230, startPoint y: 99, endPoint x: 91, endPoint y: 116, distance: 140.5
click at [91, 116] on div "Workforce Details Photo Full Name" at bounding box center [360, 282] width 720 height 428
paste input "Phone Filter Input"
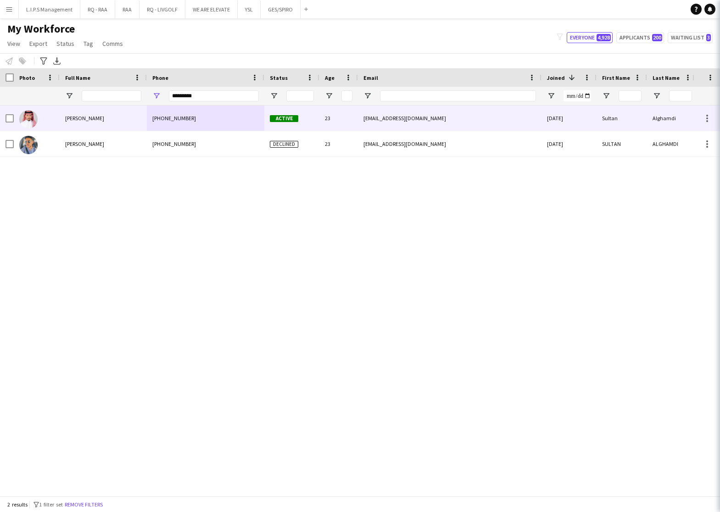
click at [92, 117] on span "Sultan Alghamdi" at bounding box center [84, 118] width 39 height 7
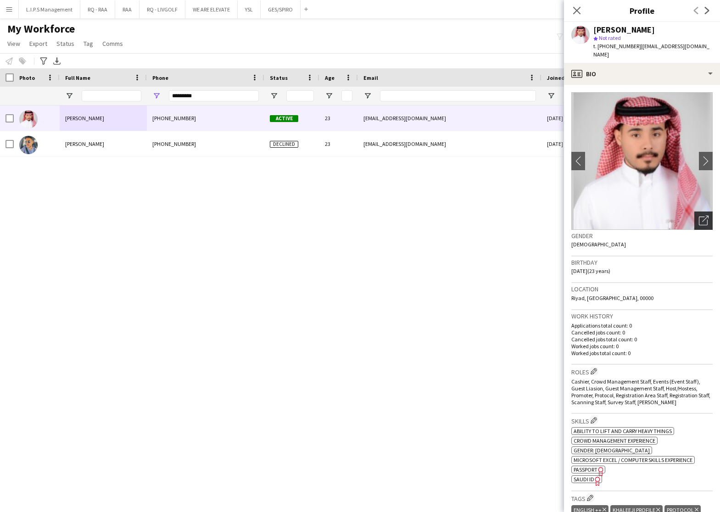
click at [695, 215] on div "Open photos pop-in" at bounding box center [704, 221] width 18 height 18
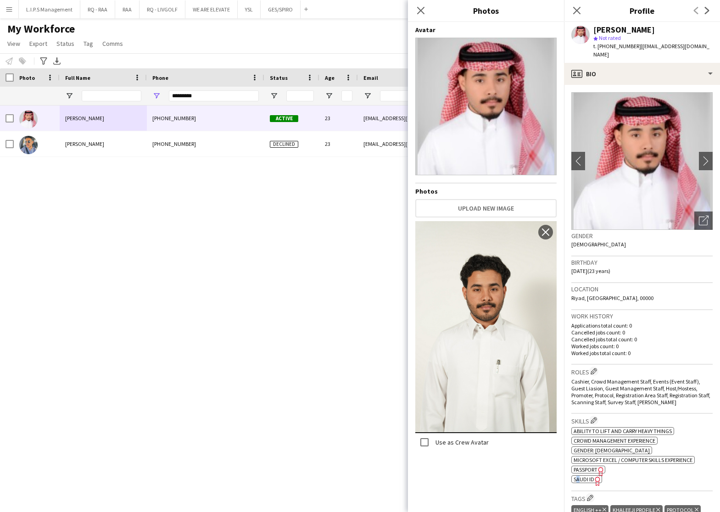
drag, startPoint x: 577, startPoint y: 466, endPoint x: 580, endPoint y: 471, distance: 6.6
click at [580, 476] on app-spec-pill "ok-circled2 background Layer 1 cross-circle-red background Layer 1 SAUDI ID Fre…" at bounding box center [587, 480] width 31 height 8
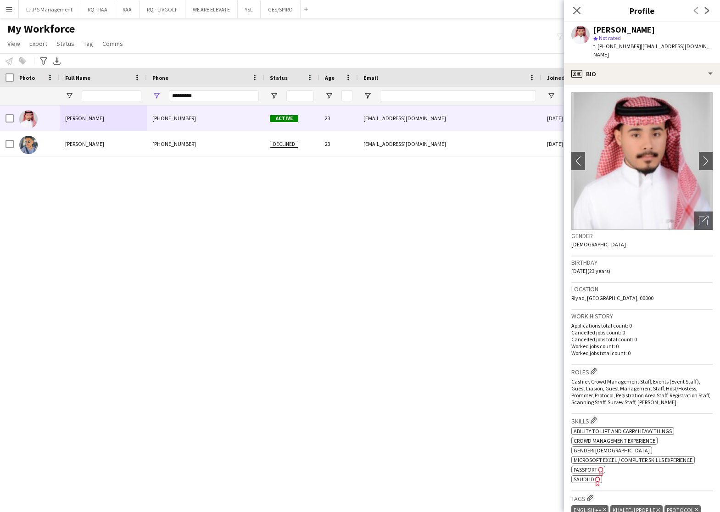
click at [642, 29] on div "Sultan Alghamdi" at bounding box center [625, 30] width 62 height 8
copy div "Sultan Alghamdi"
drag, startPoint x: 216, startPoint y: 98, endPoint x: 71, endPoint y: 97, distance: 145.5
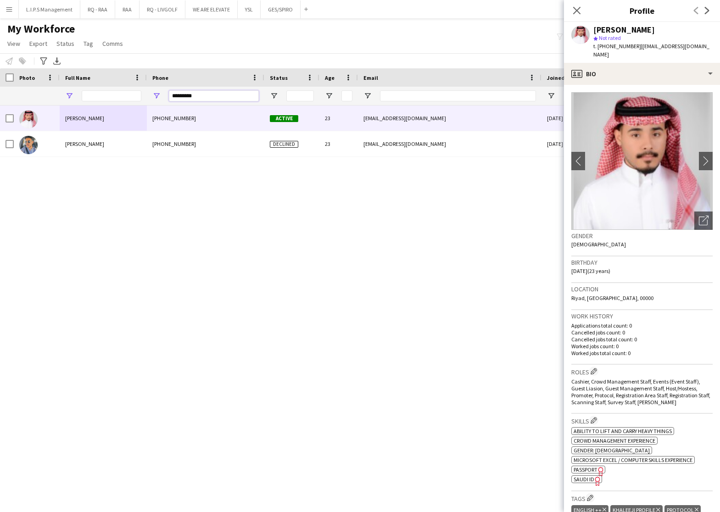
click at [69, 96] on div at bounding box center [639, 96] width 1279 height 18
paste input "Phone Filter Input"
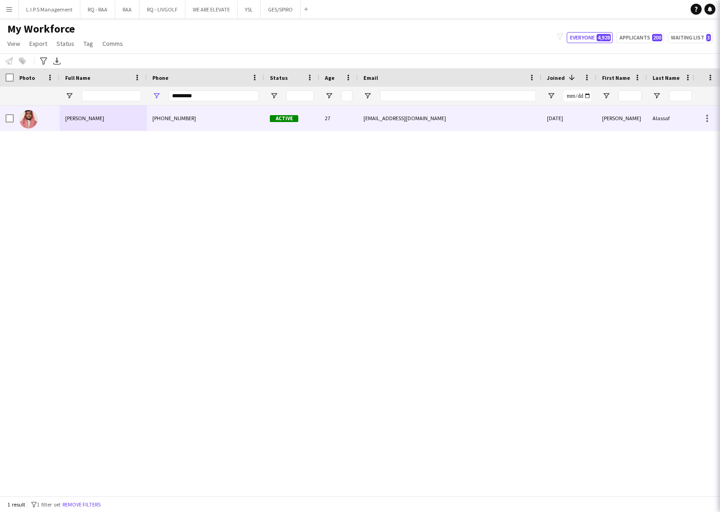
click at [96, 118] on span "Mohammed Alassaf" at bounding box center [84, 118] width 39 height 7
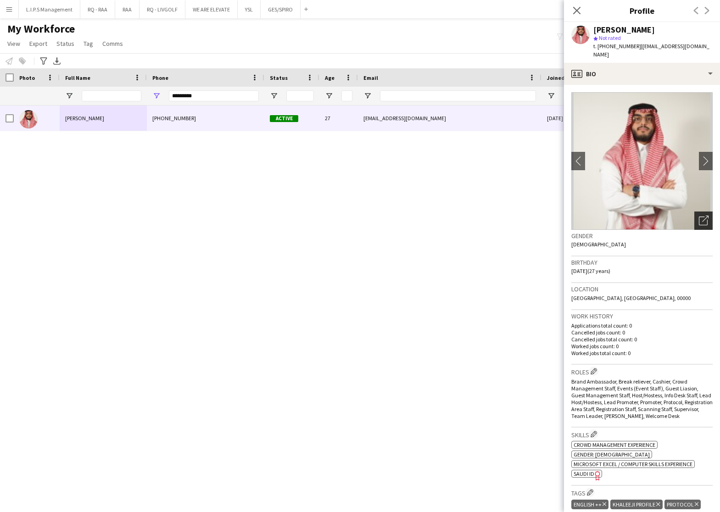
click at [699, 216] on icon "Open photos pop-in" at bounding box center [704, 221] width 10 height 10
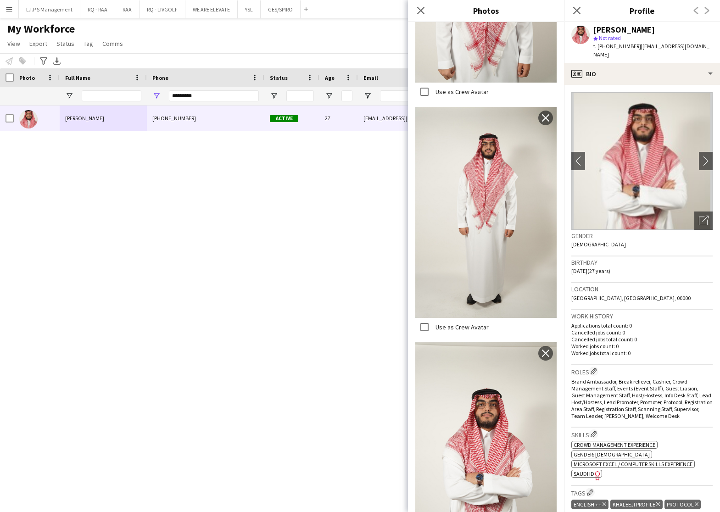
scroll to position [173, 0]
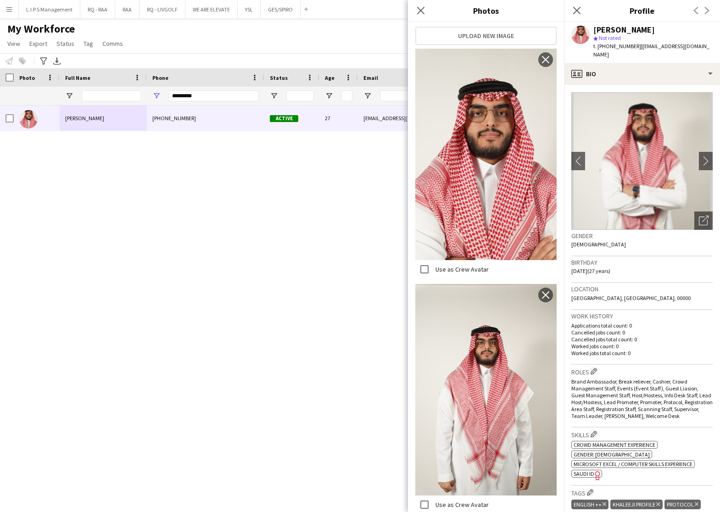
click at [583, 471] on span "SAUDI ID" at bounding box center [584, 474] width 21 height 7
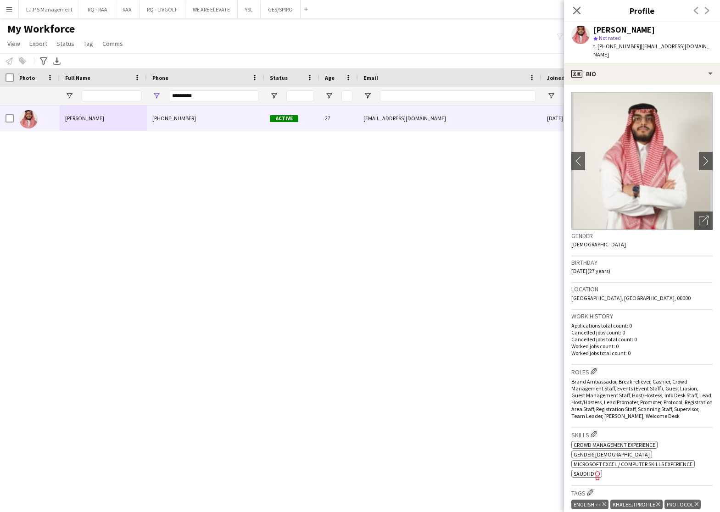
click at [621, 32] on div "Mohammed Alassaf" at bounding box center [625, 30] width 62 height 8
copy div "Mohammed Alassaf"
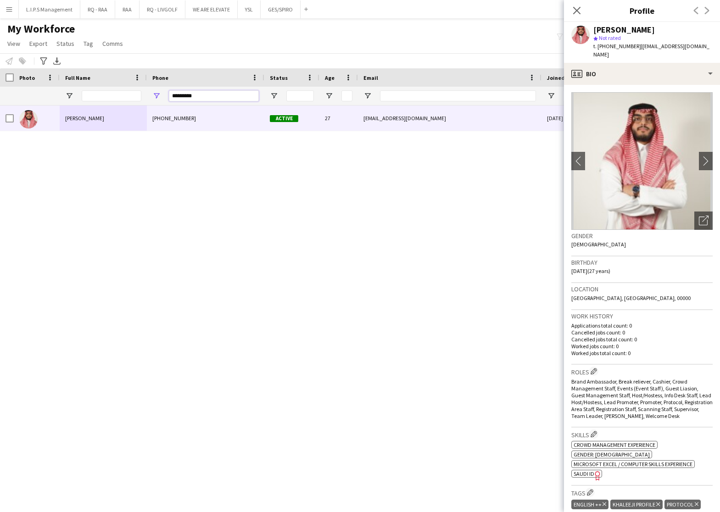
drag, startPoint x: 190, startPoint y: 89, endPoint x: 57, endPoint y: 84, distance: 132.3
click at [57, 84] on div "Workforce Details Photo Full Name 1" at bounding box center [639, 86] width 1279 height 37
paste input "Phone Filter Input"
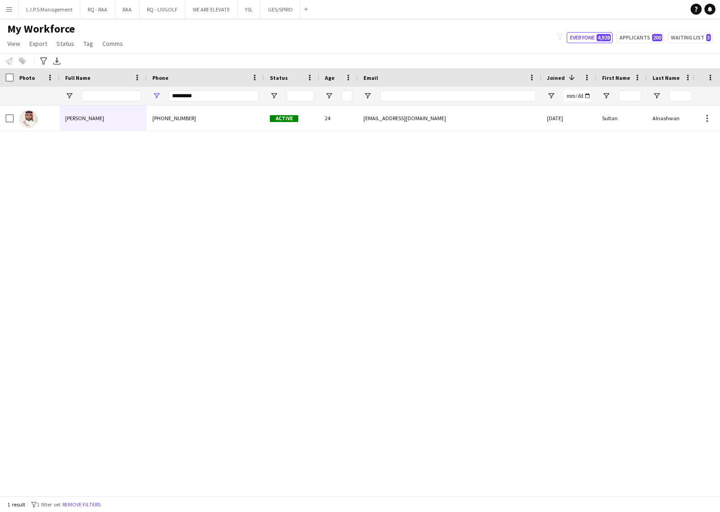
drag, startPoint x: 373, startPoint y: 142, endPoint x: 373, endPoint y: 123, distance: 19.7
click at [373, 140] on div "Sultan Alnashwan +966556267776 Active 24 sultanalnshwan@gmail.com 25-08-2025 Su…" at bounding box center [346, 296] width 693 height 380
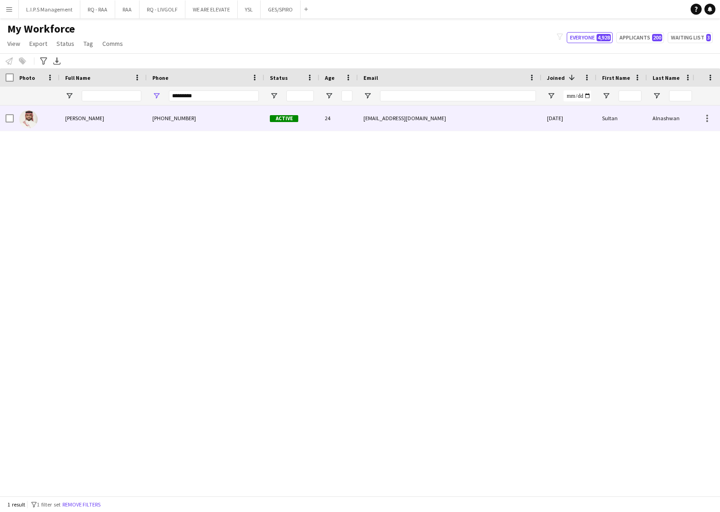
click at [373, 123] on div "sultanalnshwan@gmail.com" at bounding box center [450, 118] width 184 height 25
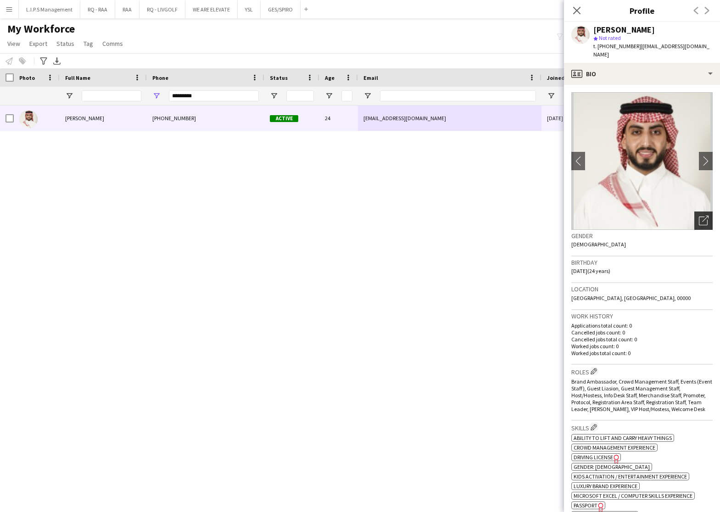
click at [699, 216] on icon "Open photos pop-in" at bounding box center [704, 221] width 10 height 10
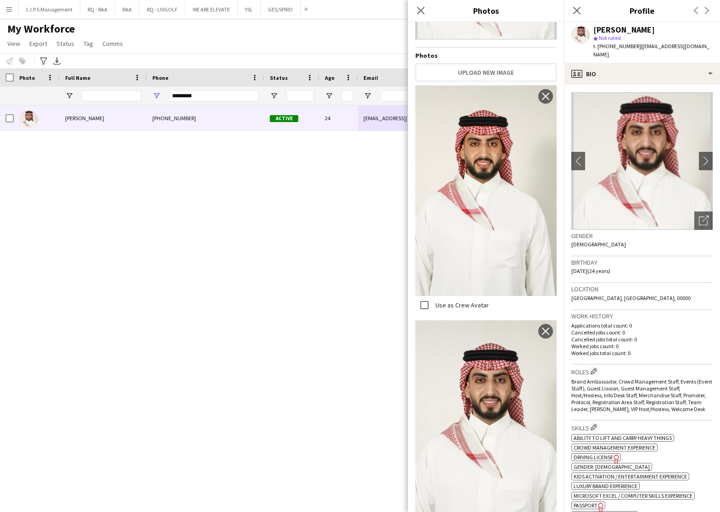
scroll to position [207, 0]
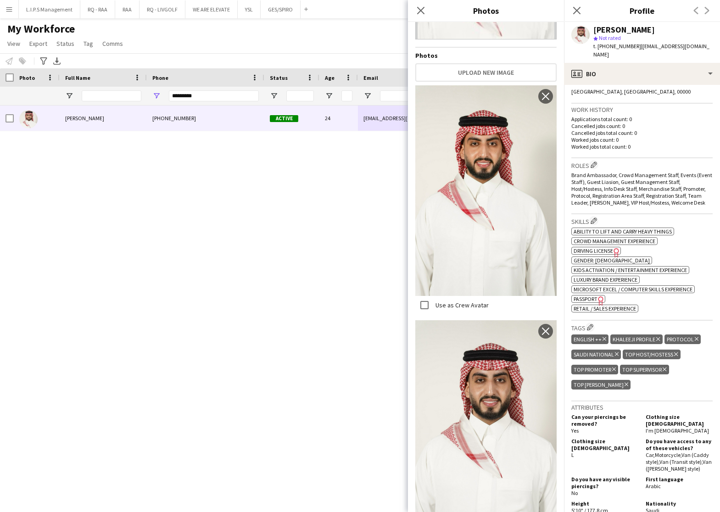
click at [611, 47] on span "t. +966556267776" at bounding box center [618, 46] width 48 height 7
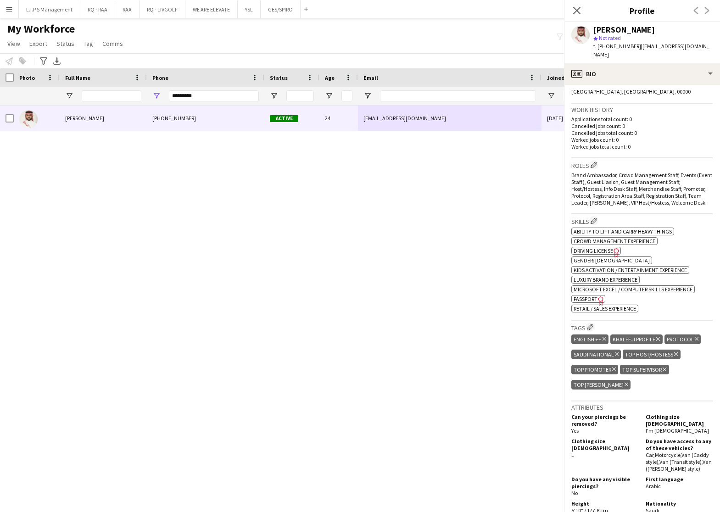
click at [611, 47] on span "t. +966556267776" at bounding box center [618, 46] width 48 height 7
copy span "966556267776"
paste input "Phone Filter Input"
drag, startPoint x: 215, startPoint y: 99, endPoint x: 87, endPoint y: 89, distance: 128.5
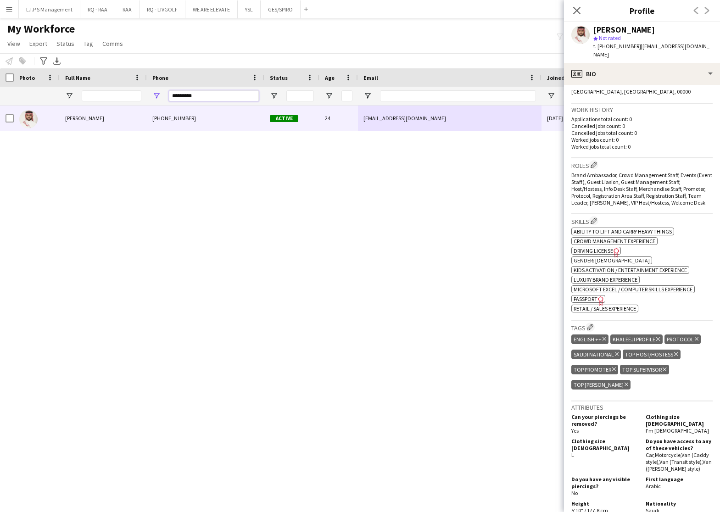
click at [87, 89] on div at bounding box center [639, 96] width 1279 height 18
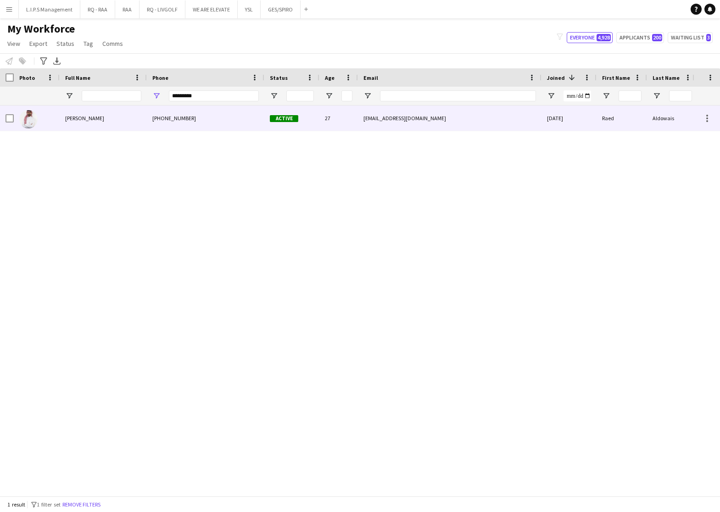
click at [80, 125] on div "Raed Aldowais" at bounding box center [103, 118] width 87 height 25
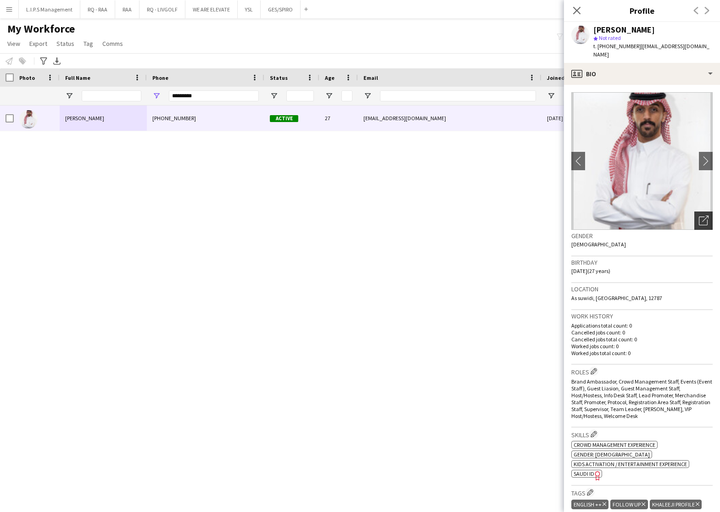
click at [695, 217] on div "Open photos pop-in" at bounding box center [704, 221] width 18 height 18
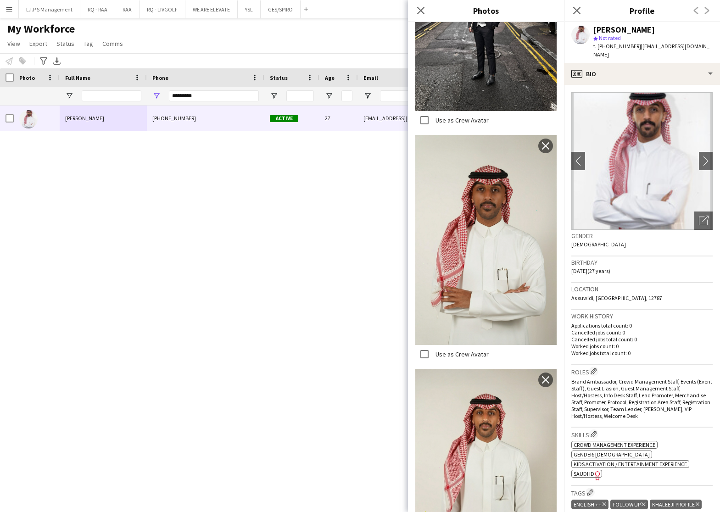
scroll to position [337, 0]
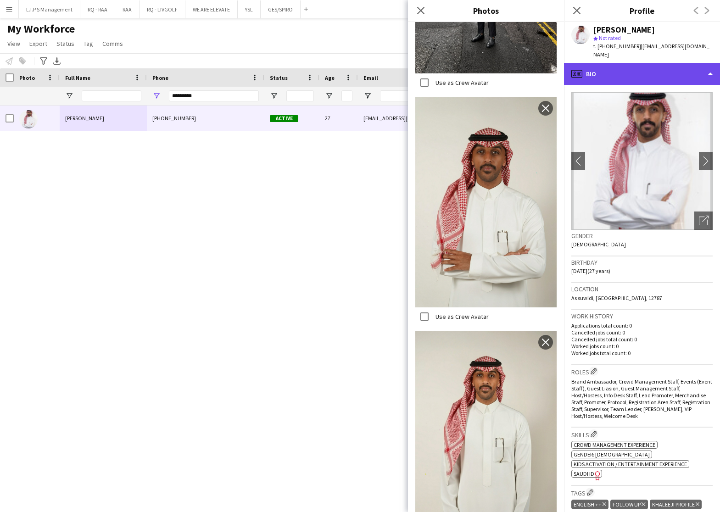
click at [678, 71] on div "profile Bio" at bounding box center [642, 74] width 156 height 22
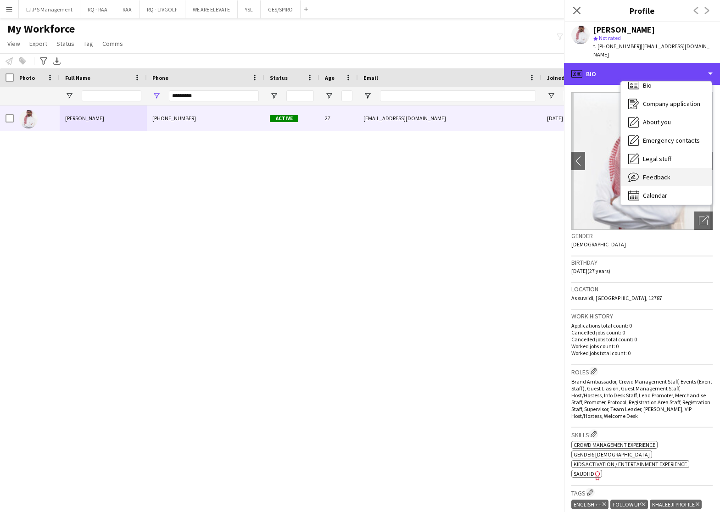
scroll to position [12, 0]
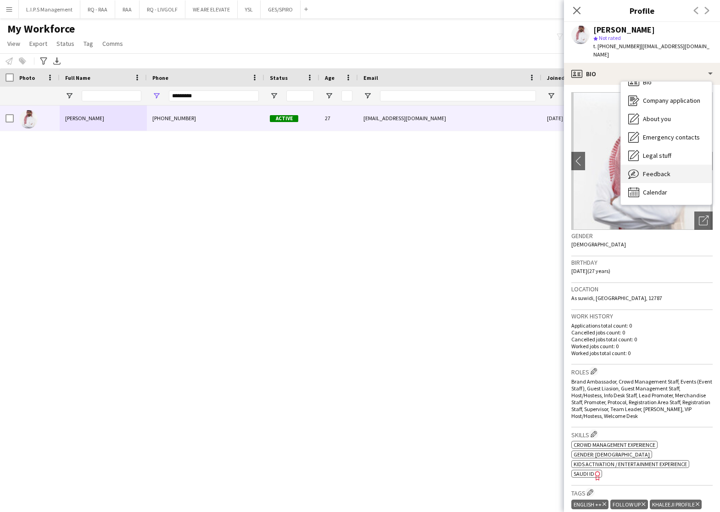
click at [651, 169] on div "Feedback Feedback" at bounding box center [666, 174] width 91 height 18
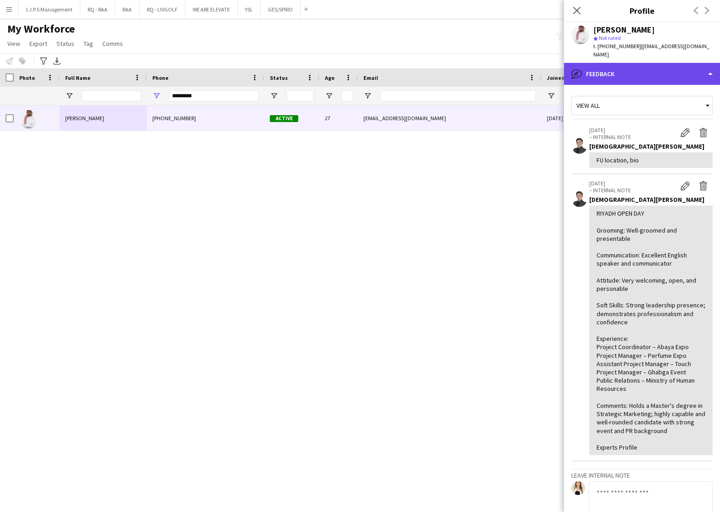
click at [678, 63] on div "bubble-pencil Feedback" at bounding box center [642, 74] width 156 height 22
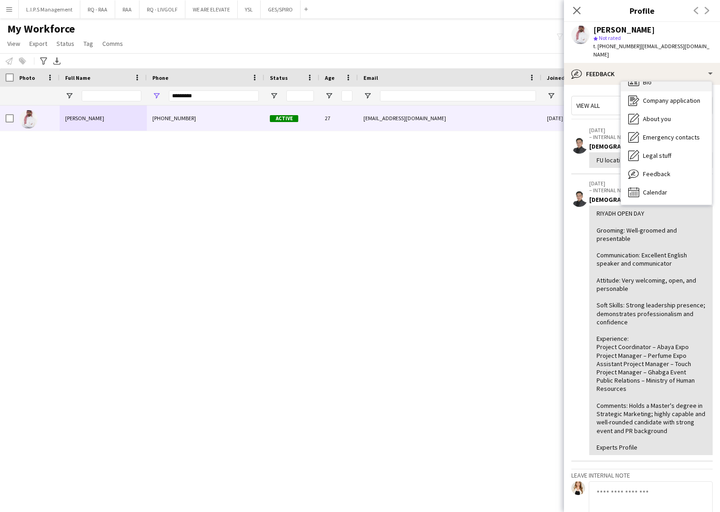
click at [673, 76] on div "Bio Bio" at bounding box center [666, 82] width 91 height 18
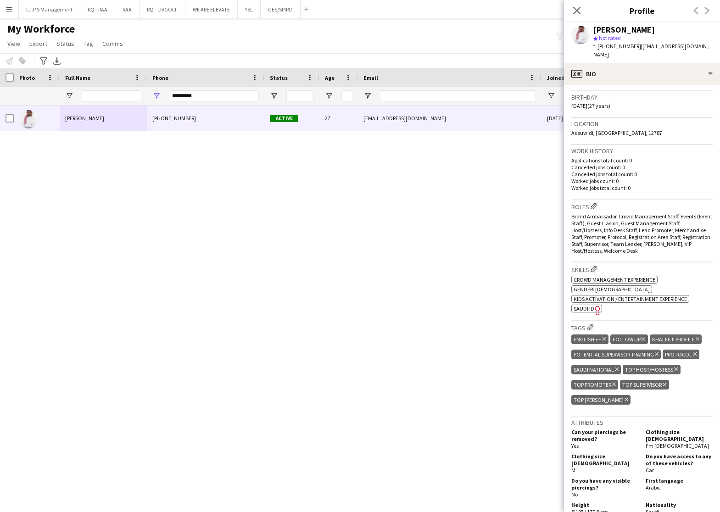
scroll to position [207, 0]
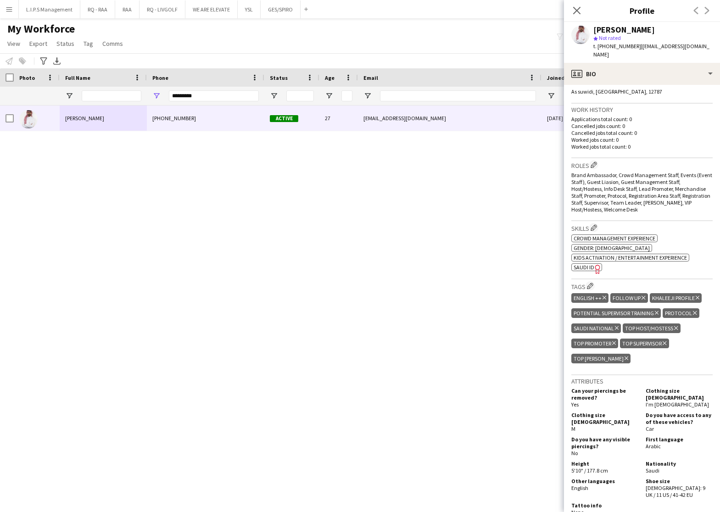
click at [584, 264] on span "SAUDI ID" at bounding box center [584, 267] width 21 height 7
click at [597, 30] on div "Raed Aldowais" at bounding box center [625, 30] width 62 height 8
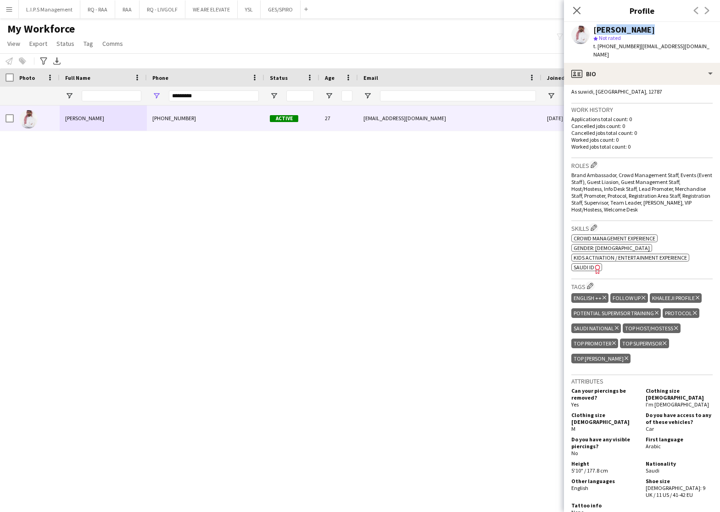
copy div "Raed Aldowais"
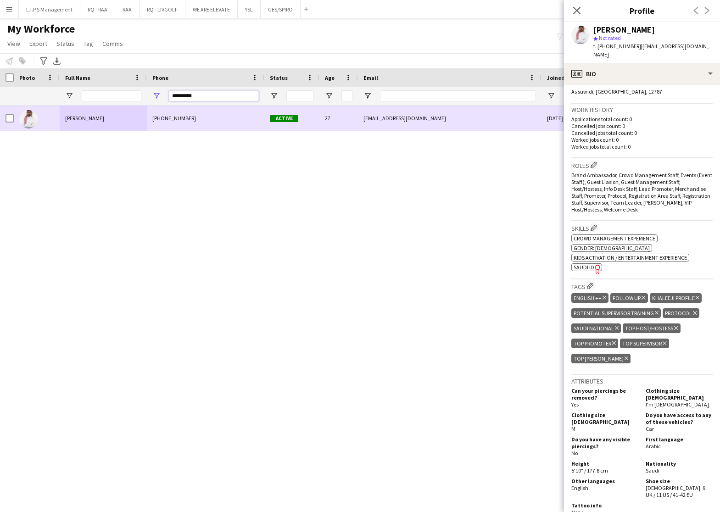
paste input "Phone Filter Input"
drag, startPoint x: 248, startPoint y: 100, endPoint x: 53, endPoint y: 113, distance: 195.6
click at [54, 113] on div "Workforce Details Photo Full Name" at bounding box center [360, 282] width 720 height 428
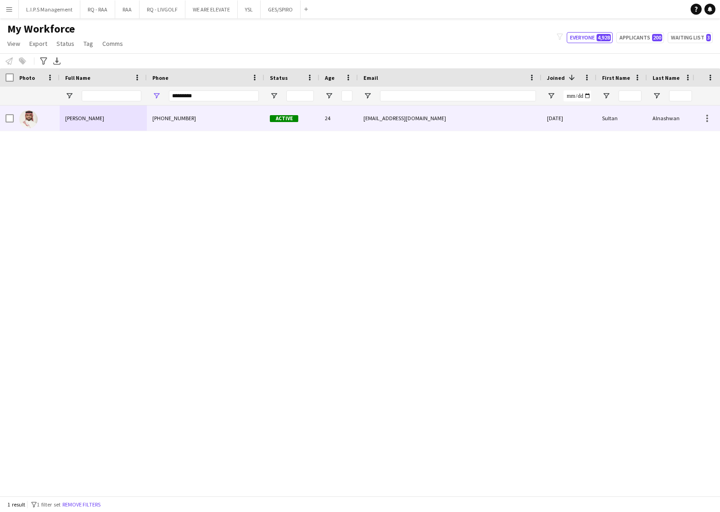
click at [93, 119] on span "Sultan Alnashwan" at bounding box center [84, 118] width 39 height 7
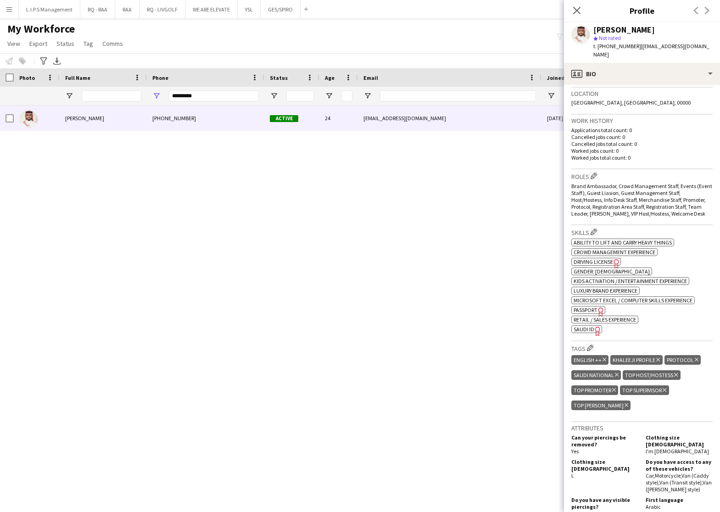
scroll to position [207, 0]
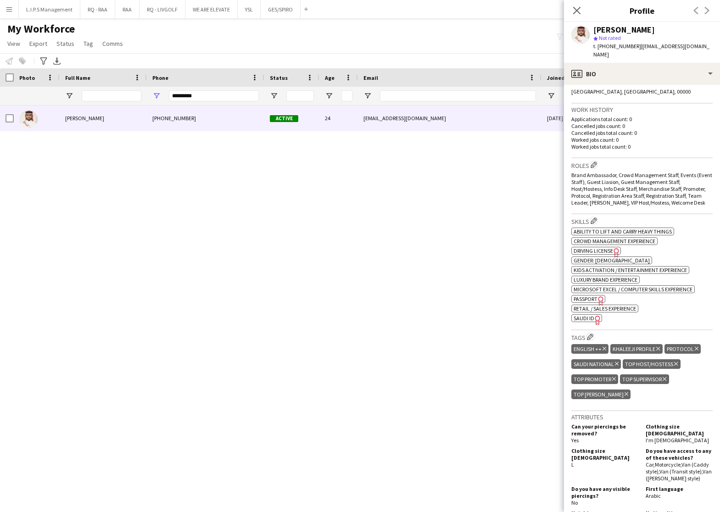
click at [579, 315] on span "SAUDI ID" at bounding box center [584, 318] width 21 height 7
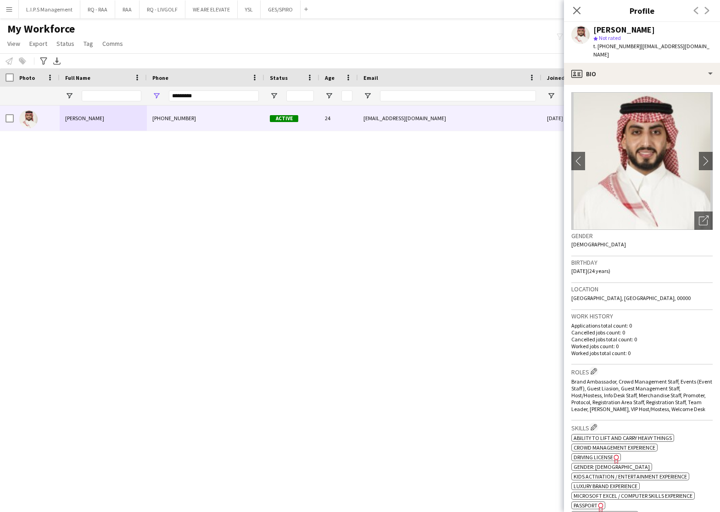
drag, startPoint x: 697, startPoint y: 210, endPoint x: 657, endPoint y: 206, distance: 40.6
click at [699, 216] on icon "Open photos pop-in" at bounding box center [704, 221] width 10 height 10
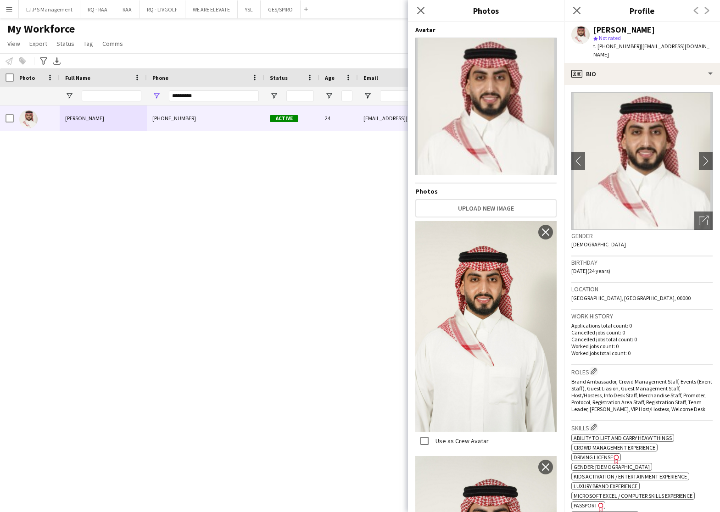
click at [629, 23] on div "Sultan Alnashwan star Not rated t. +966556267776 | sultanalnshwan@gmail.com" at bounding box center [642, 42] width 156 height 41
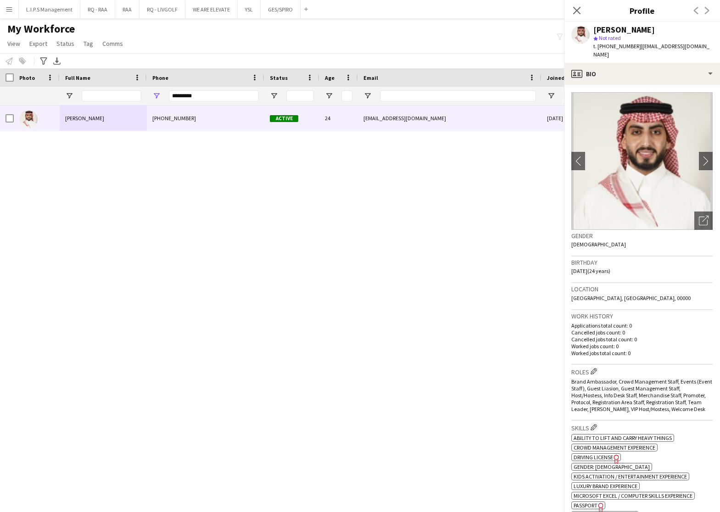
click at [629, 23] on div "Sultan Alnashwan star Not rated t. +966556267776 | sultanalnshwan@gmail.com" at bounding box center [642, 42] width 156 height 41
drag, startPoint x: 629, startPoint y: 23, endPoint x: 613, endPoint y: 25, distance: 16.6
click at [629, 23] on div "Sultan Alnashwan star Not rated t. +966556267776 | sultanalnshwan@gmail.com" at bounding box center [642, 42] width 156 height 41
drag, startPoint x: 199, startPoint y: 95, endPoint x: 105, endPoint y: 80, distance: 95.3
click at [102, 79] on div "Workforce Details Photo Full Name 1" at bounding box center [639, 86] width 1279 height 37
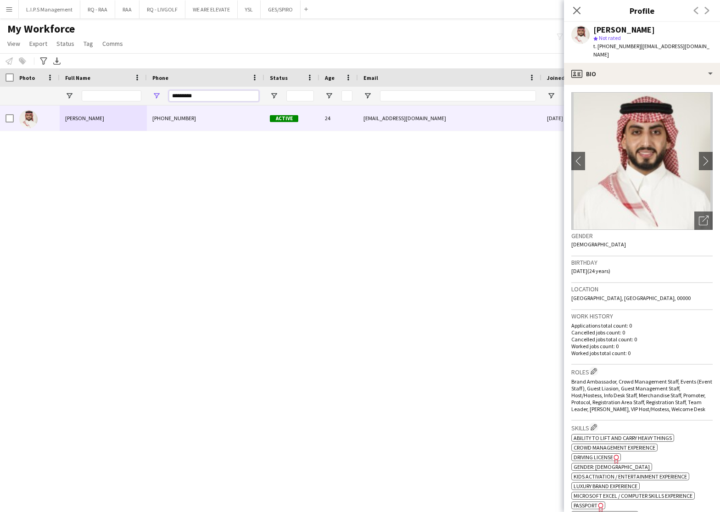
paste input "Phone Filter Input"
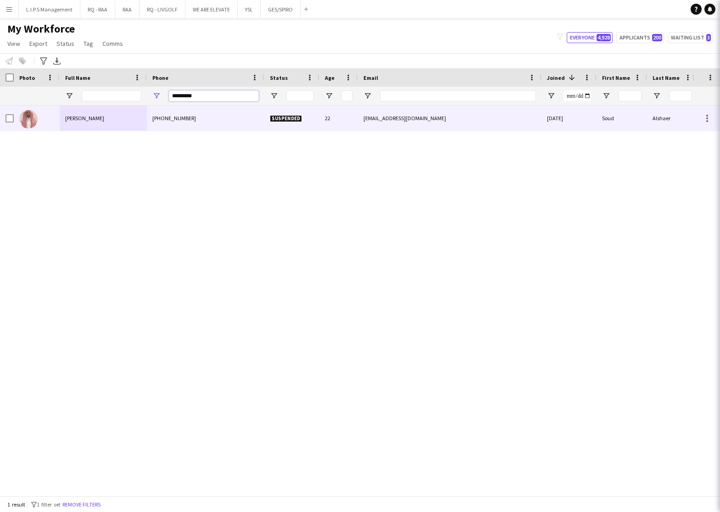
type input "*********"
drag, startPoint x: 161, startPoint y: 97, endPoint x: 558, endPoint y: 189, distance: 407.0
click at [156, 116] on div "+9660595098432" at bounding box center [206, 118] width 118 height 25
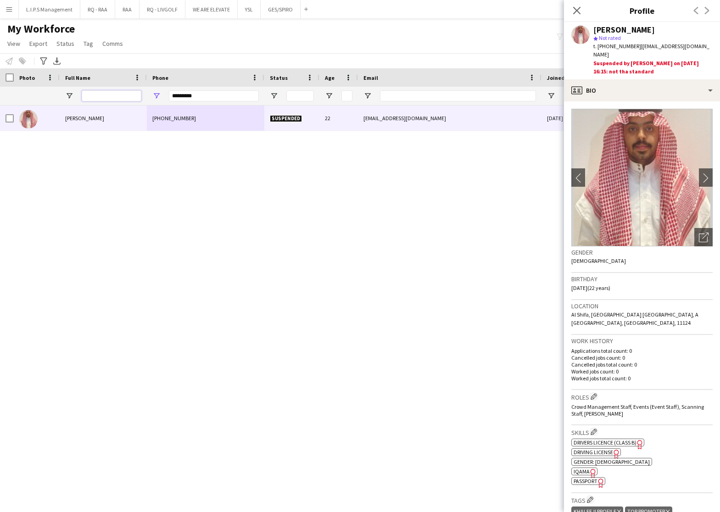
click at [106, 96] on input "Full Name Filter Input" at bounding box center [112, 95] width 60 height 11
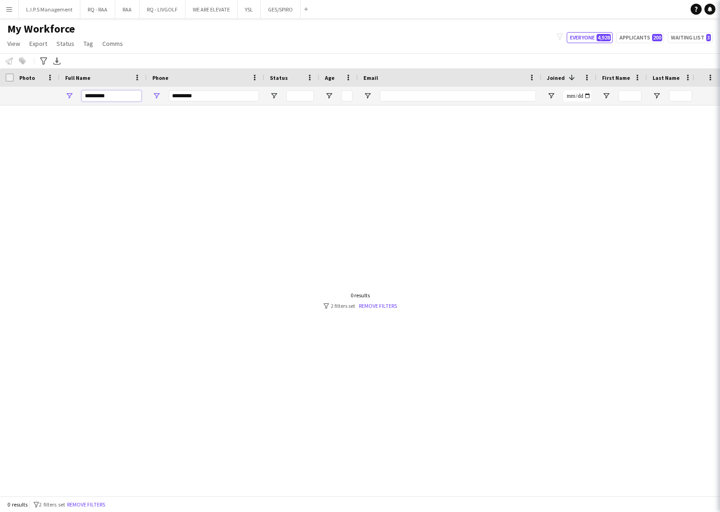
type input "*********"
drag, startPoint x: 230, startPoint y: 96, endPoint x: 69, endPoint y: 62, distance: 164.1
click at [69, 62] on main "My Workforce View Views Default view Basic Export View Full Name TAGS Test New …" at bounding box center [360, 259] width 720 height 482
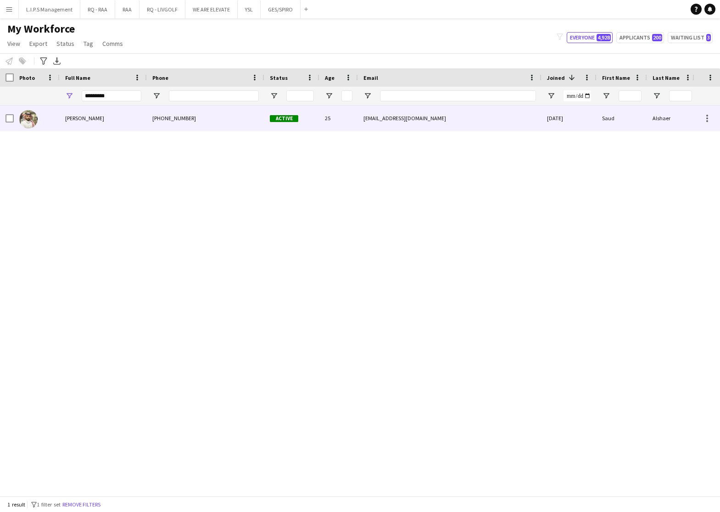
click at [129, 123] on div "Saud Alshaer" at bounding box center [103, 118] width 87 height 25
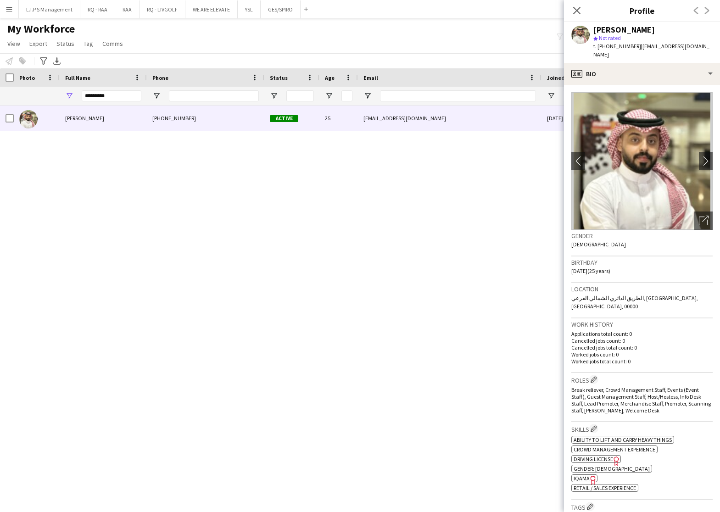
click at [618, 47] on span "t. +9660596798736" at bounding box center [618, 46] width 48 height 7
click at [616, 47] on span "t. +9660596798736" at bounding box center [618, 46] width 48 height 7
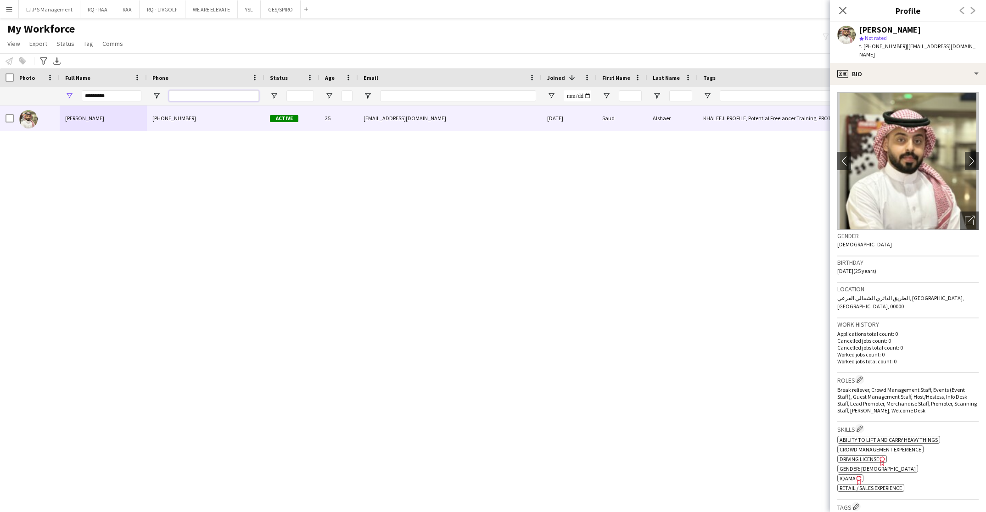
click at [233, 97] on input "Phone Filter Input" at bounding box center [214, 95] width 90 height 11
click at [965, 216] on icon "Open photos pop-in" at bounding box center [970, 221] width 10 height 10
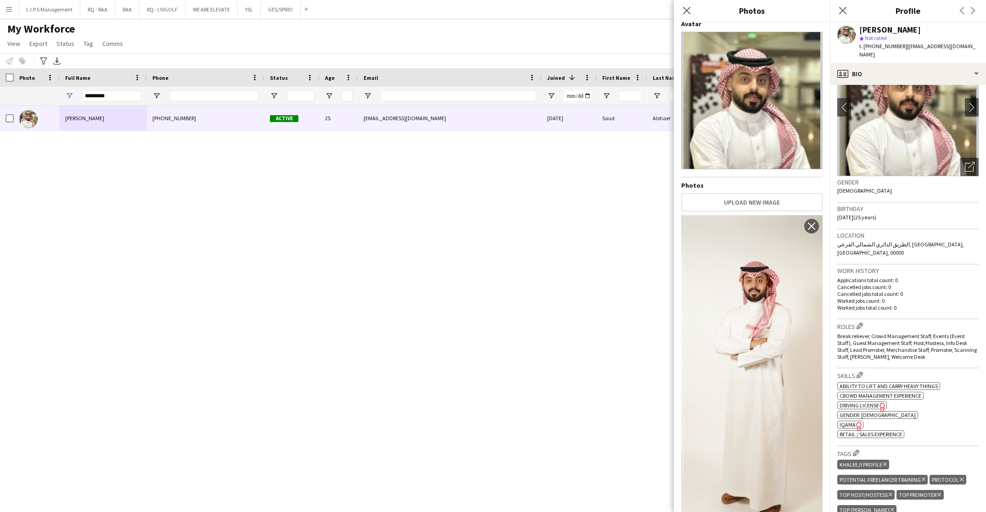
scroll to position [69, 0]
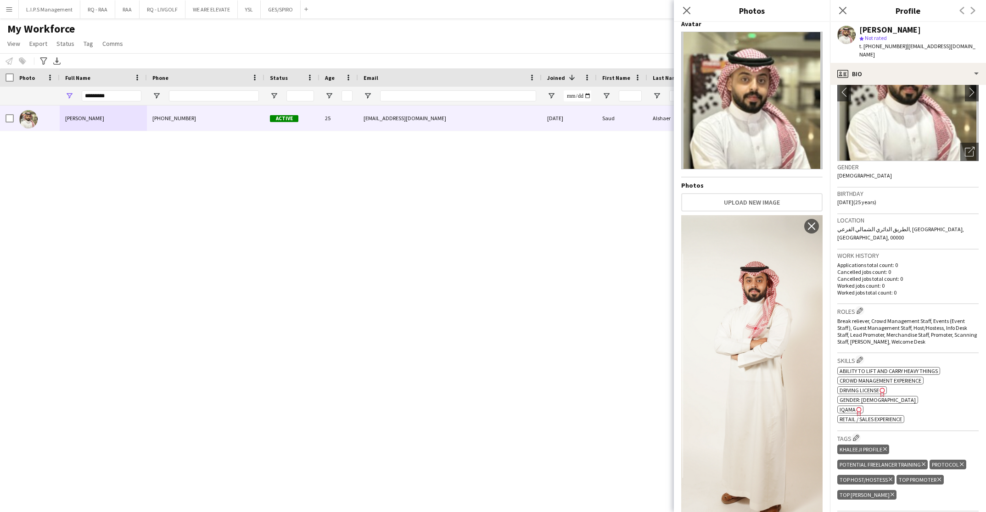
click at [852, 406] on span "IQAMA" at bounding box center [848, 409] width 16 height 7
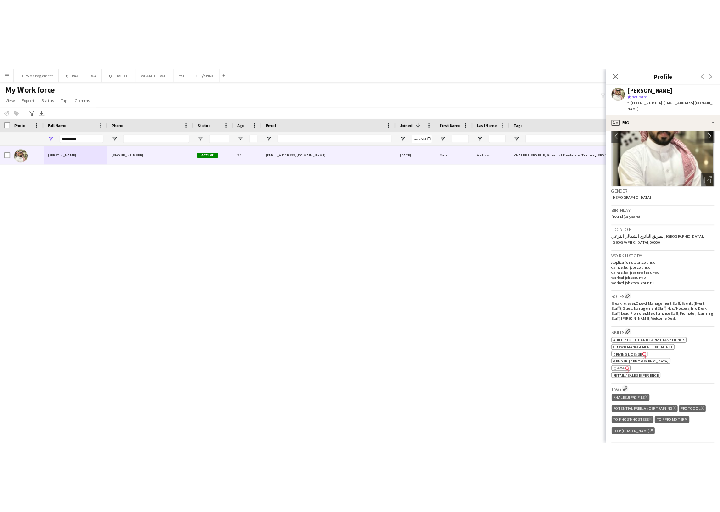
scroll to position [0, 0]
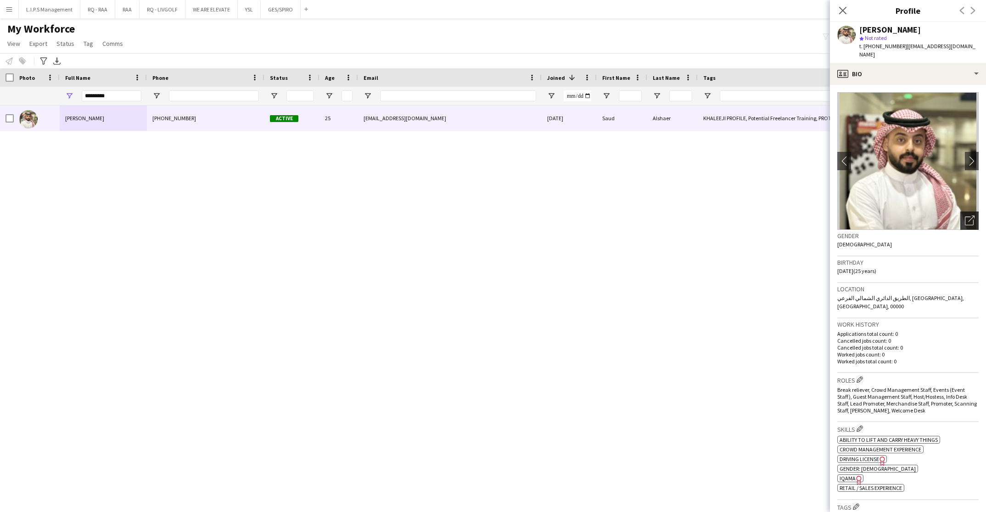
click at [960, 212] on div "Open photos pop-in" at bounding box center [969, 221] width 18 height 18
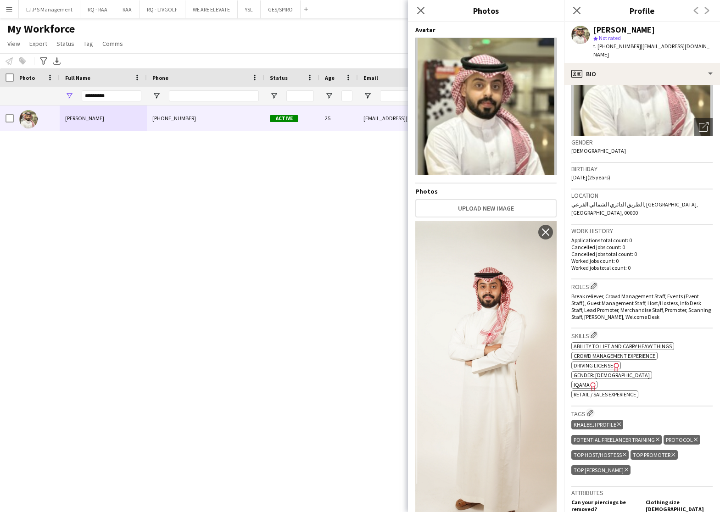
scroll to position [207, 0]
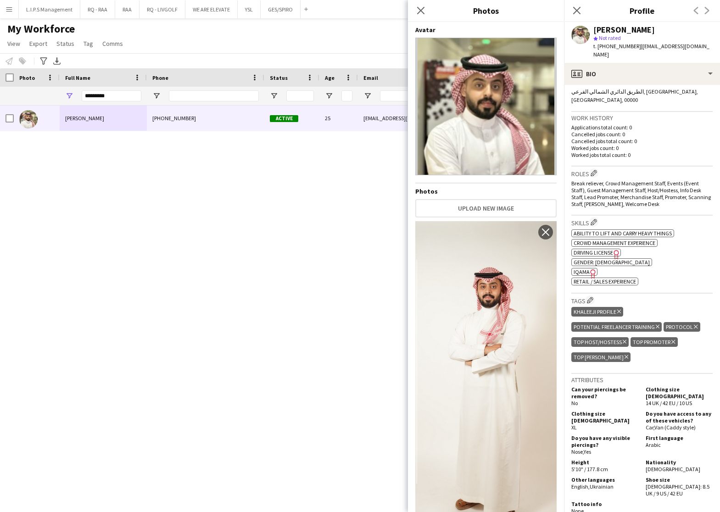
drag, startPoint x: 619, startPoint y: 34, endPoint x: 617, endPoint y: 30, distance: 5.4
click at [618, 34] on div "star Not rated" at bounding box center [653, 38] width 119 height 8
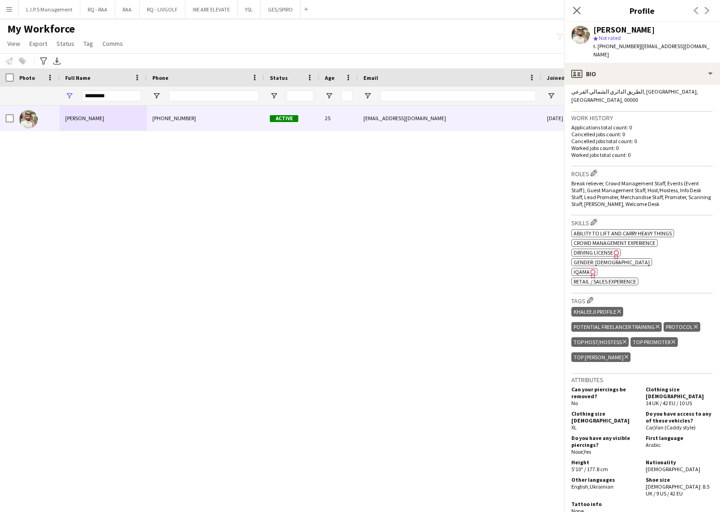
click at [616, 29] on div "Saud Alshaer" at bounding box center [625, 30] width 62 height 8
drag, startPoint x: 226, startPoint y: 94, endPoint x: 143, endPoint y: 93, distance: 83.1
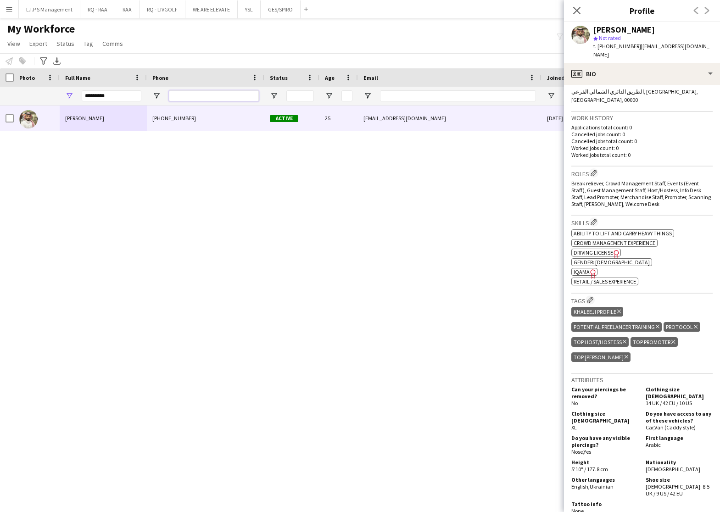
click at [225, 94] on input "Phone Filter Input" at bounding box center [214, 95] width 90 height 11
paste input "*********"
type input "*********"
drag, startPoint x: 128, startPoint y: 94, endPoint x: -3, endPoint y: 62, distance: 134.6
click at [0, 62] on html "Menu Boards Boards Boards All jobs Status Workforce Workforce My Workforce Recr…" at bounding box center [360, 256] width 720 height 512
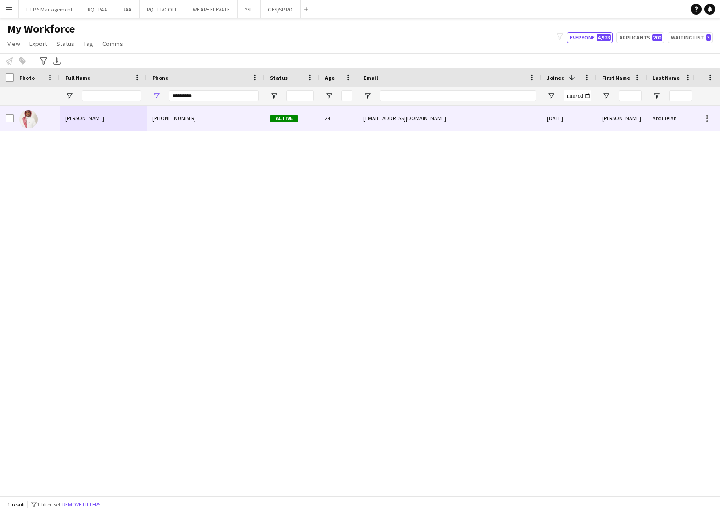
click at [148, 123] on div "+966590123386" at bounding box center [206, 118] width 118 height 25
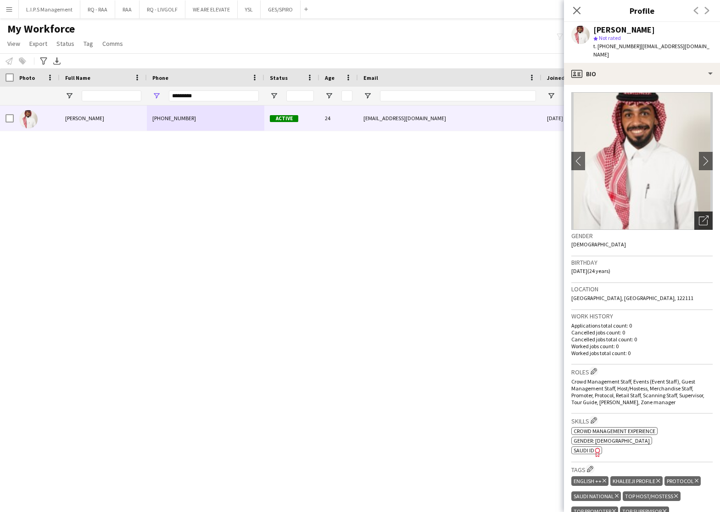
click at [699, 216] on icon "Open photos pop-in" at bounding box center [704, 221] width 10 height 10
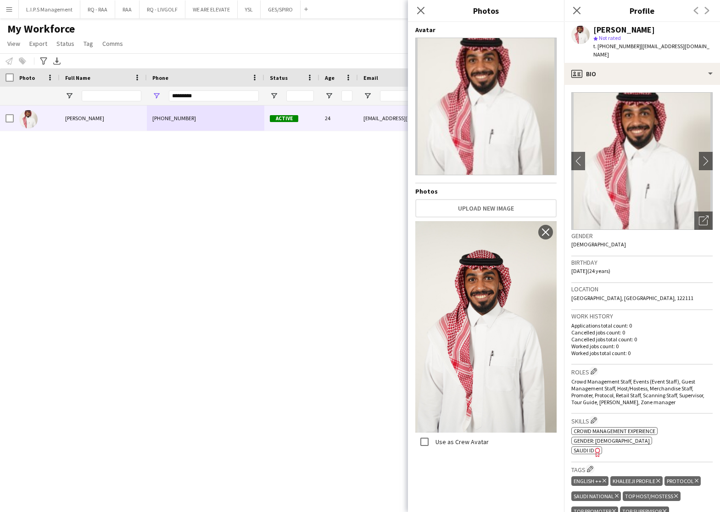
scroll to position [207, 0]
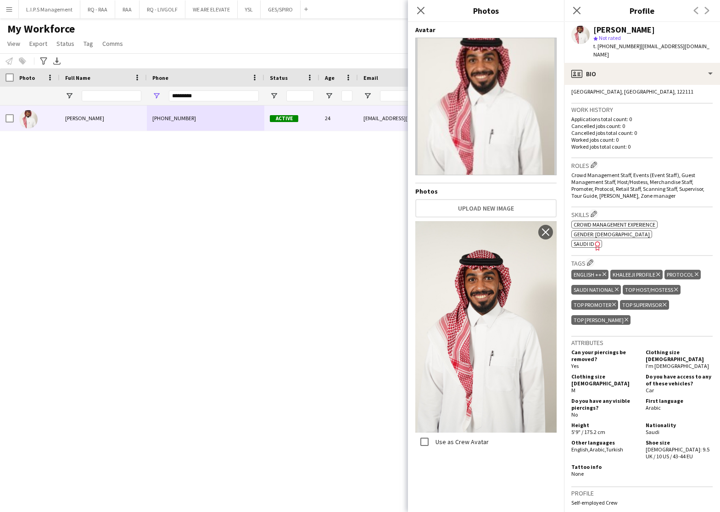
click at [579, 241] on span "SAUDI ID" at bounding box center [584, 244] width 21 height 7
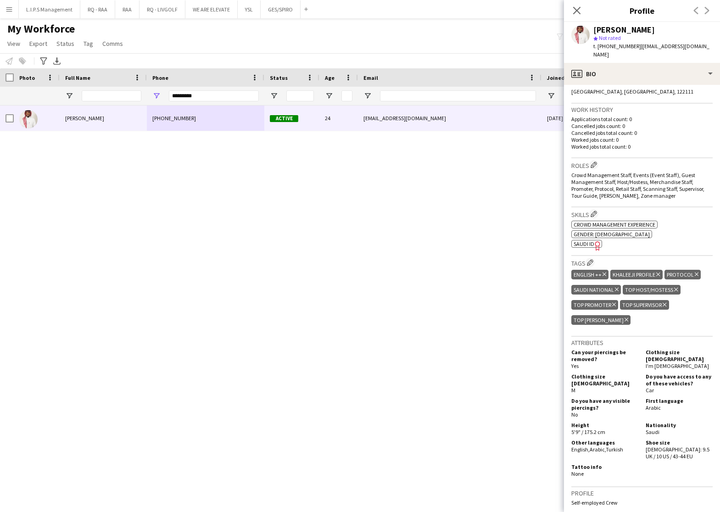
click at [616, 32] on div "Mohammed Abdulelah" at bounding box center [625, 30] width 62 height 8
drag, startPoint x: 208, startPoint y: 100, endPoint x: 94, endPoint y: 95, distance: 114.9
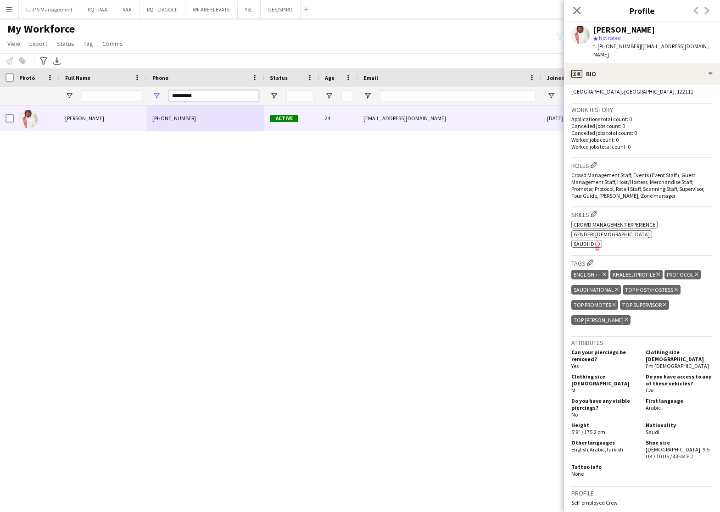
click at [94, 95] on div at bounding box center [639, 96] width 1279 height 18
paste input "Phone Filter Input"
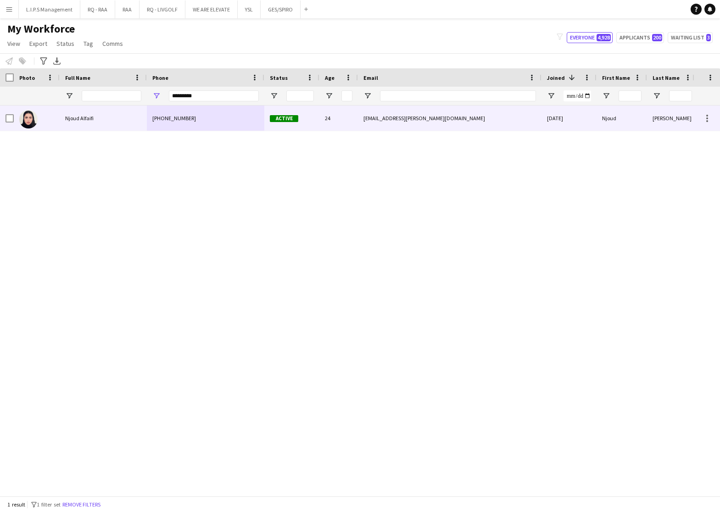
click at [82, 126] on div "Njoud Alfaifi" at bounding box center [103, 118] width 87 height 25
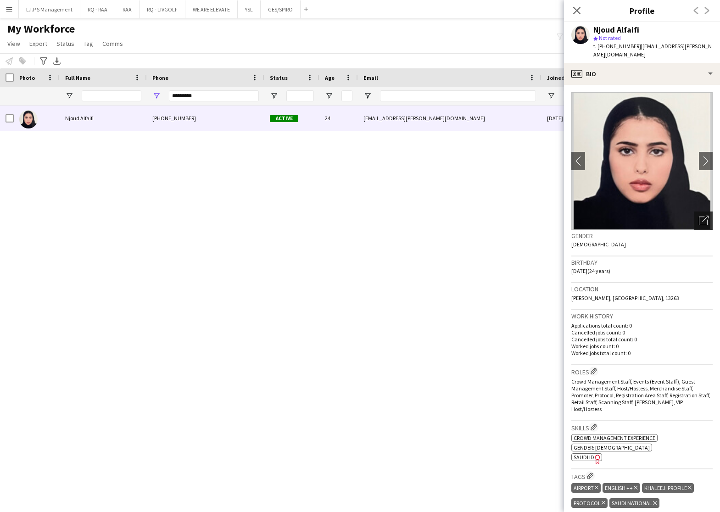
click at [699, 216] on icon "Open photos pop-in" at bounding box center [704, 221] width 10 height 10
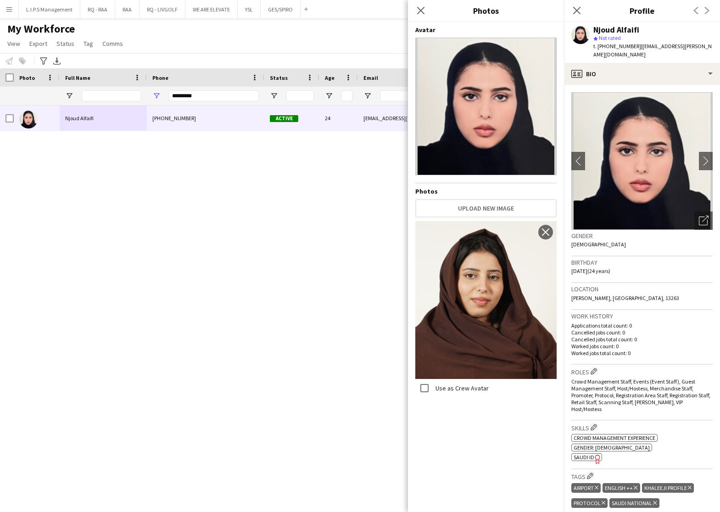
click at [587, 454] on span "SAUDI ID" at bounding box center [584, 457] width 21 height 7
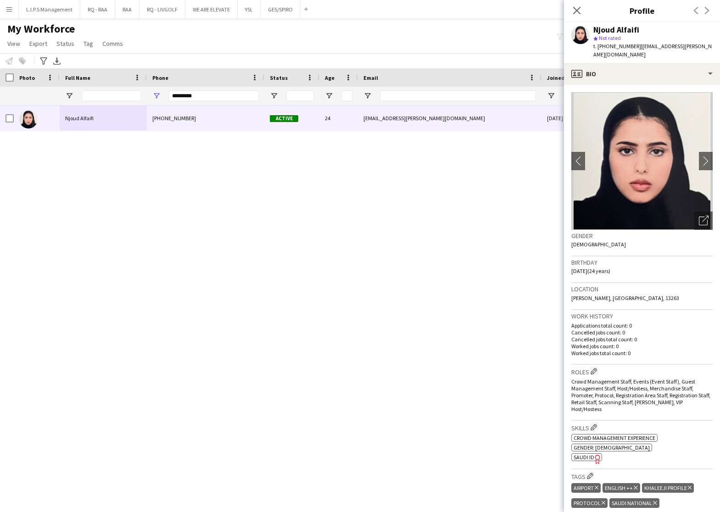
click at [620, 47] on span "t. +966554033126" at bounding box center [618, 46] width 48 height 7
drag, startPoint x: 231, startPoint y: 99, endPoint x: 52, endPoint y: 102, distance: 179.1
click at [52, 102] on div at bounding box center [639, 96] width 1279 height 18
paste input "Phone Filter Input"
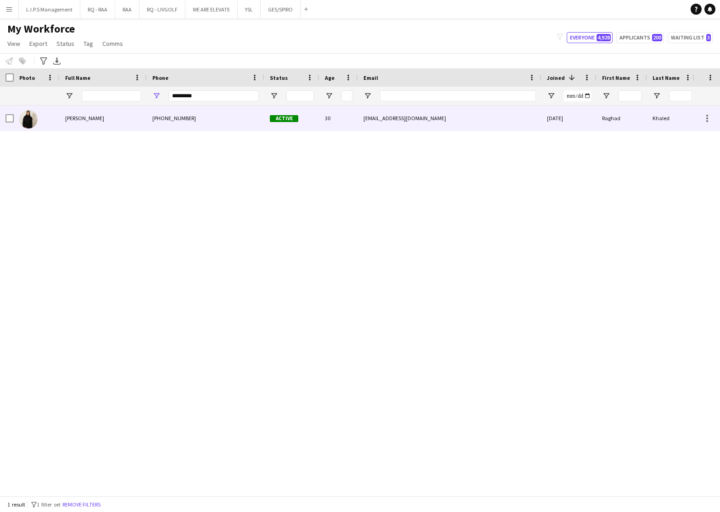
click at [67, 120] on span "Raghad Khaled" at bounding box center [84, 118] width 39 height 7
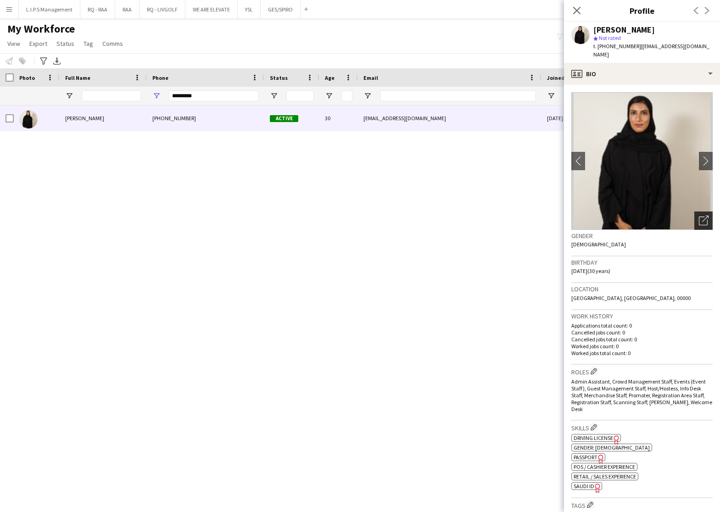
click at [699, 216] on icon "Open photos pop-in" at bounding box center [704, 221] width 10 height 10
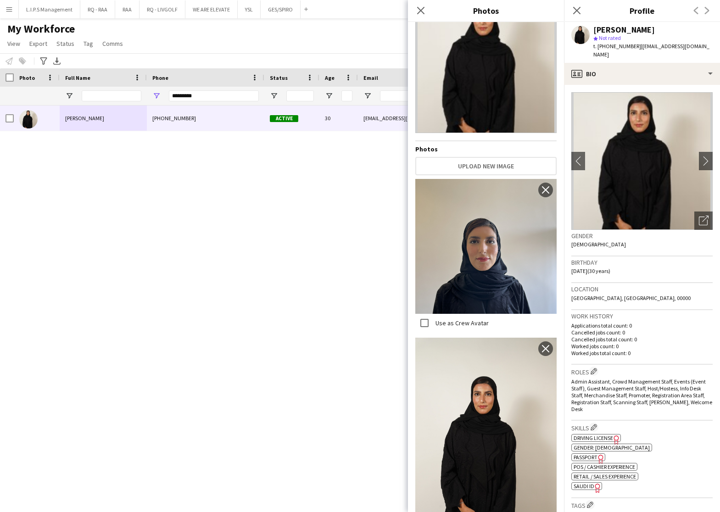
scroll to position [67, 0]
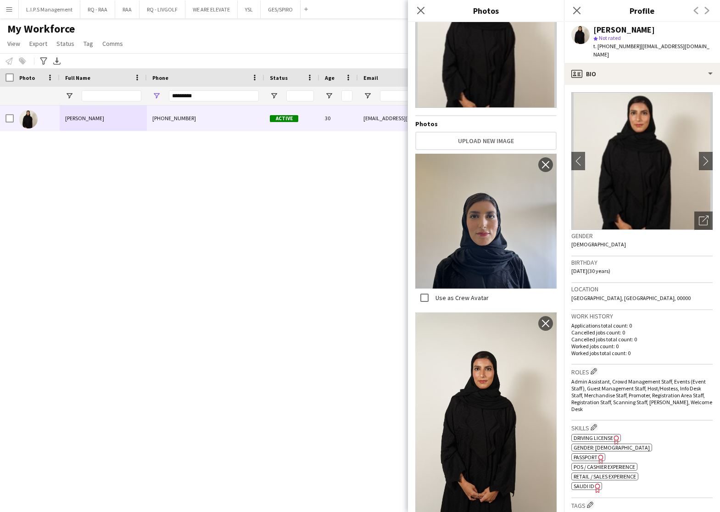
click at [578, 483] on span "SAUDI ID" at bounding box center [584, 486] width 21 height 7
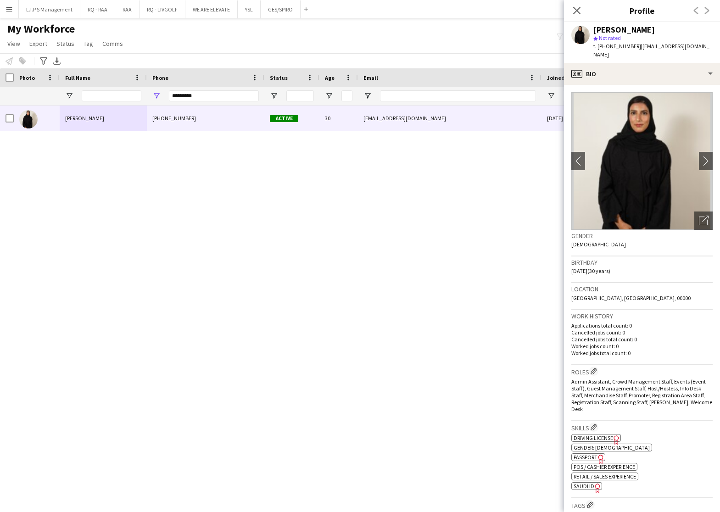
click at [623, 29] on div "Raghad Khaled" at bounding box center [625, 30] width 62 height 8
click at [607, 28] on div "Raghad Khaled" at bounding box center [625, 30] width 62 height 8
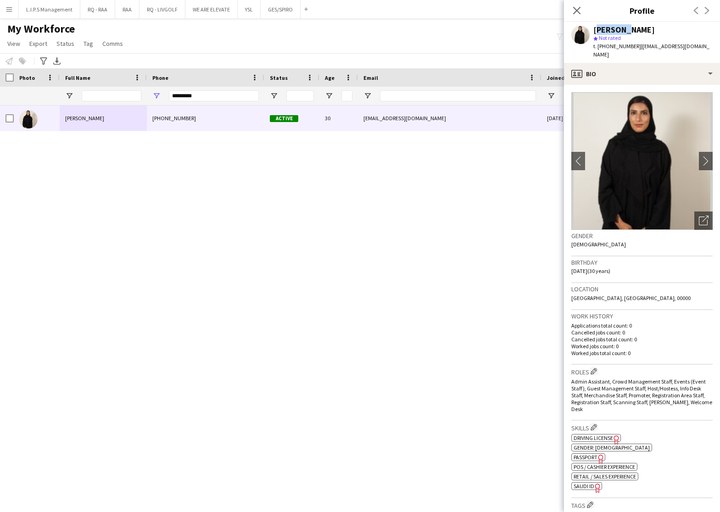
click at [607, 28] on div "Raghad Khaled" at bounding box center [625, 30] width 62 height 8
drag, startPoint x: 231, startPoint y: 99, endPoint x: 127, endPoint y: 115, distance: 105.4
click at [126, 103] on div at bounding box center [639, 96] width 1279 height 18
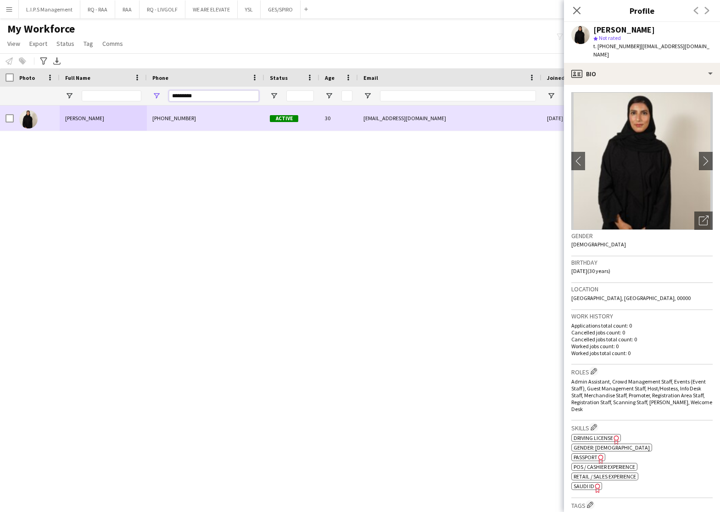
paste input "Phone Filter Input"
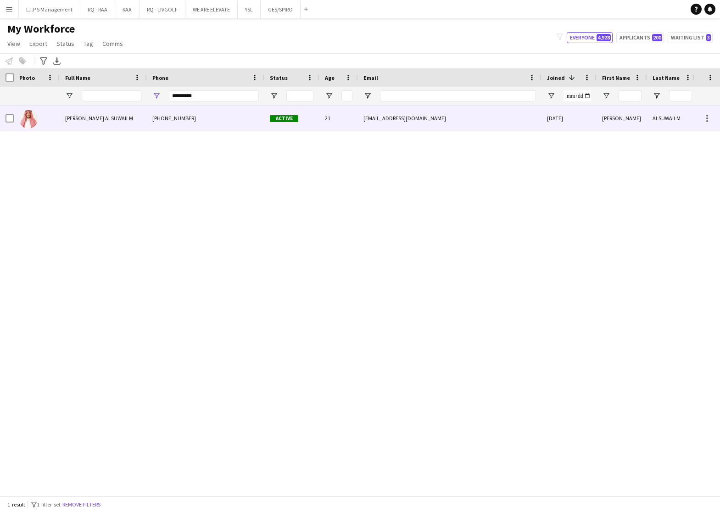
drag, startPoint x: 152, startPoint y: 125, endPoint x: 465, endPoint y: 217, distance: 325.8
click at [153, 125] on div "+966555471478" at bounding box center [206, 118] width 118 height 25
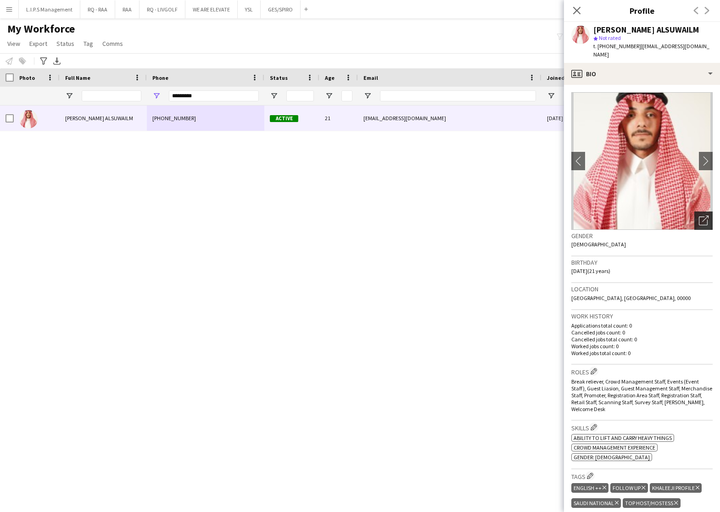
click at [699, 216] on icon "Open photos pop-in" at bounding box center [704, 221] width 10 height 10
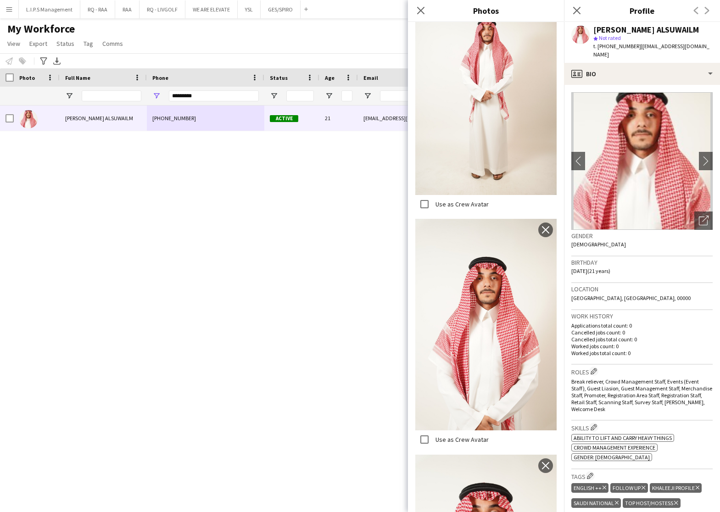
scroll to position [359, 0]
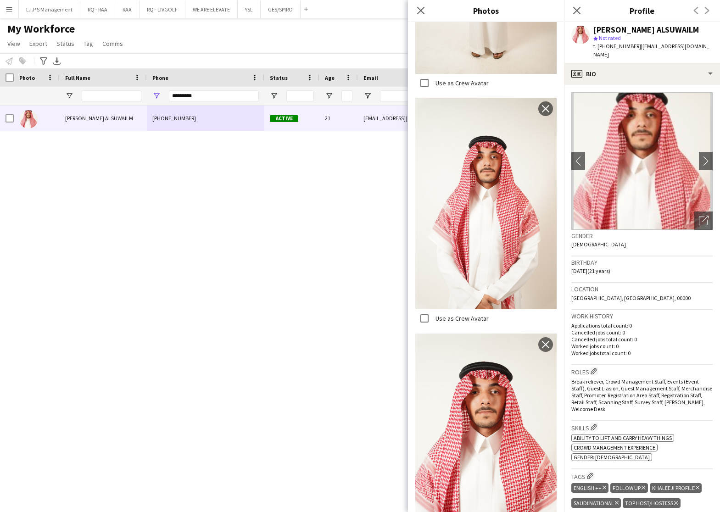
click at [612, 45] on span "t. +966555471478" at bounding box center [618, 46] width 48 height 7
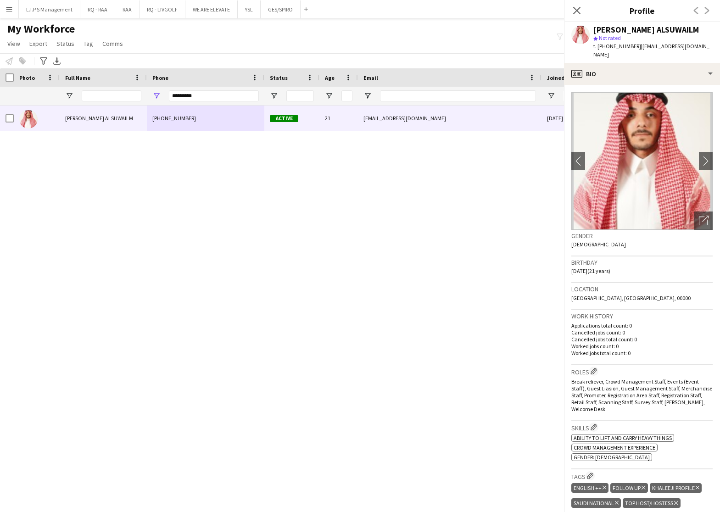
click at [612, 45] on span "t. +966555471478" at bounding box center [618, 46] width 48 height 7
drag, startPoint x: 223, startPoint y: 97, endPoint x: 38, endPoint y: 85, distance: 185.4
click at [38, 85] on div "Workforce Details Photo Full Name 1" at bounding box center [639, 86] width 1279 height 37
paste input "Phone Filter Input"
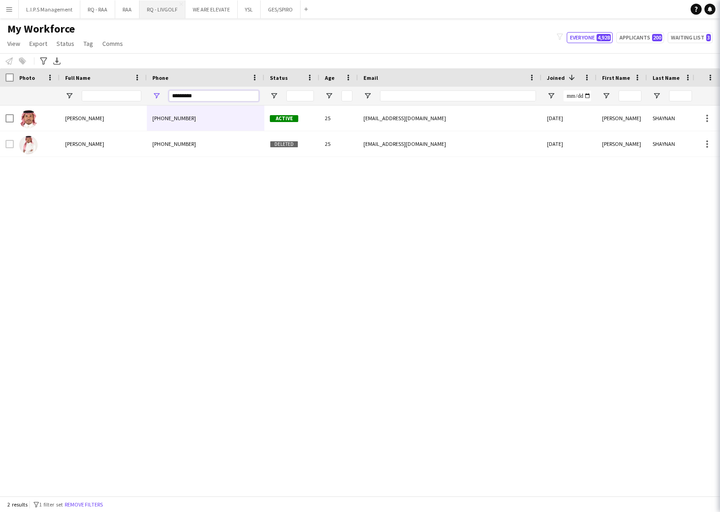
type input "*********"
click at [306, 102] on div at bounding box center [300, 96] width 28 height 18
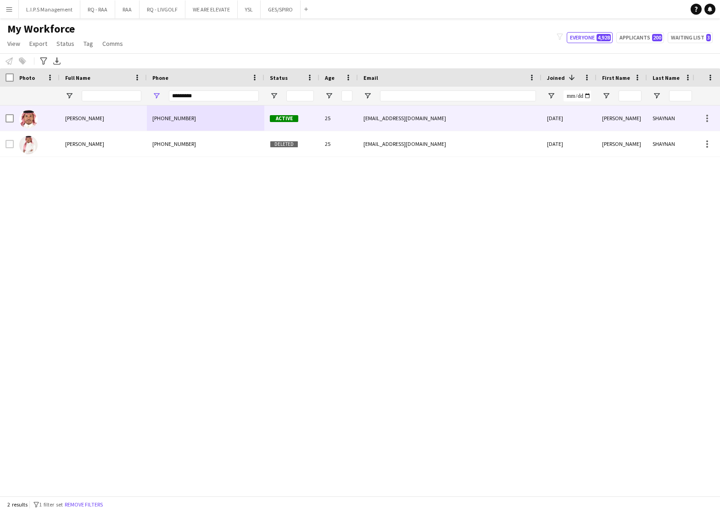
click at [305, 116] on div "Active" at bounding box center [291, 118] width 55 height 25
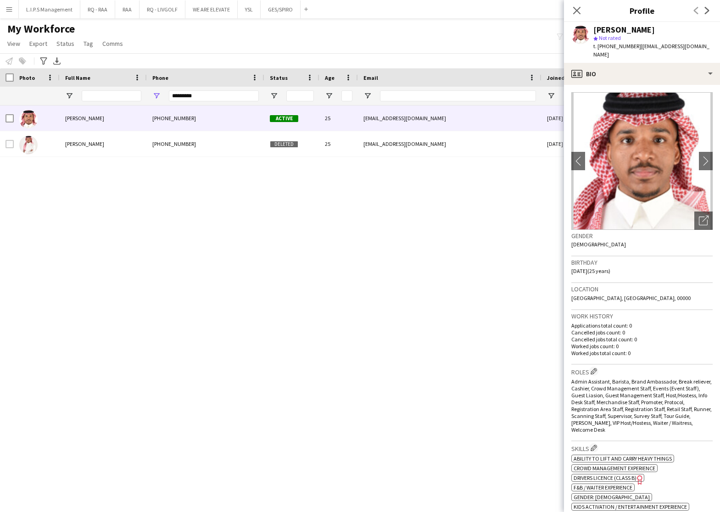
scroll to position [275, 0]
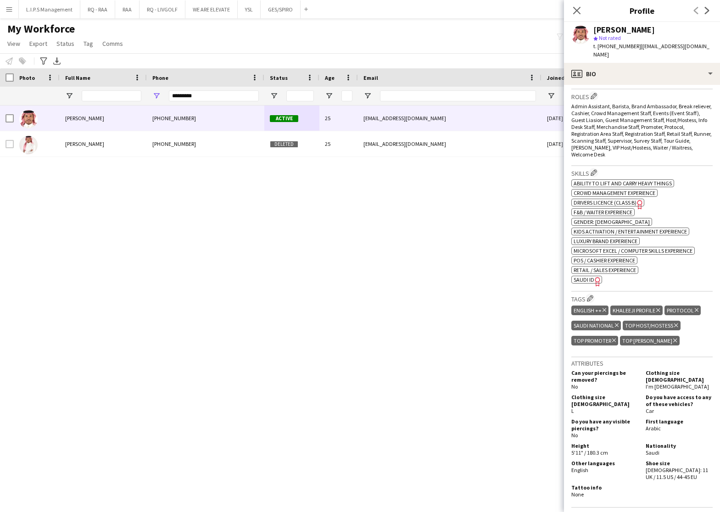
click at [588, 276] on span "SAUDI ID" at bounding box center [584, 279] width 21 height 7
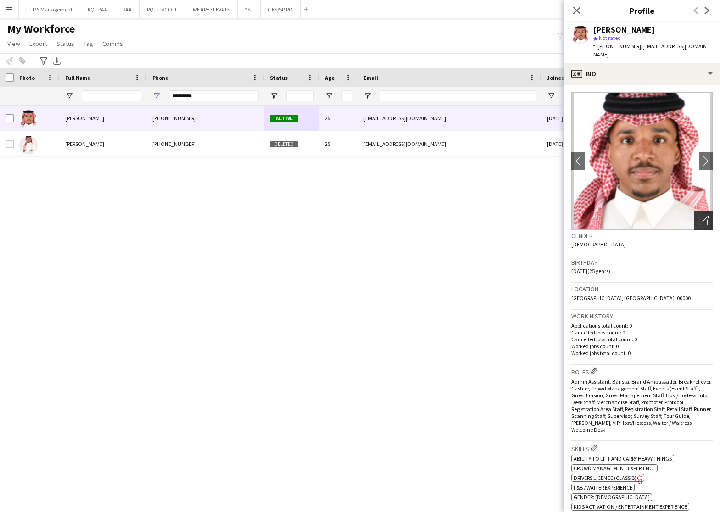
click at [699, 216] on icon "Open photos pop-in" at bounding box center [704, 221] width 10 height 10
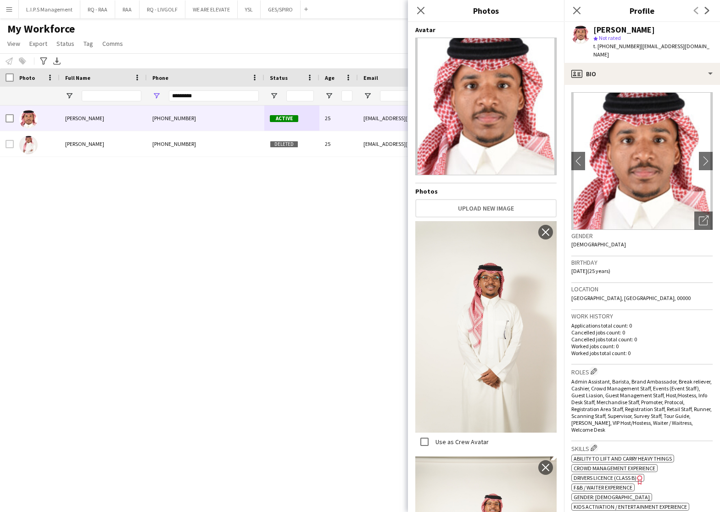
scroll to position [580, 0]
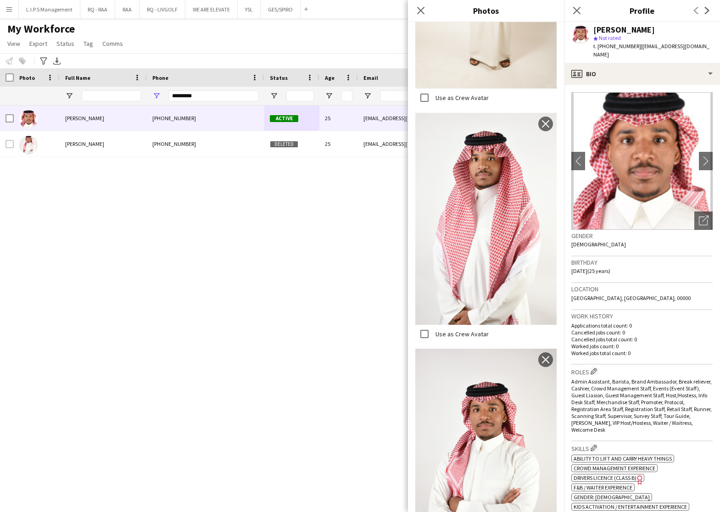
click at [636, 28] on div "AHMED SHAYNAN" at bounding box center [625, 30] width 62 height 8
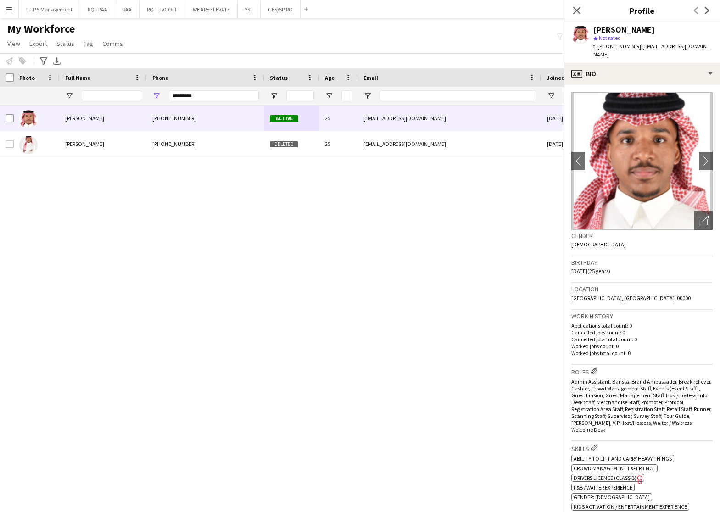
click at [636, 28] on div "AHMED SHAYNAN" at bounding box center [625, 30] width 62 height 8
